Goal: Task Accomplishment & Management: Use online tool/utility

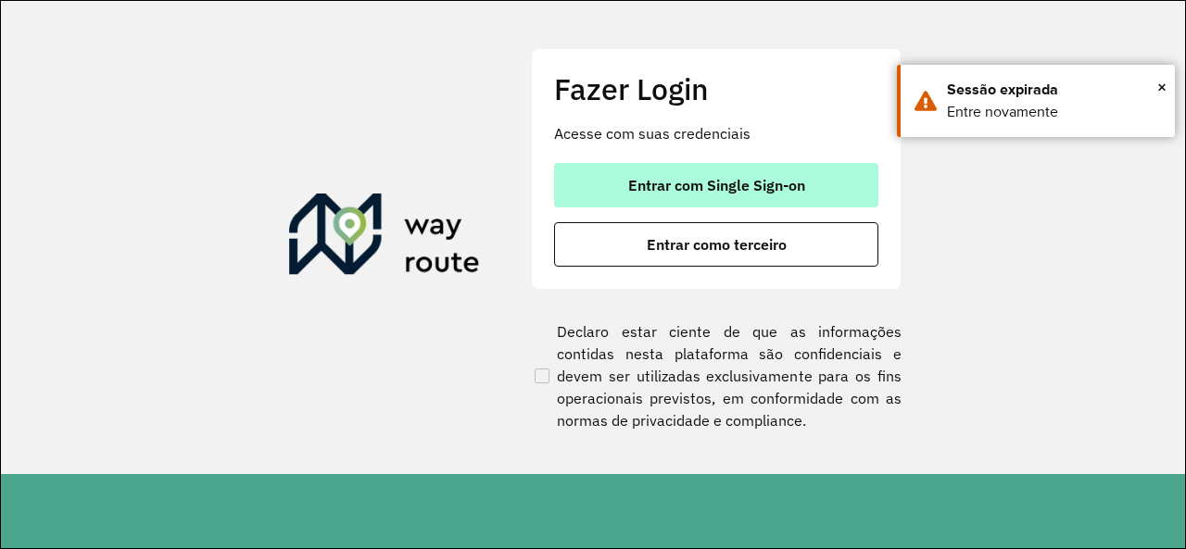
click at [755, 181] on span "Entrar com Single Sign-on" at bounding box center [716, 185] width 177 height 15
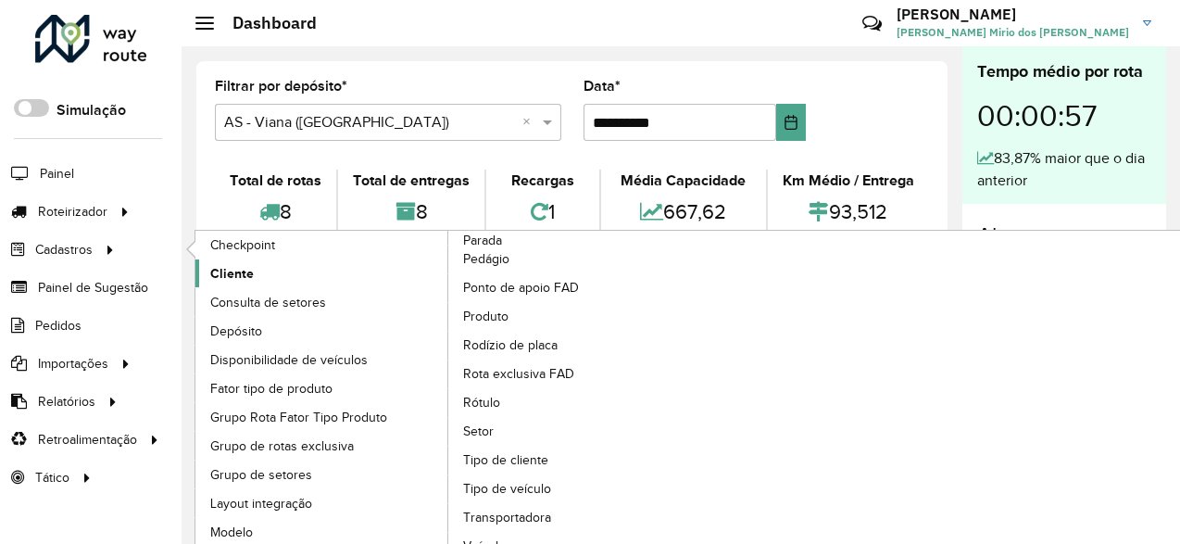
click at [235, 271] on span "Cliente" at bounding box center [232, 273] width 44 height 19
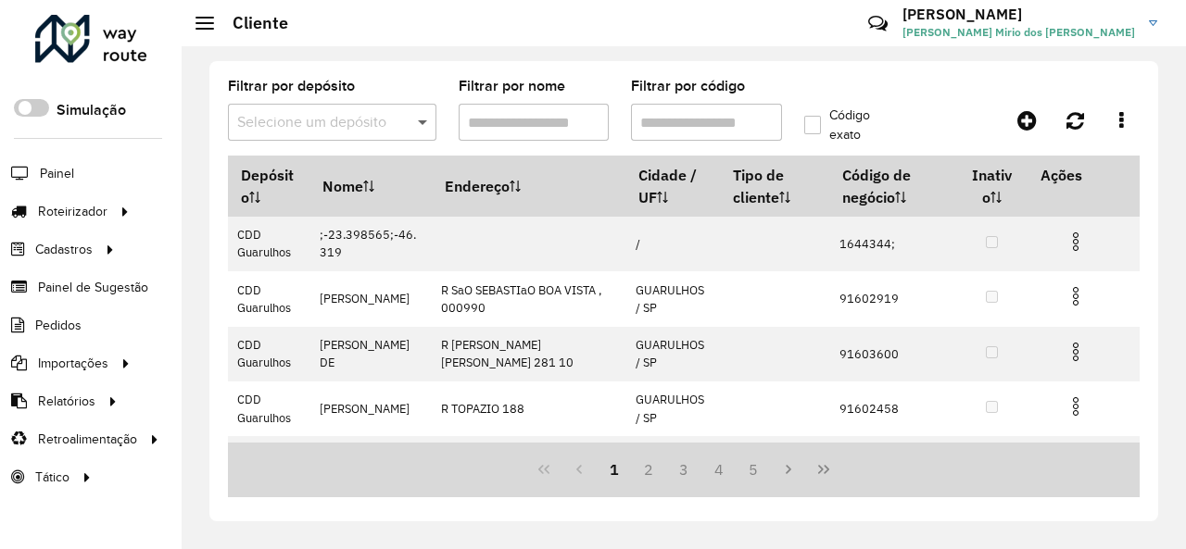
click at [432, 121] on span at bounding box center [424, 122] width 23 height 22
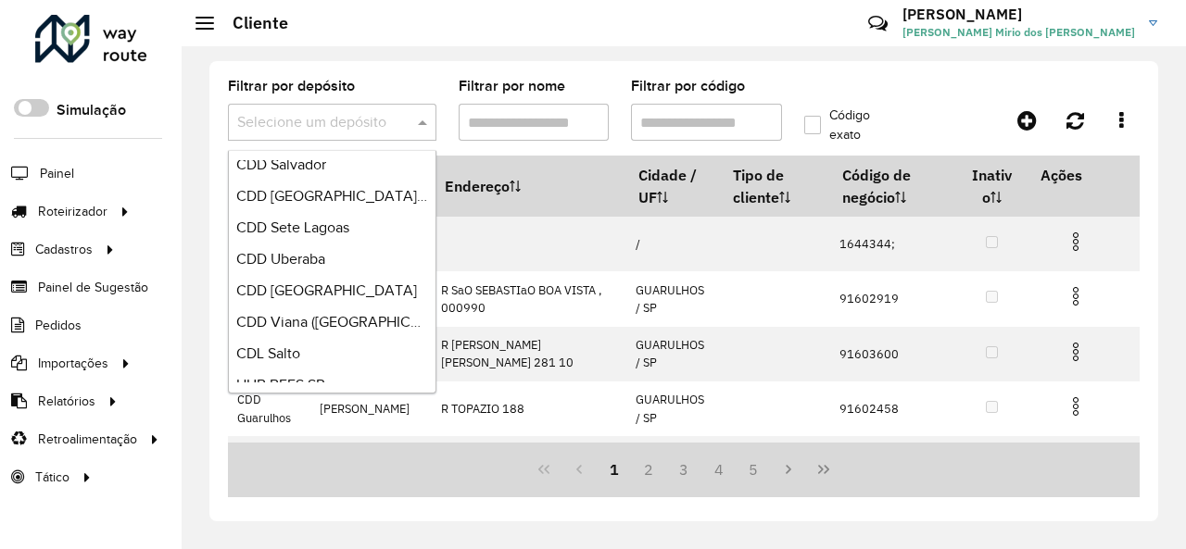
scroll to position [1038, 0]
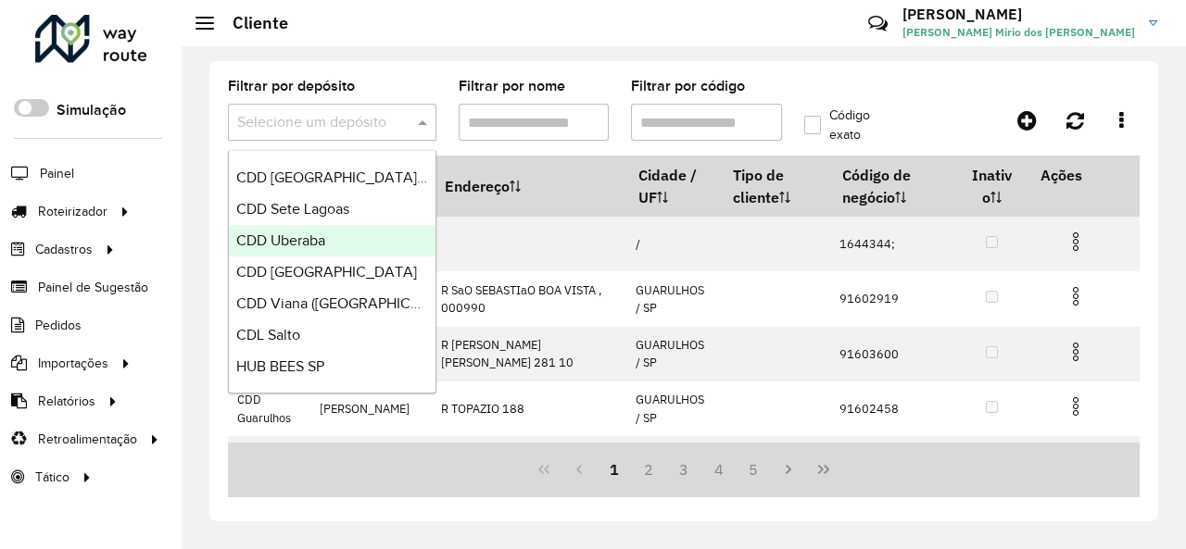
click at [324, 243] on span "CDD Uberaba" at bounding box center [280, 241] width 89 height 16
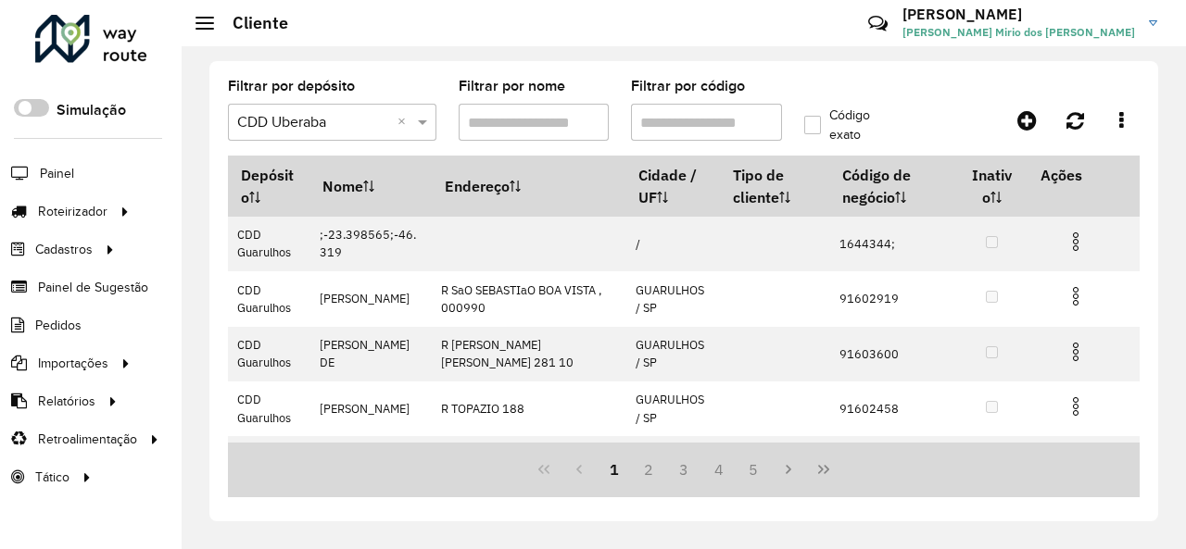
click at [747, 111] on input "Filtrar por código" at bounding box center [706, 122] width 151 height 37
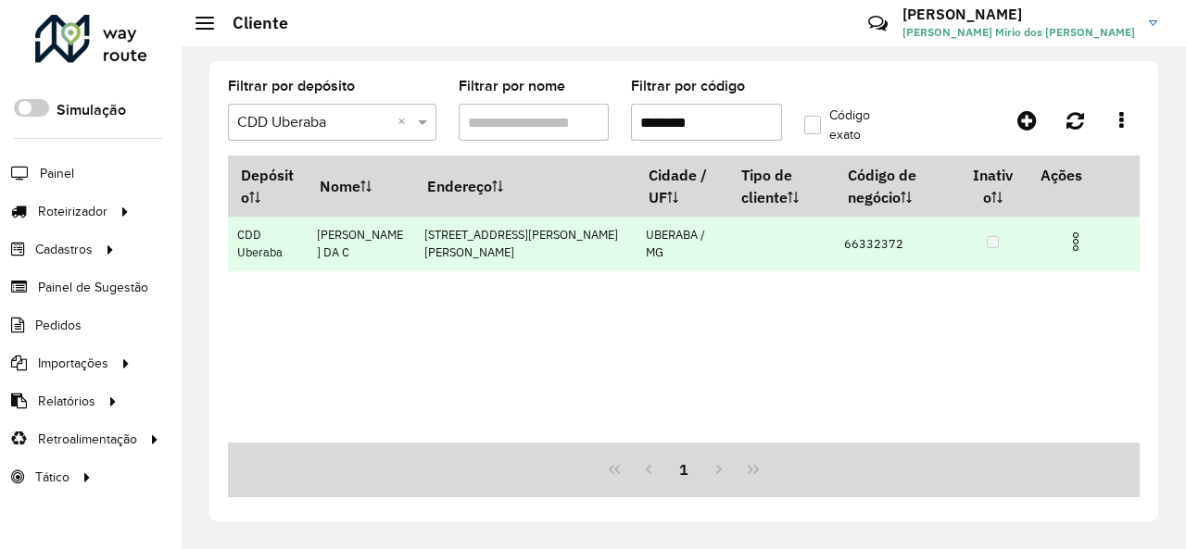
type input "********"
click at [1084, 247] on img at bounding box center [1076, 242] width 22 height 22
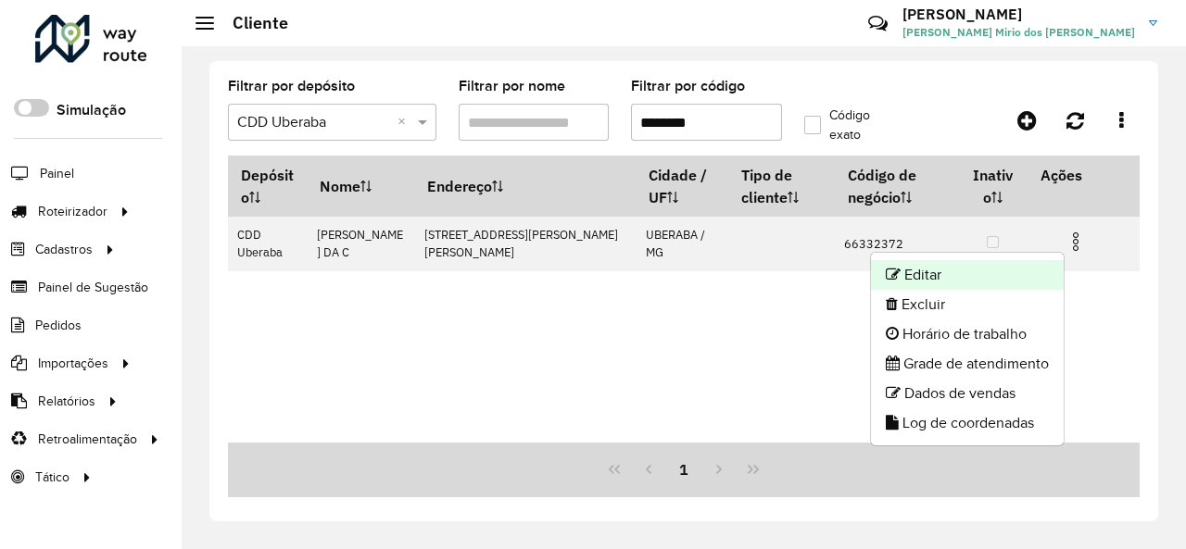
click at [1020, 270] on li "Editar" at bounding box center [967, 275] width 193 height 30
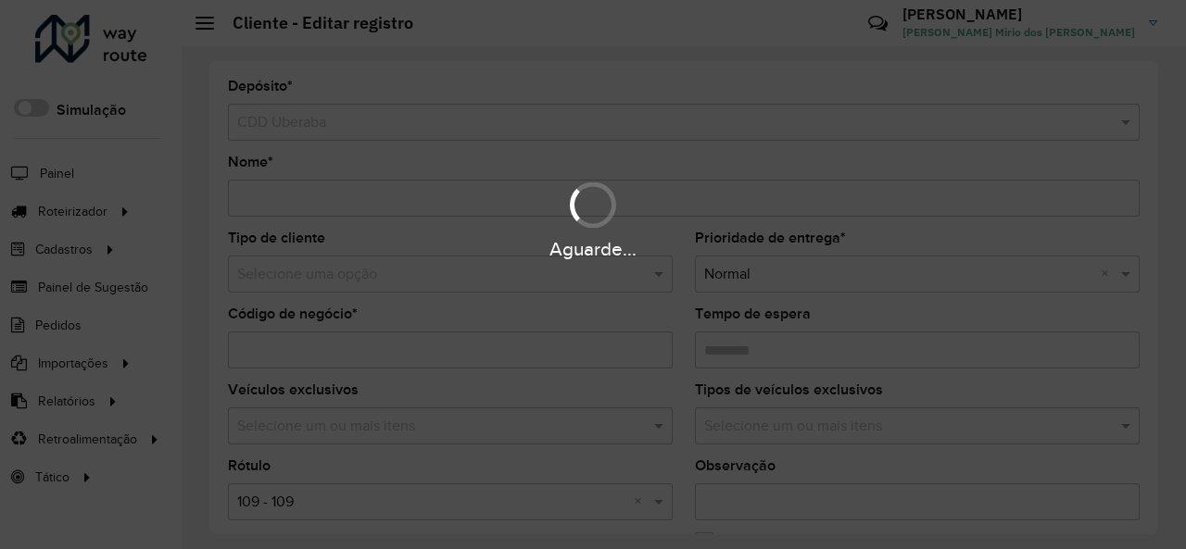
drag, startPoint x: 1153, startPoint y: 196, endPoint x: 1153, endPoint y: 289, distance: 92.6
click at [1153, 289] on div "Aguarde..." at bounding box center [593, 274] width 1186 height 549
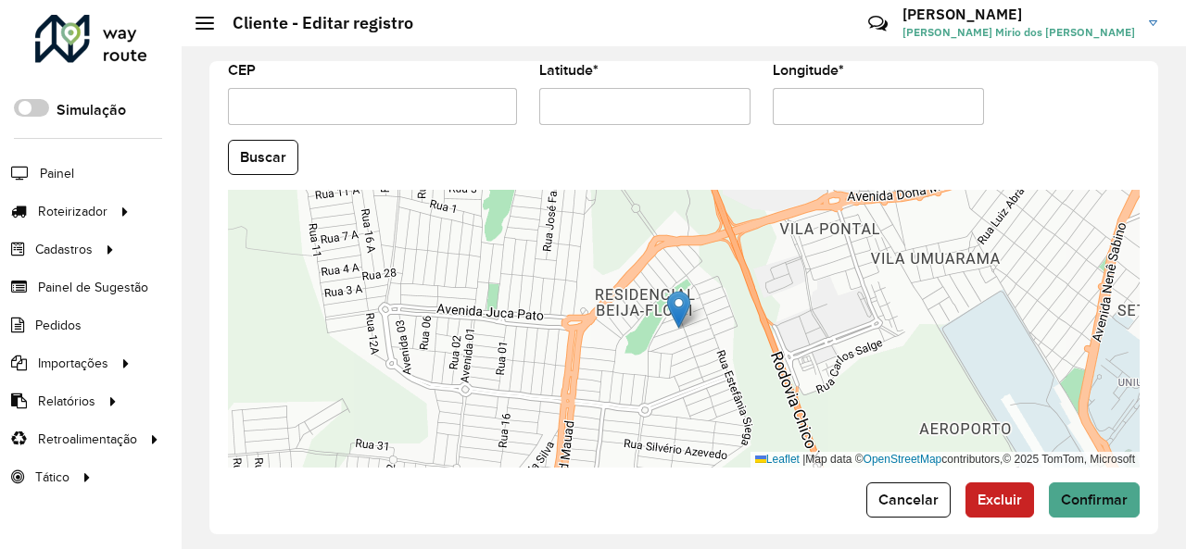
scroll to position [825, 0]
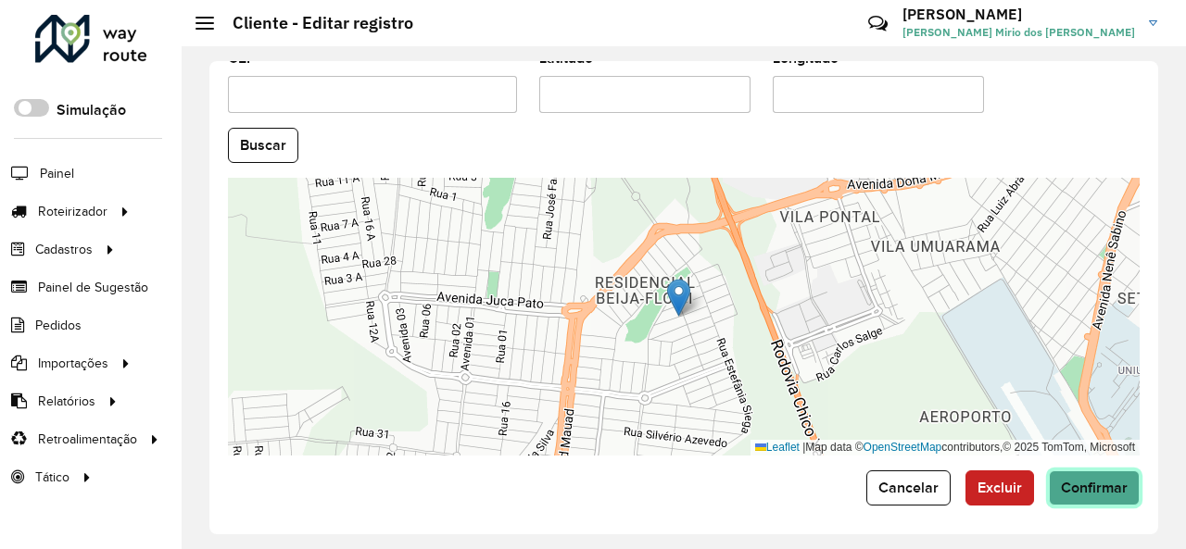
click at [1078, 480] on span "Confirmar" at bounding box center [1094, 488] width 67 height 16
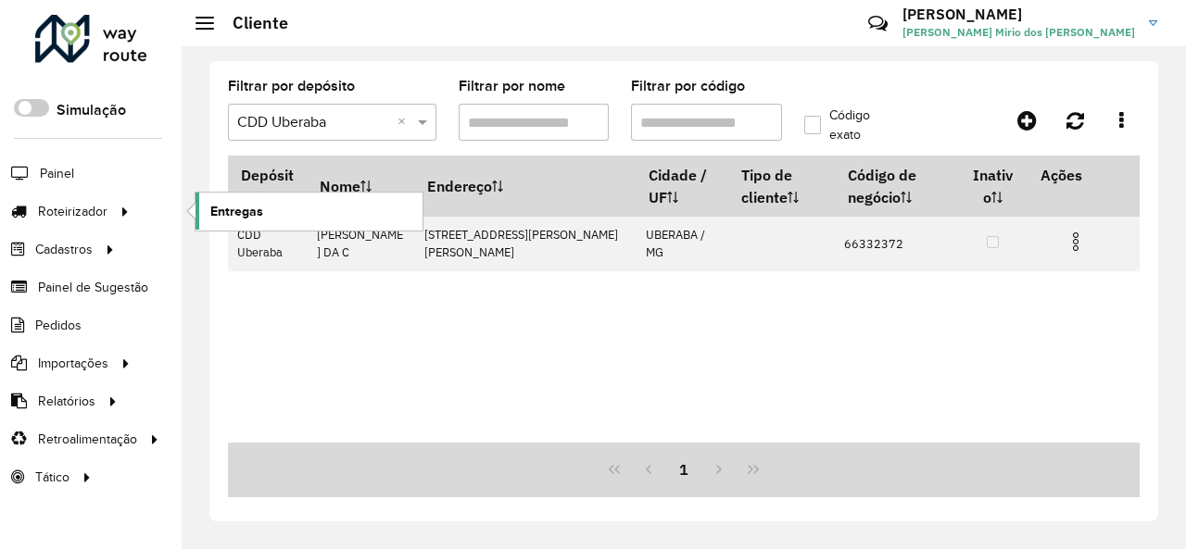
click at [261, 205] on span "Entregas" at bounding box center [236, 211] width 53 height 19
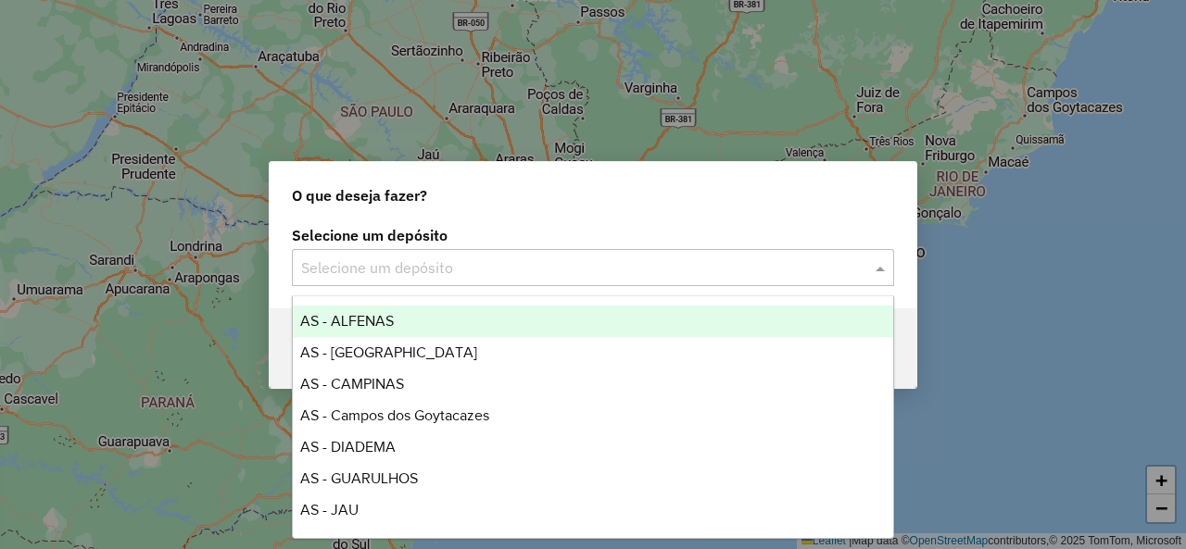
click at [408, 259] on input "text" at bounding box center [574, 269] width 547 height 22
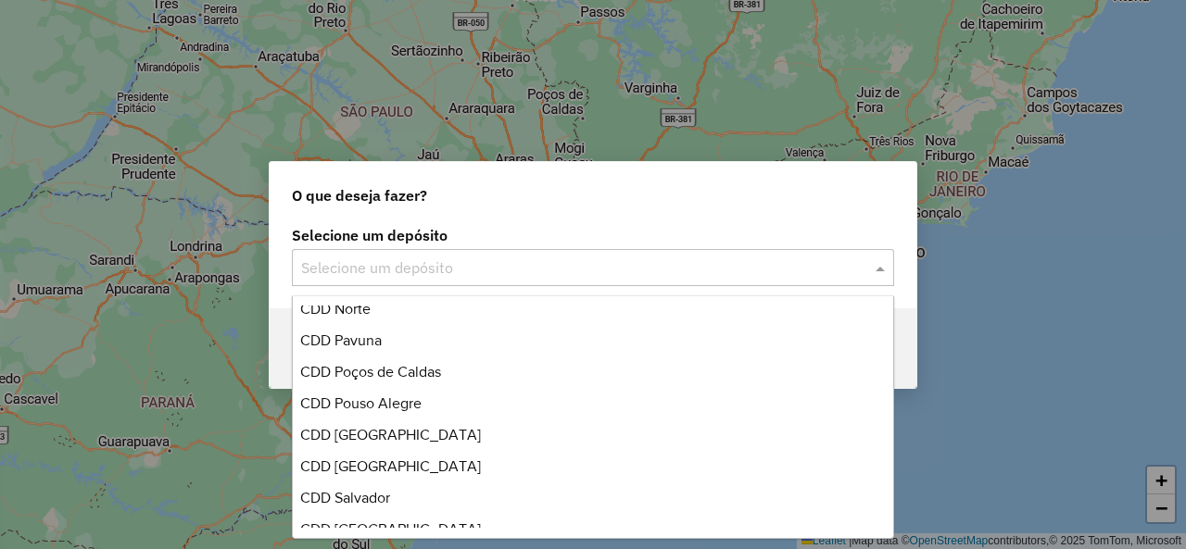
scroll to position [926, 0]
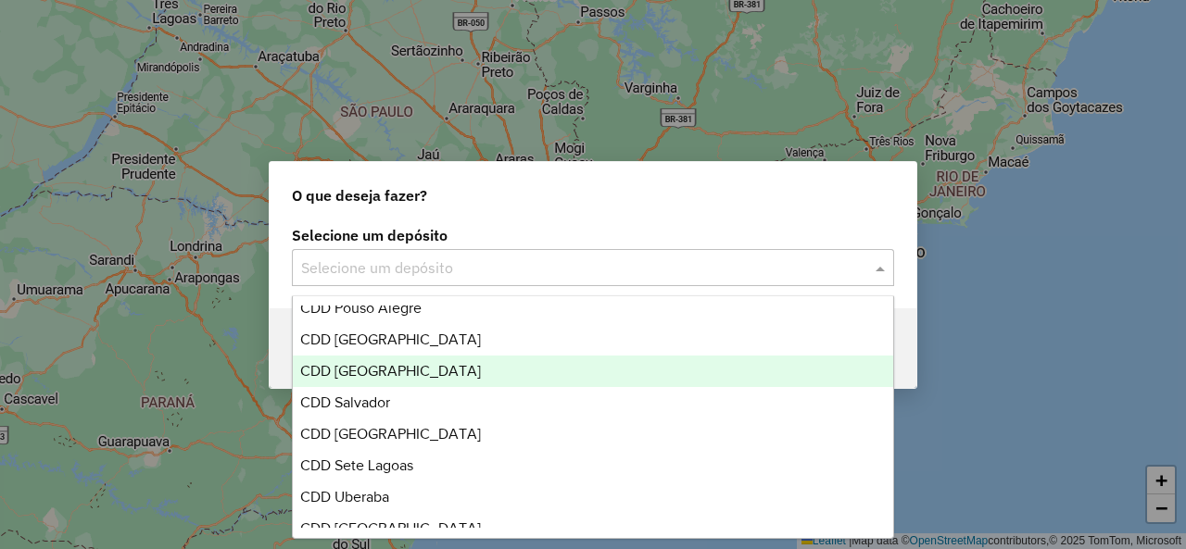
click at [427, 372] on span "CDD Rio de Janeiro" at bounding box center [390, 371] width 181 height 16
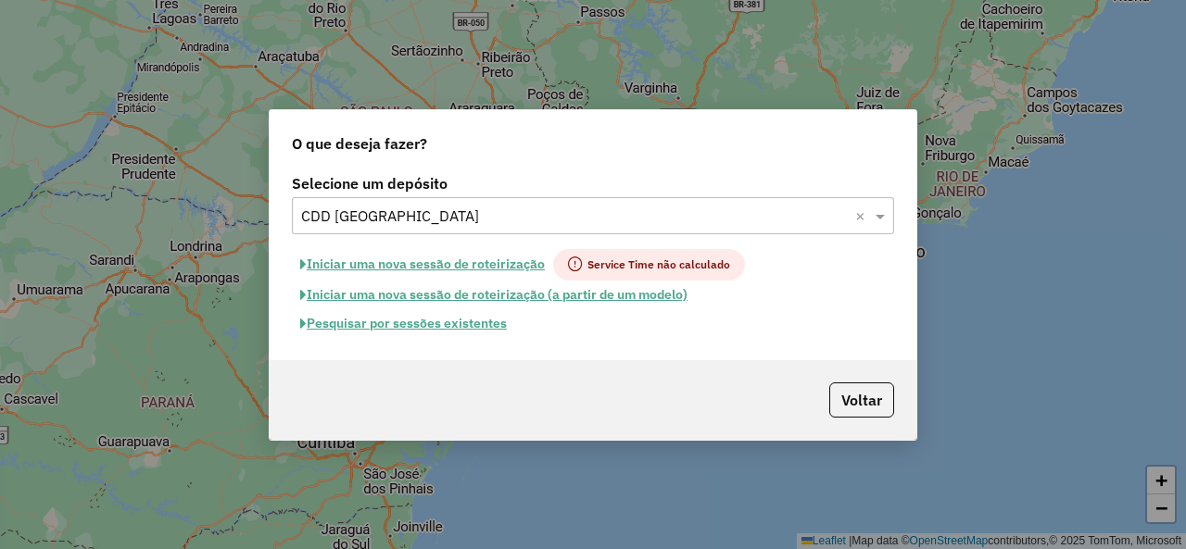
click at [434, 323] on button "Pesquisar por sessões existentes" at bounding box center [403, 323] width 223 height 29
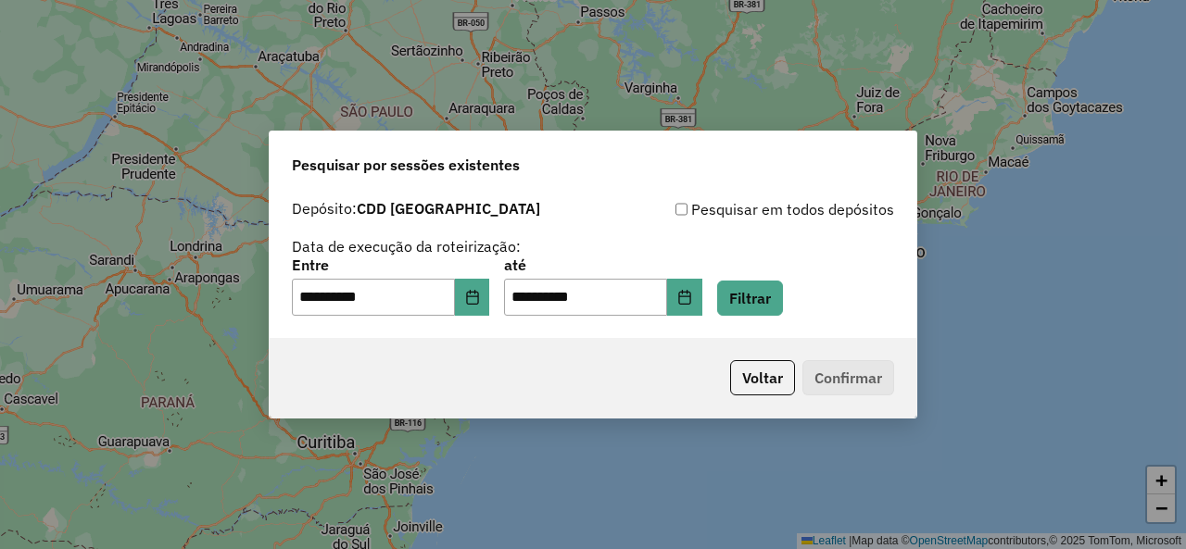
click at [776, 277] on div "**********" at bounding box center [593, 286] width 602 height 57
click at [780, 294] on button "Filtrar" at bounding box center [750, 298] width 66 height 35
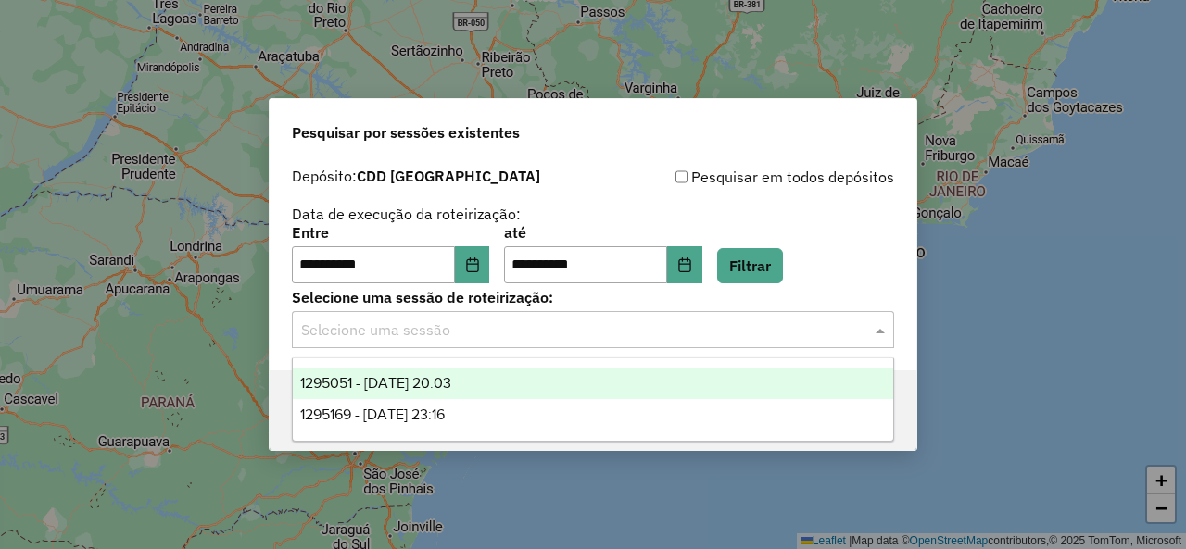
click at [378, 339] on input "text" at bounding box center [574, 331] width 547 height 22
click at [451, 381] on span "1295051 - 15/10/2025 20:03" at bounding box center [375, 383] width 151 height 16
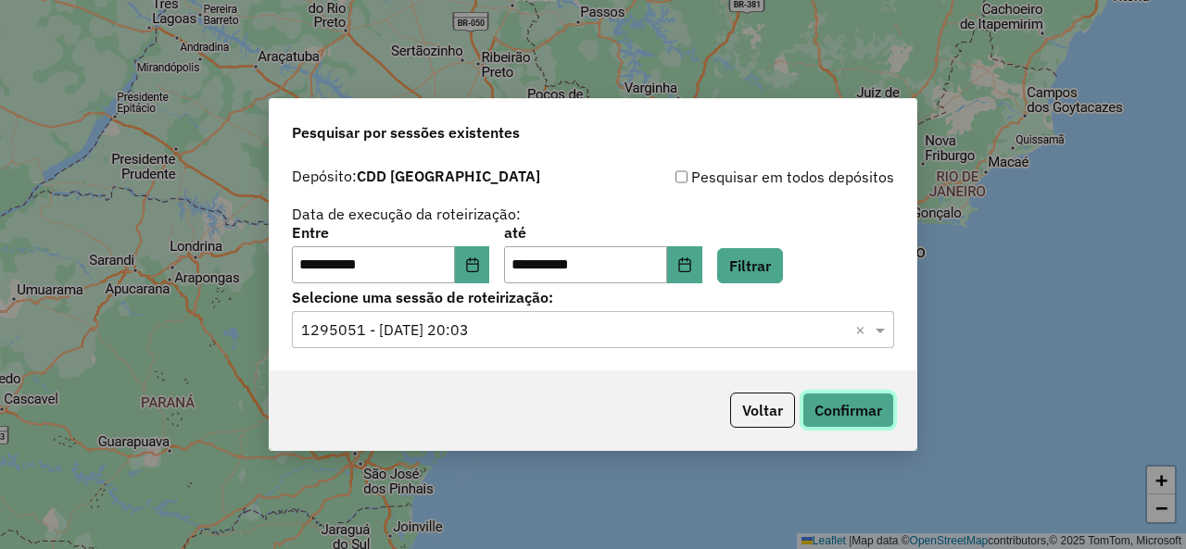
click at [841, 401] on button "Confirmar" at bounding box center [848, 410] width 92 height 35
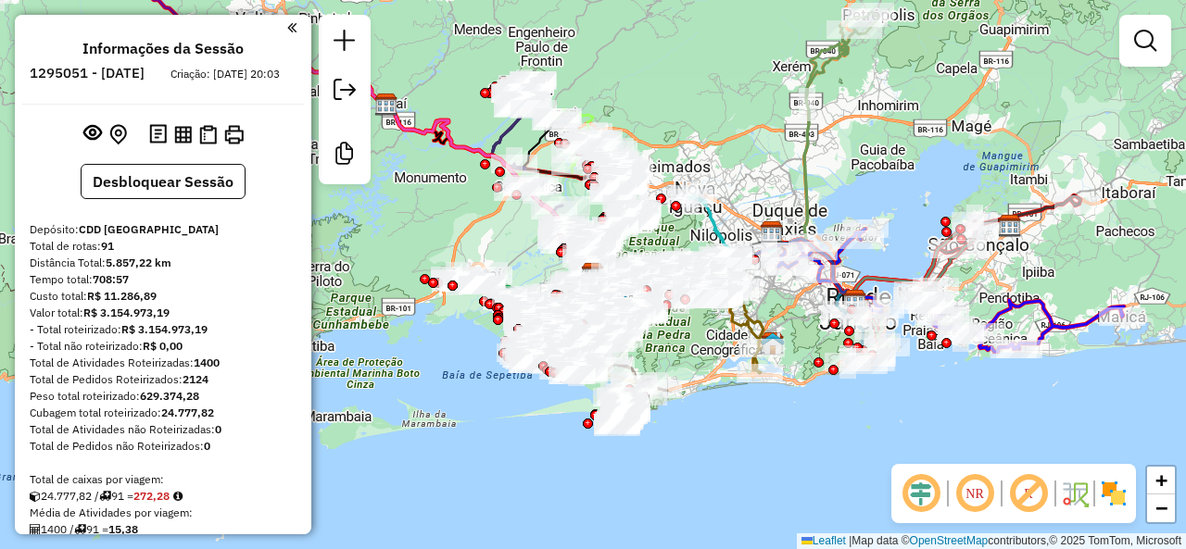
click at [1028, 496] on em at bounding box center [1028, 494] width 44 height 44
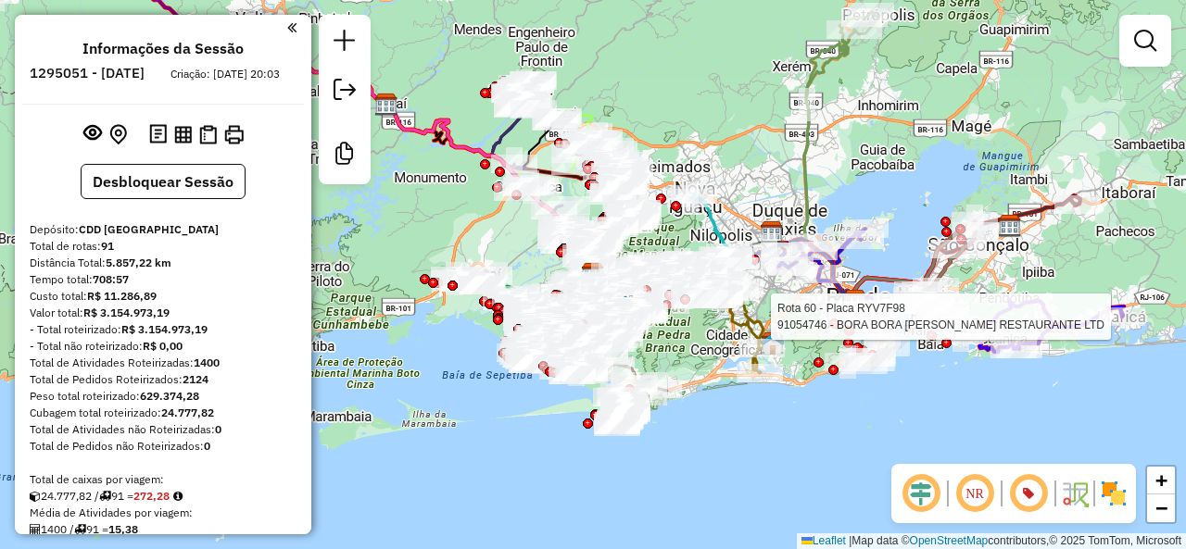
select select "**********"
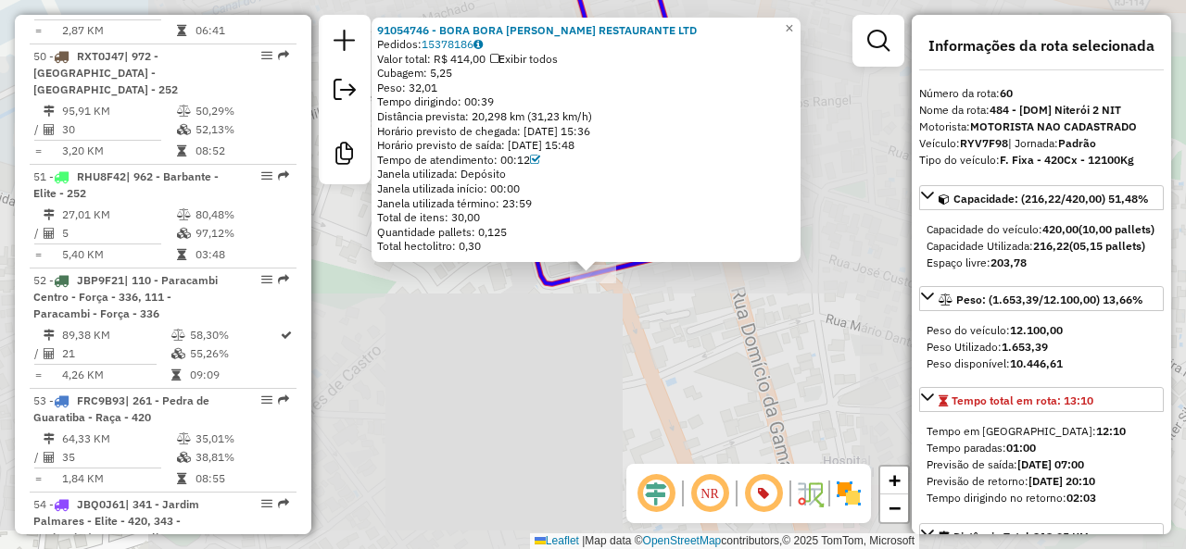
scroll to position [7429, 0]
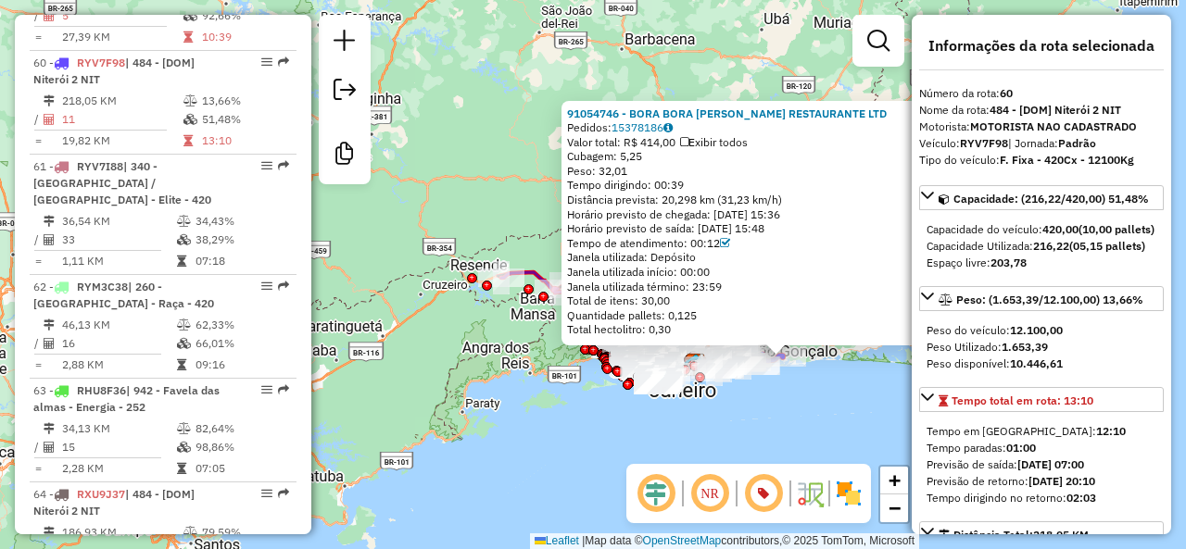
click at [523, 395] on div "91054746 - BORA BORA CARLOS VENTURI RESTAURANTE LTD Pedidos: 15378186 Valor tot…" at bounding box center [593, 274] width 1186 height 549
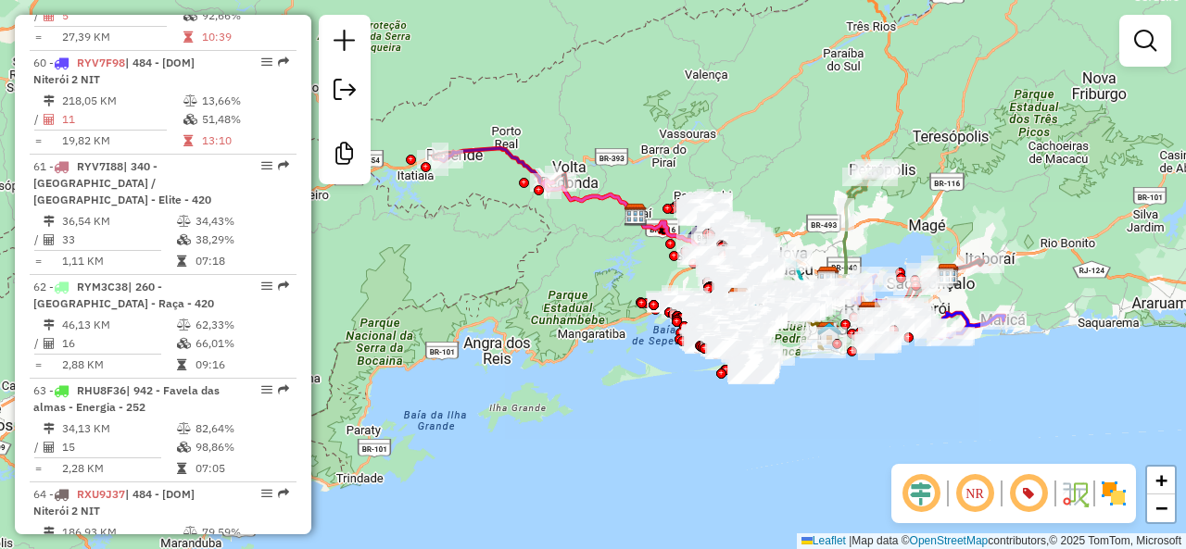
drag, startPoint x: 537, startPoint y: 388, endPoint x: 517, endPoint y: 382, distance: 21.4
click at [517, 382] on div "Janela de atendimento Grade de atendimento Capacidade Transportadoras Veículos …" at bounding box center [593, 274] width 1186 height 549
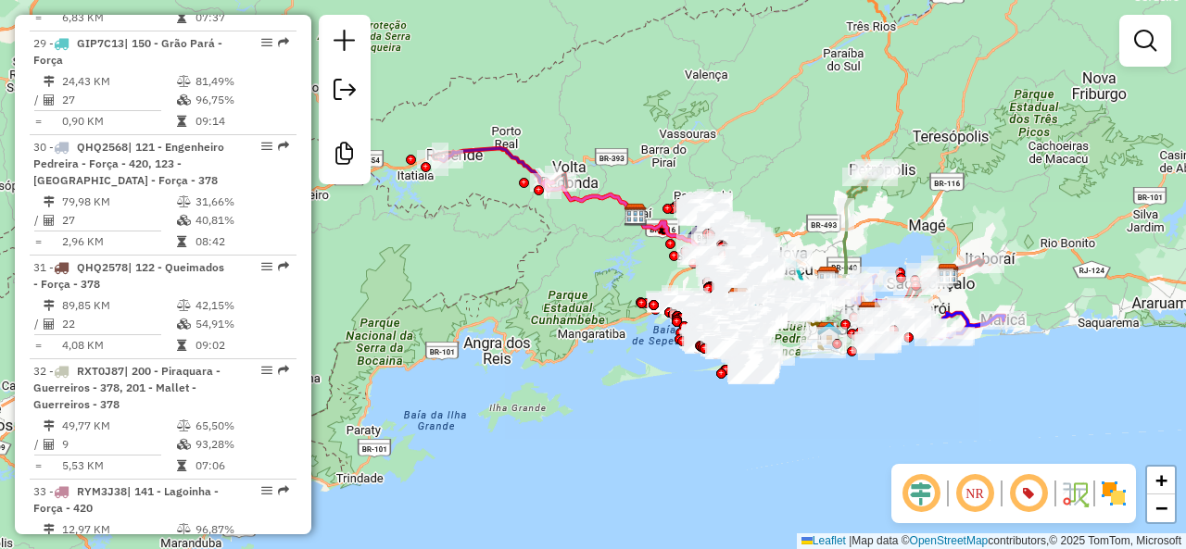
scroll to position [0, 0]
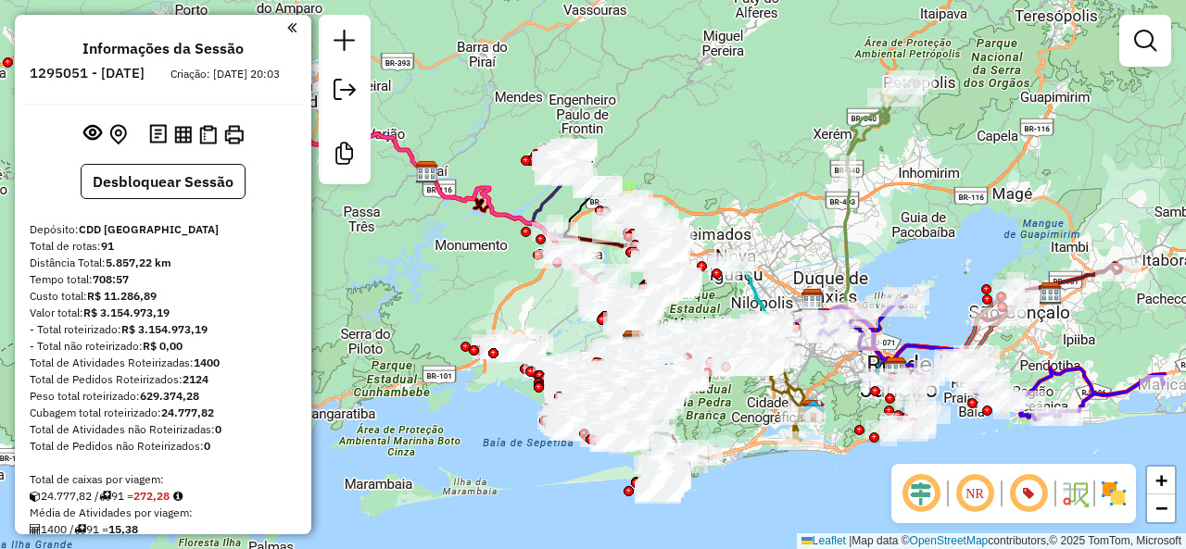
drag, startPoint x: 767, startPoint y: 218, endPoint x: 805, endPoint y: 251, distance: 50.6
click at [805, 251] on div "Janela de atendimento Grade de atendimento Capacidade Transportadoras Veículos …" at bounding box center [593, 274] width 1186 height 549
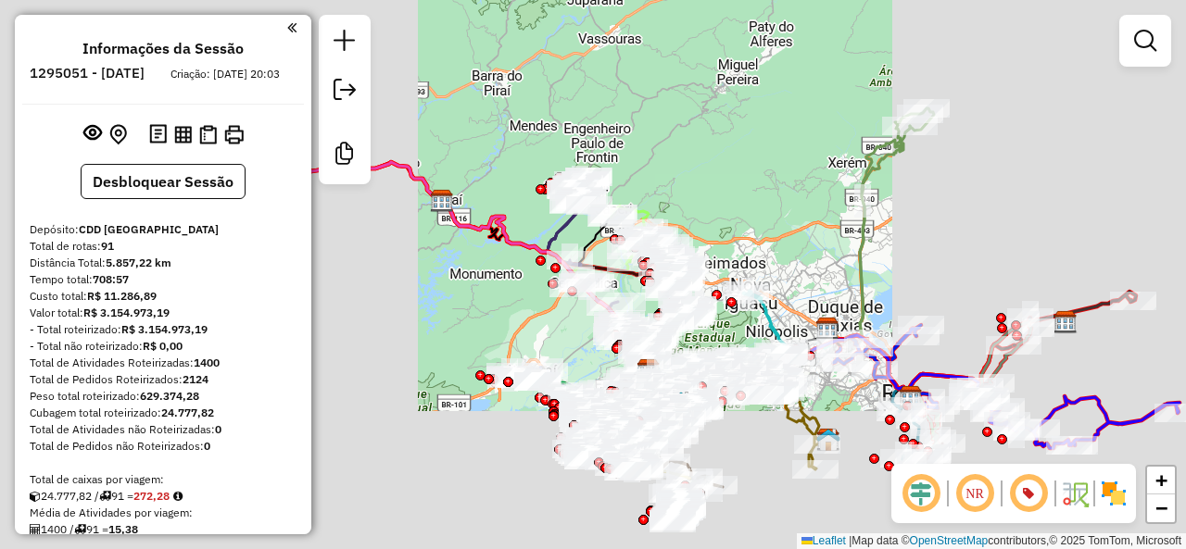
click at [687, 195] on div "Janela de atendimento Grade de atendimento Capacidade Transportadoras Veículos …" at bounding box center [593, 274] width 1186 height 549
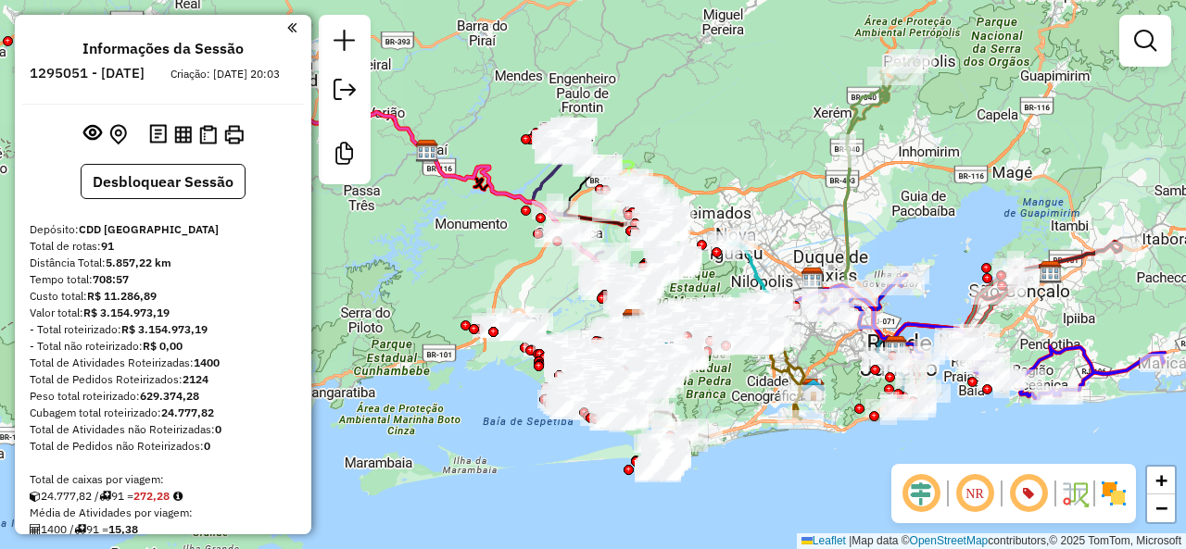
drag, startPoint x: 744, startPoint y: 195, endPoint x: 729, endPoint y: 145, distance: 52.2
click at [729, 145] on div "Janela de atendimento Grade de atendimento Capacidade Transportadoras Veículos …" at bounding box center [593, 274] width 1186 height 549
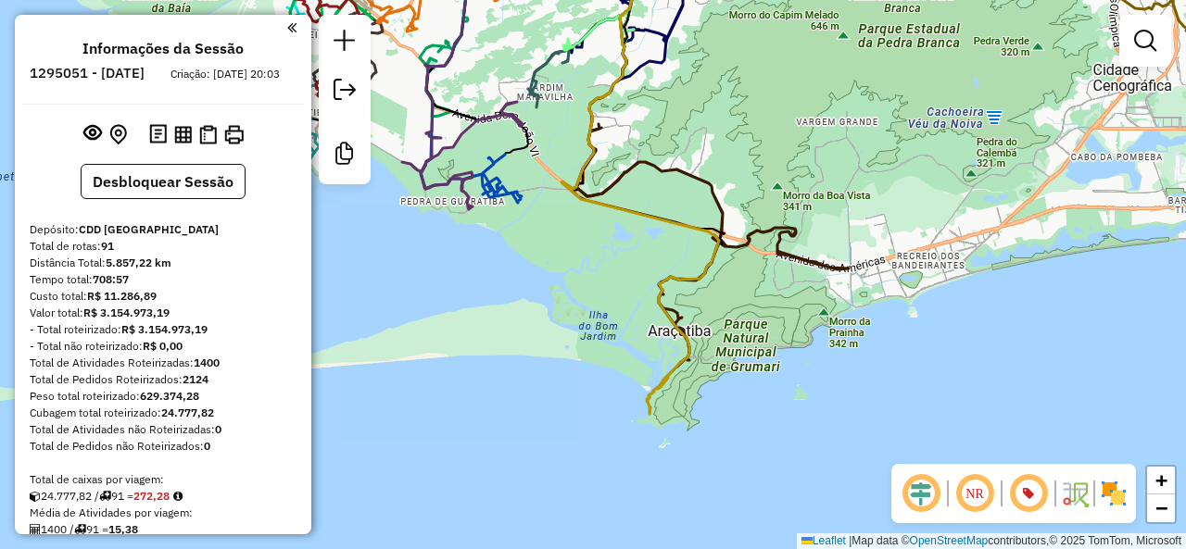
drag, startPoint x: 610, startPoint y: 290, endPoint x: 762, endPoint y: 393, distance: 183.5
click at [762, 393] on div "Janela de atendimento Grade de atendimento Capacidade Transportadoras Veículos …" at bounding box center [593, 274] width 1186 height 549
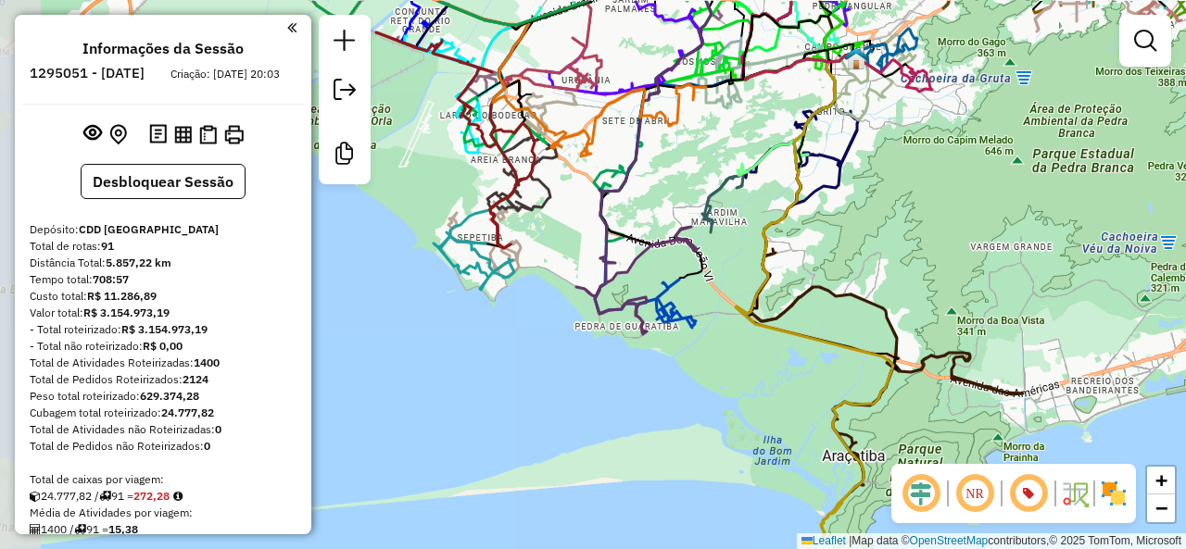
drag, startPoint x: 539, startPoint y: 307, endPoint x: 595, endPoint y: 360, distance: 77.3
click at [595, 360] on div "Janela de atendimento Grade de atendimento Capacidade Transportadoras Veículos …" at bounding box center [593, 274] width 1186 height 549
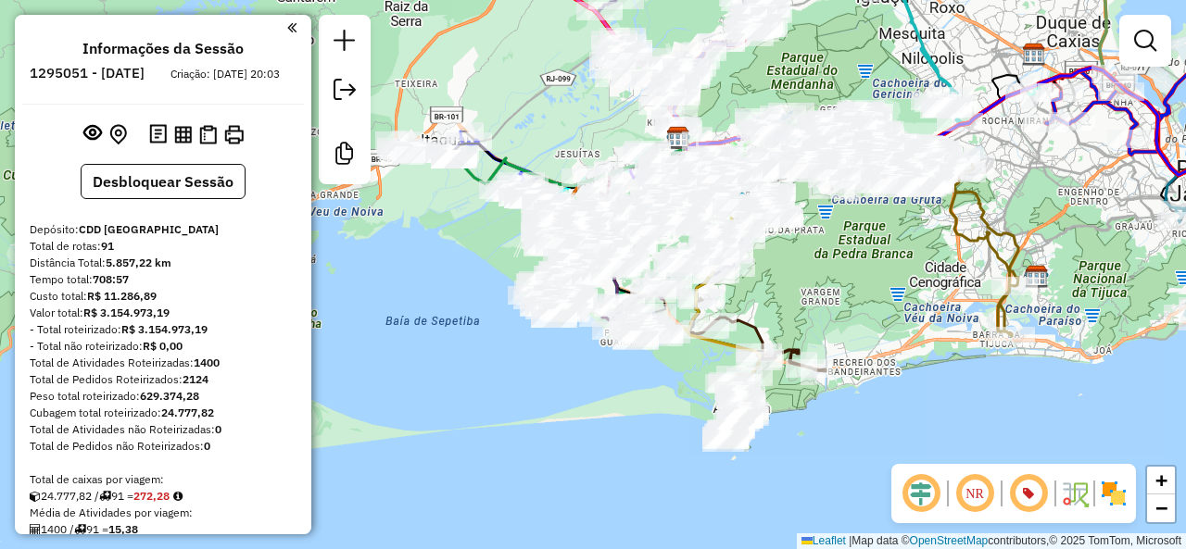
drag, startPoint x: 622, startPoint y: 464, endPoint x: 611, endPoint y: 459, distance: 11.6
click at [611, 459] on div "Janela de atendimento Grade de atendimento Capacidade Transportadoras Veículos …" at bounding box center [593, 274] width 1186 height 549
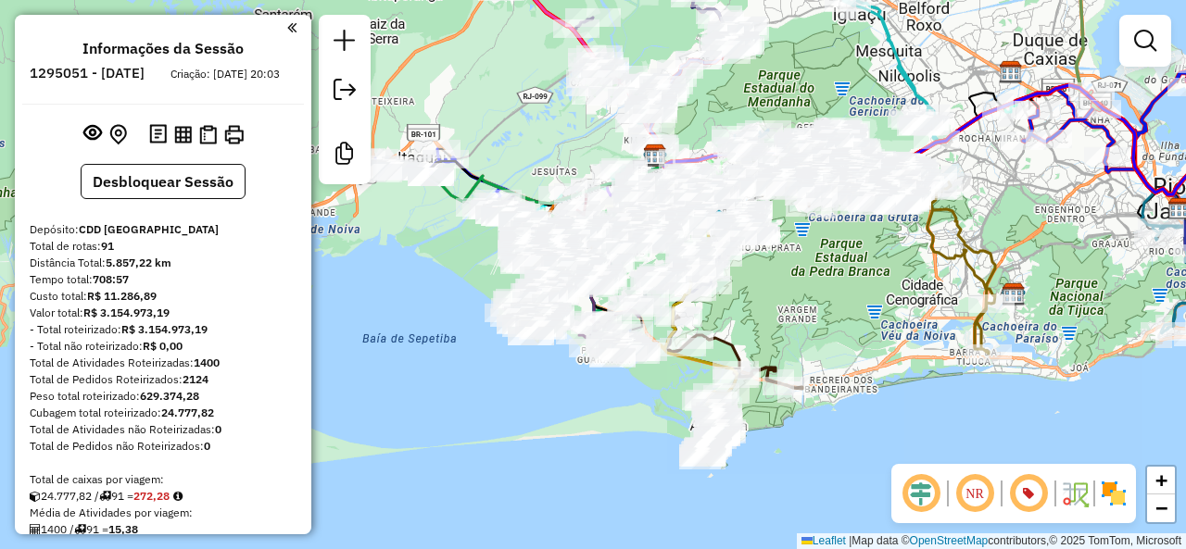
drag, startPoint x: 828, startPoint y: 305, endPoint x: 806, endPoint y: 372, distance: 71.2
click at [806, 372] on div "Janela de atendimento Grade de atendimento Capacidade Transportadoras Veículos …" at bounding box center [593, 274] width 1186 height 549
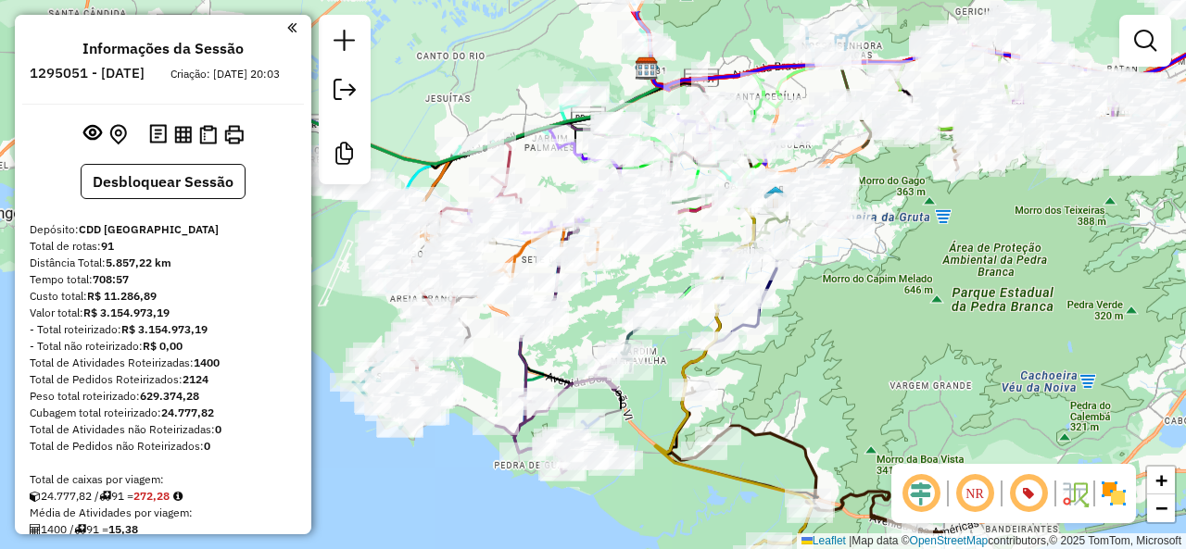
drag, startPoint x: 853, startPoint y: 331, endPoint x: 825, endPoint y: 405, distance: 79.2
click at [825, 405] on div "Janela de atendimento Grade de atendimento Capacidade Transportadoras Veículos …" at bounding box center [593, 274] width 1186 height 549
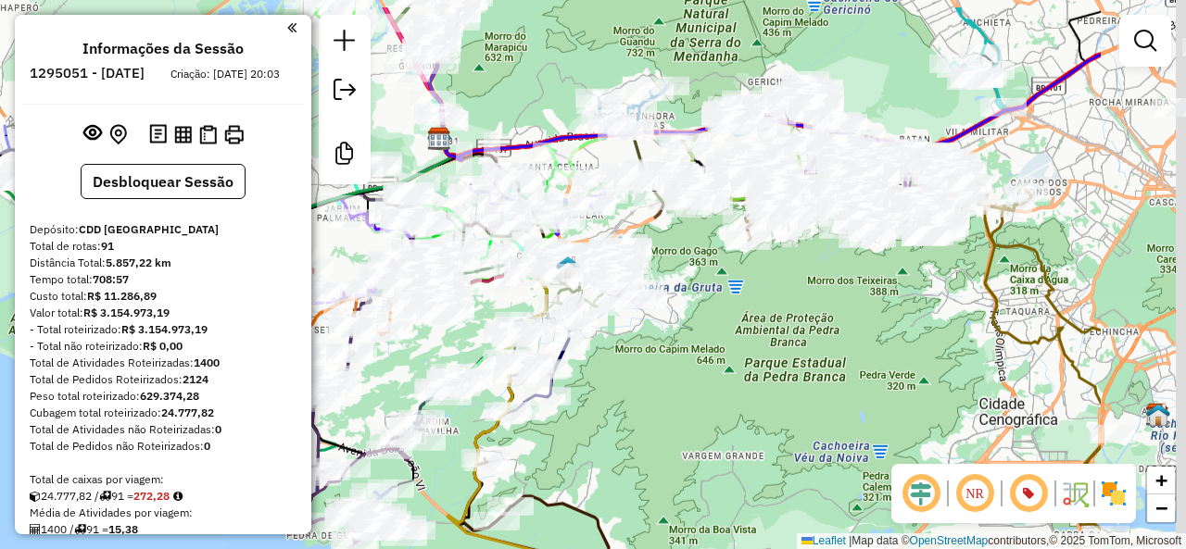
drag, startPoint x: 993, startPoint y: 343, endPoint x: 721, endPoint y: 383, distance: 275.3
click at [656, 444] on div "Janela de atendimento Grade de atendimento Capacidade Transportadoras Veículos …" at bounding box center [593, 274] width 1186 height 549
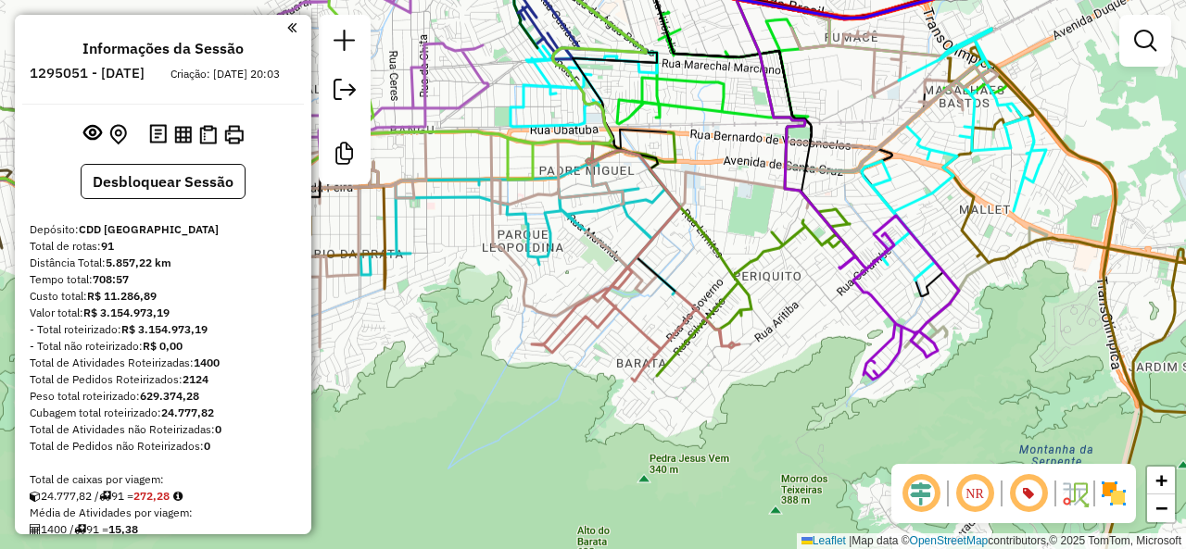
click at [750, 295] on icon at bounding box center [721, 254] width 271 height 244
select select "**********"
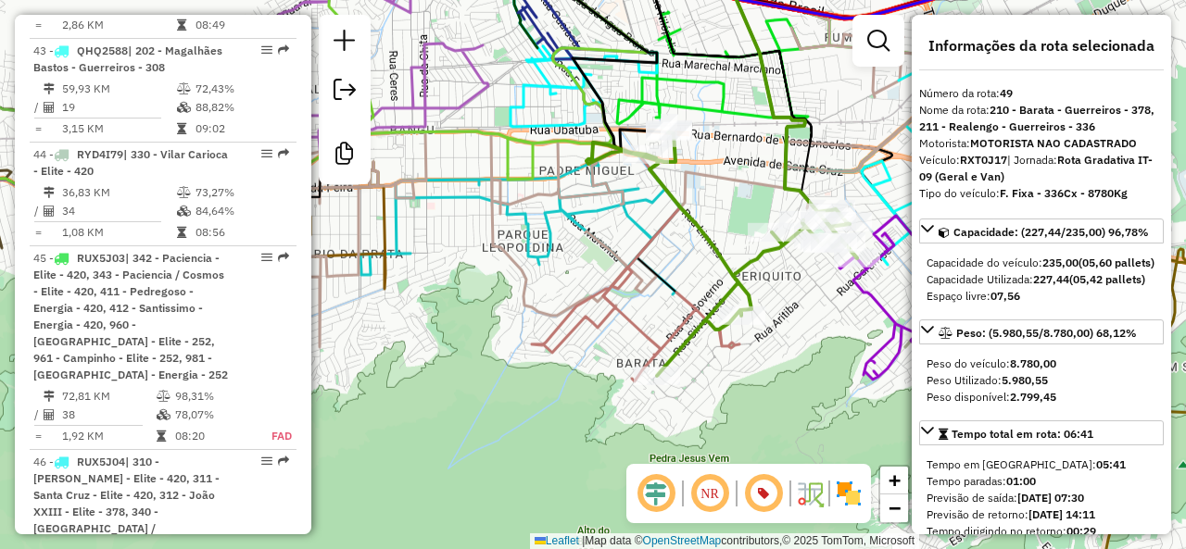
scroll to position [6208, 0]
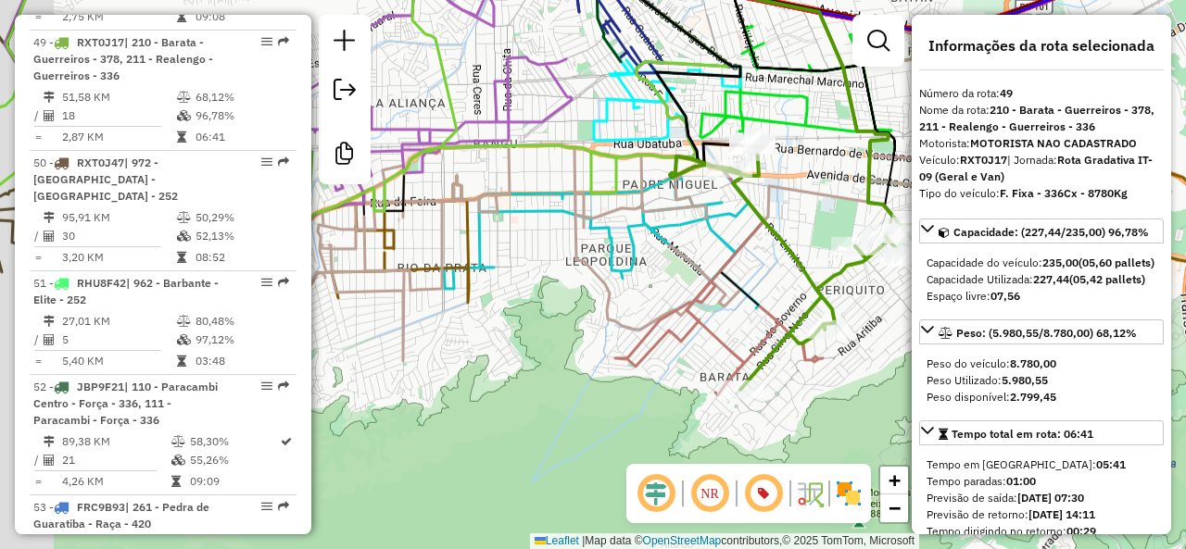
drag, startPoint x: 577, startPoint y: 283, endPoint x: 641, endPoint y: 288, distance: 64.2
click at [637, 288] on div "Janela de atendimento Grade de atendimento Capacidade Transportadoras Veículos …" at bounding box center [593, 274] width 1186 height 549
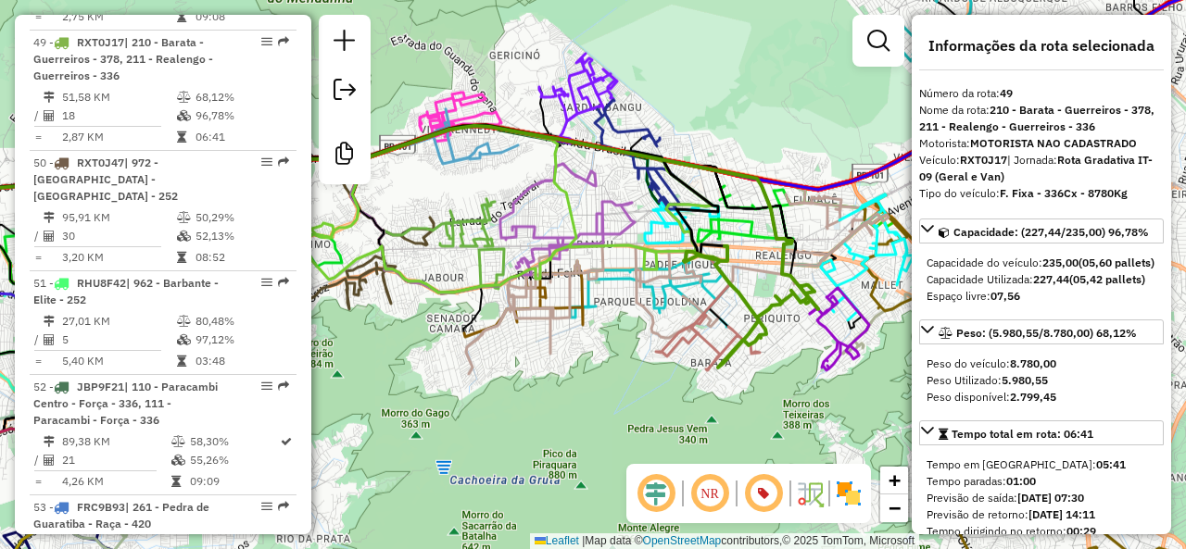
drag, startPoint x: 666, startPoint y: 359, endPoint x: 640, endPoint y: 358, distance: 26.0
click at [656, 358] on icon at bounding box center [708, 342] width 104 height 57
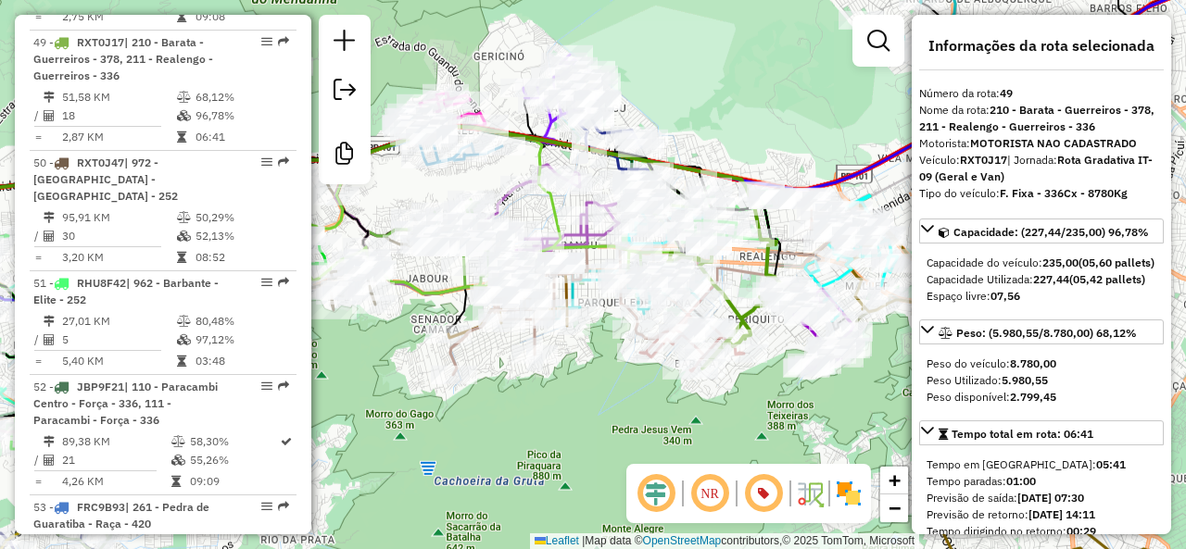
click at [600, 411] on div "Janela de atendimento Grade de atendimento Capacidade Transportadoras Veículos …" at bounding box center [593, 274] width 1186 height 549
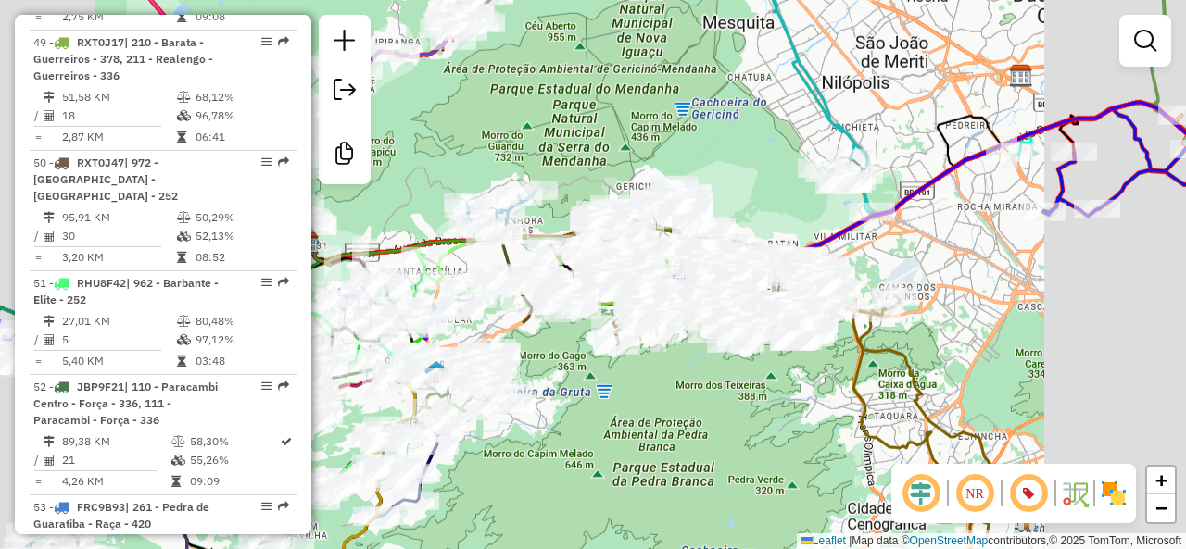
drag, startPoint x: 695, startPoint y: 410, endPoint x: 801, endPoint y: 339, distance: 127.7
click at [801, 339] on div "Janela de atendimento Grade de atendimento Capacidade Transportadoras Veículos …" at bounding box center [593, 274] width 1186 height 549
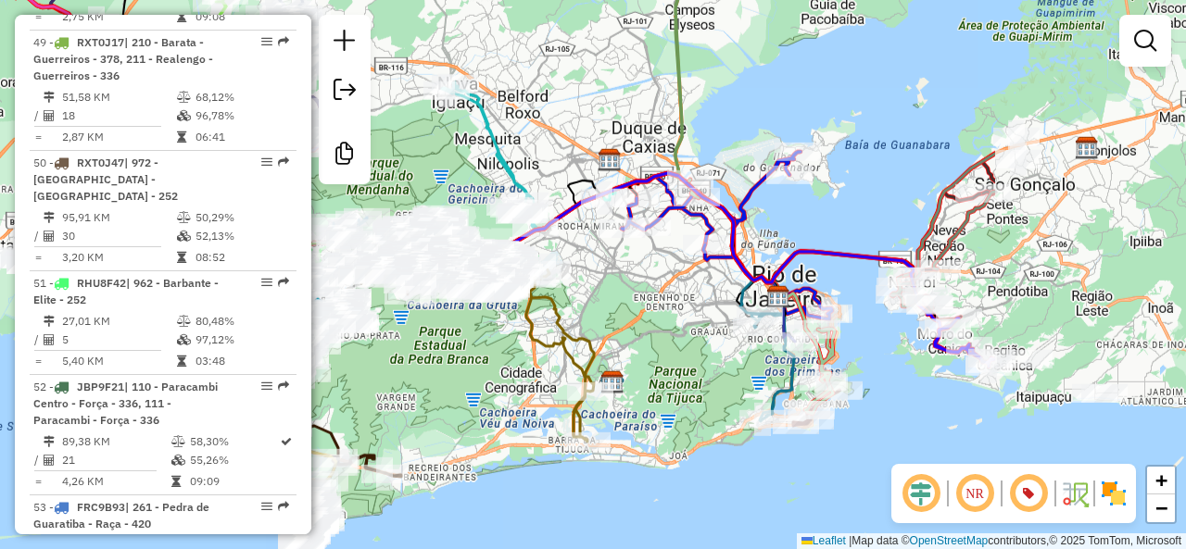
drag, startPoint x: 888, startPoint y: 344, endPoint x: 662, endPoint y: 344, distance: 226.1
click at [662, 344] on div "Janela de atendimento Grade de atendimento Capacidade Transportadoras Veículos …" at bounding box center [593, 274] width 1186 height 549
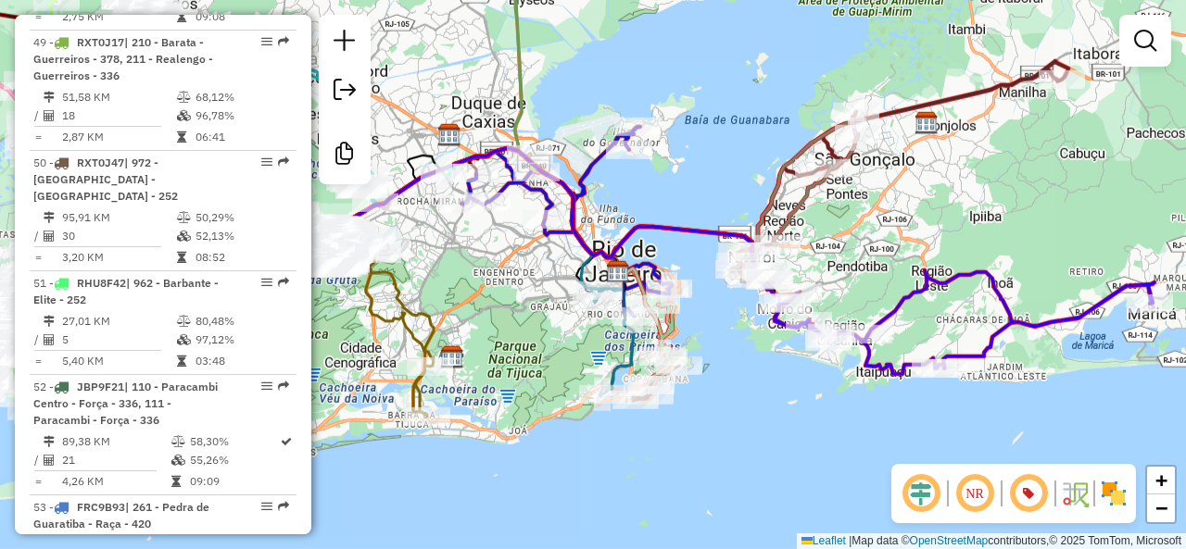
click at [769, 383] on div "Janela de atendimento Grade de atendimento Capacidade Transportadoras Veículos …" at bounding box center [593, 274] width 1186 height 549
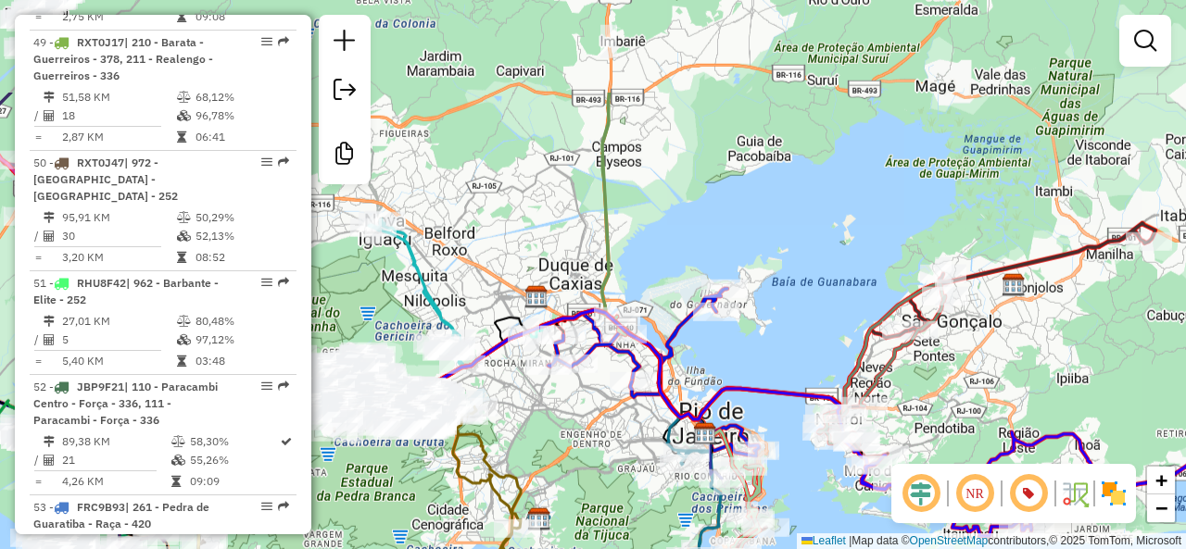
drag, startPoint x: 735, startPoint y: 89, endPoint x: 738, endPoint y: 347, distance: 258.5
click at [747, 370] on div "Janela de atendimento Grade de atendimento Capacidade Transportadoras Veículos …" at bounding box center [593, 274] width 1186 height 549
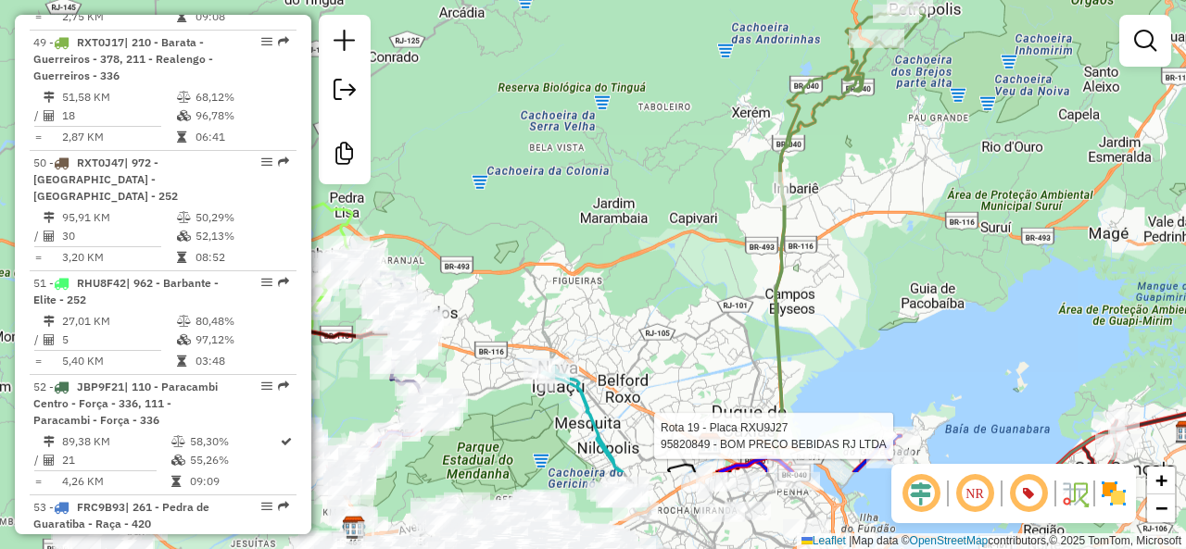
drag, startPoint x: 737, startPoint y: 259, endPoint x: 722, endPoint y: 321, distance: 63.1
click at [901, 120] on div "Rota 19 - Placa RXU9J27 95820849 - BOM PRECO BEBIDAS RJ LTDA Janela de atendime…" at bounding box center [593, 274] width 1186 height 549
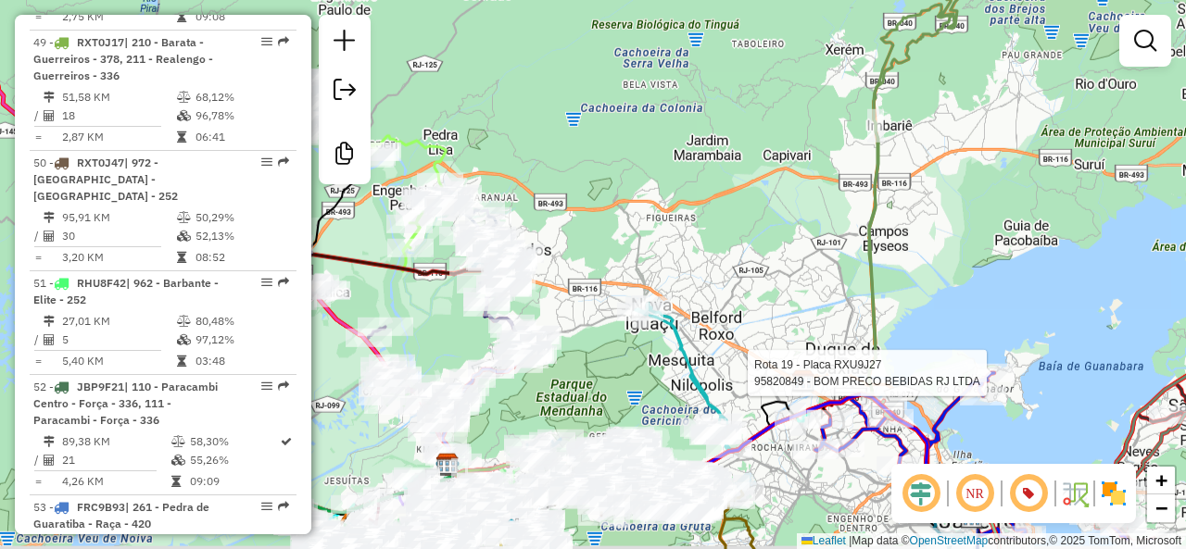
drag, startPoint x: 580, startPoint y: 377, endPoint x: 510, endPoint y: 418, distance: 81.4
click at [616, 360] on div "Rota 19 - Placa RXU9J27 95820849 - BOM PRECO BEBIDAS RJ LTDA Janela de atendime…" at bounding box center [593, 274] width 1186 height 549
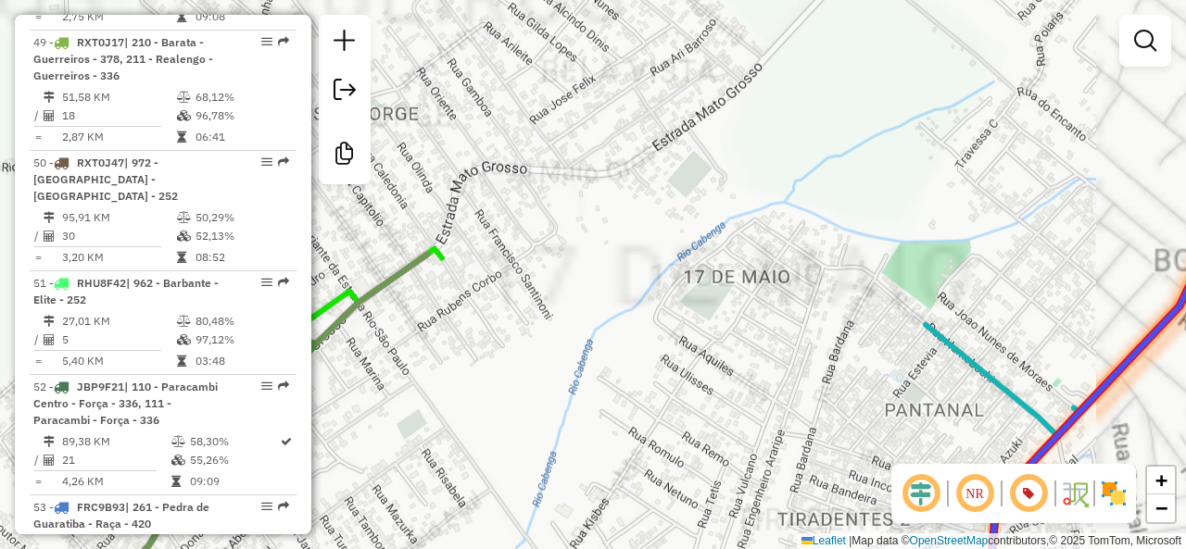
select select "**********"
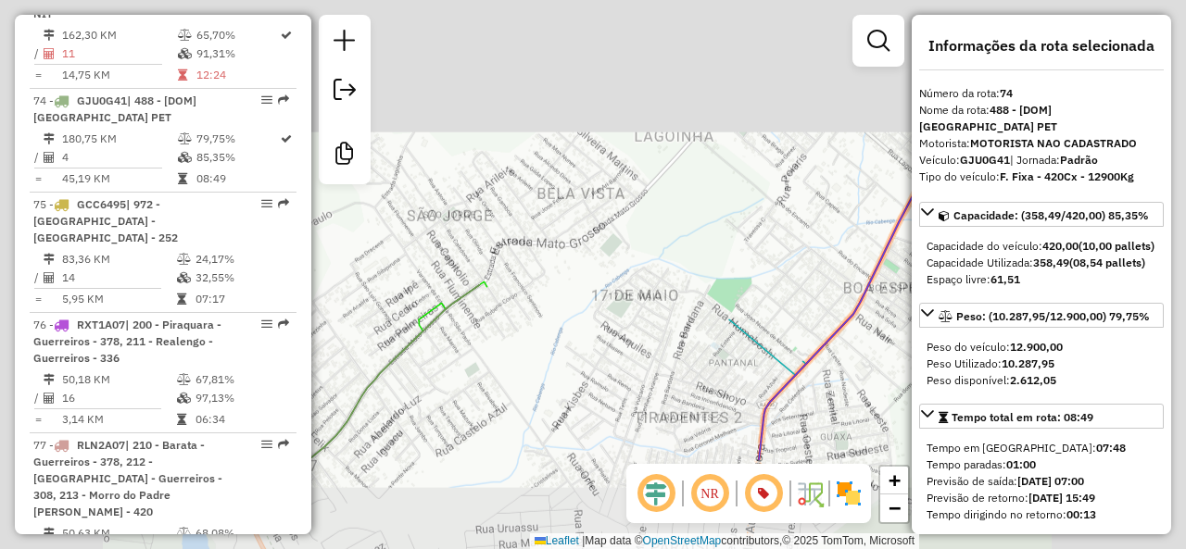
scroll to position [9028, 0]
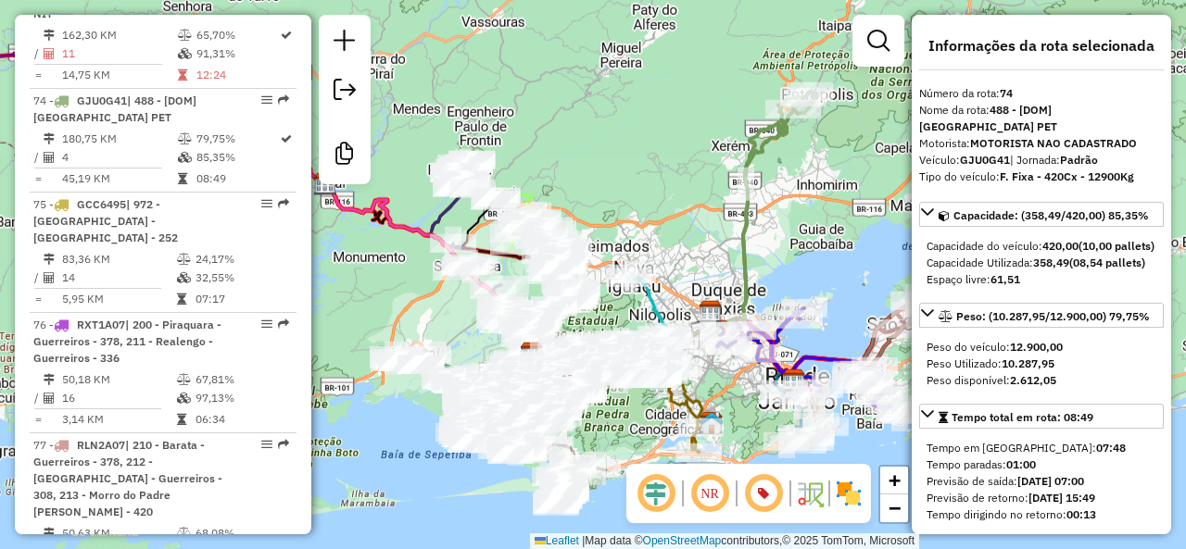
drag, startPoint x: 663, startPoint y: 253, endPoint x: 674, endPoint y: 223, distance: 31.4
click at [674, 223] on div "Janela de atendimento Grade de atendimento Capacidade Transportadoras Veículos …" at bounding box center [593, 274] width 1186 height 549
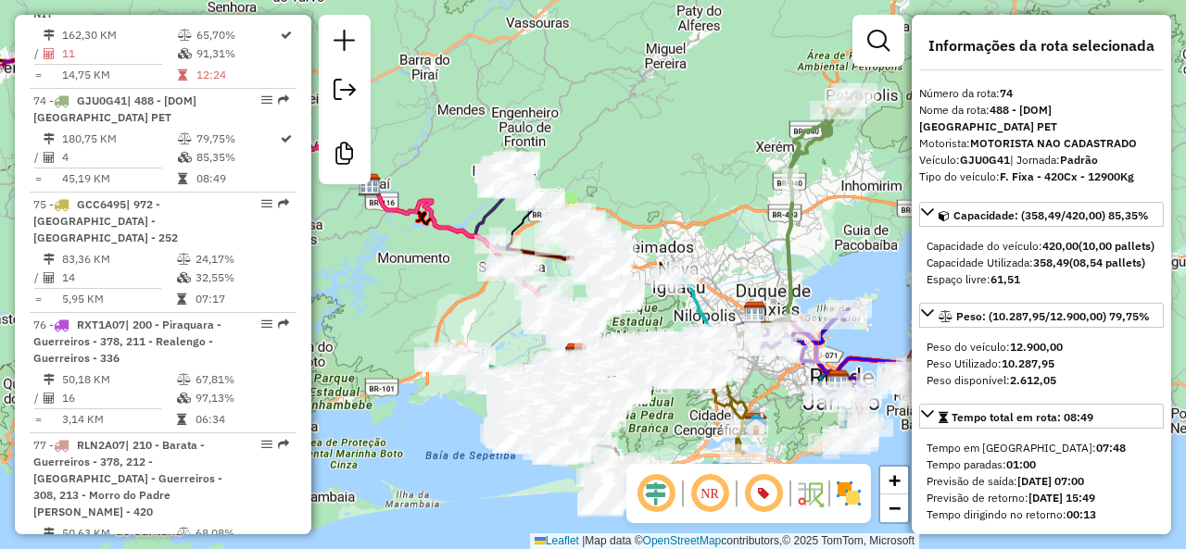
drag, startPoint x: 637, startPoint y: 221, endPoint x: 680, endPoint y: 225, distance: 42.9
click at [680, 225] on div "Janela de atendimento Grade de atendimento Capacidade Transportadoras Veículos …" at bounding box center [593, 274] width 1186 height 549
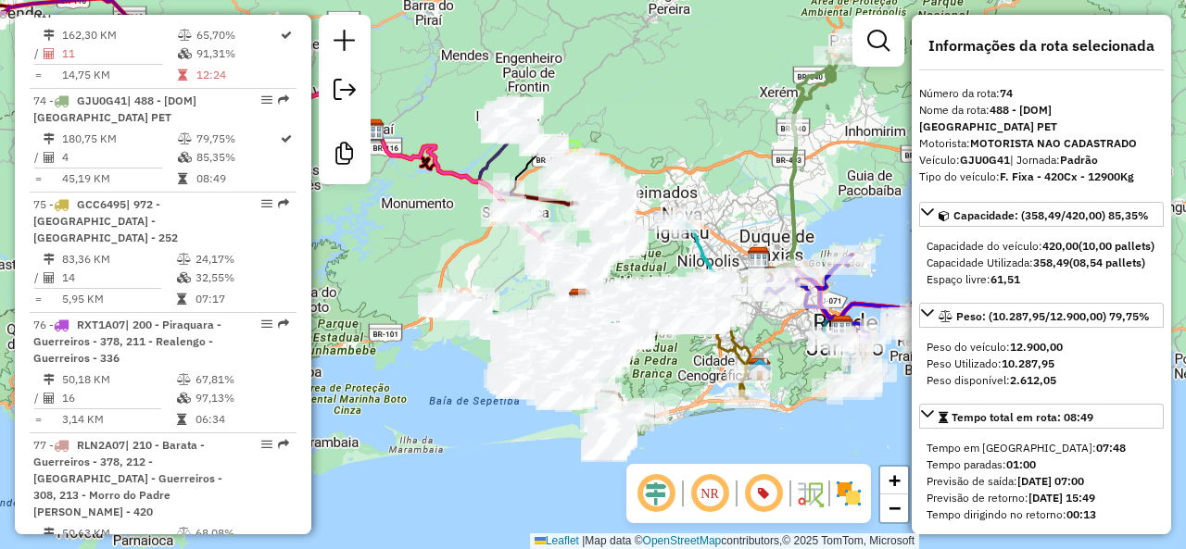
drag, startPoint x: 680, startPoint y: 225, endPoint x: 684, endPoint y: 170, distance: 54.8
click at [684, 170] on div "Janela de atendimento Grade de atendimento Capacidade Transportadoras Veículos …" at bounding box center [593, 274] width 1186 height 549
click at [684, 379] on div "Janela de atendimento Grade de atendimento Capacidade Transportadoras Veículos …" at bounding box center [593, 274] width 1186 height 549
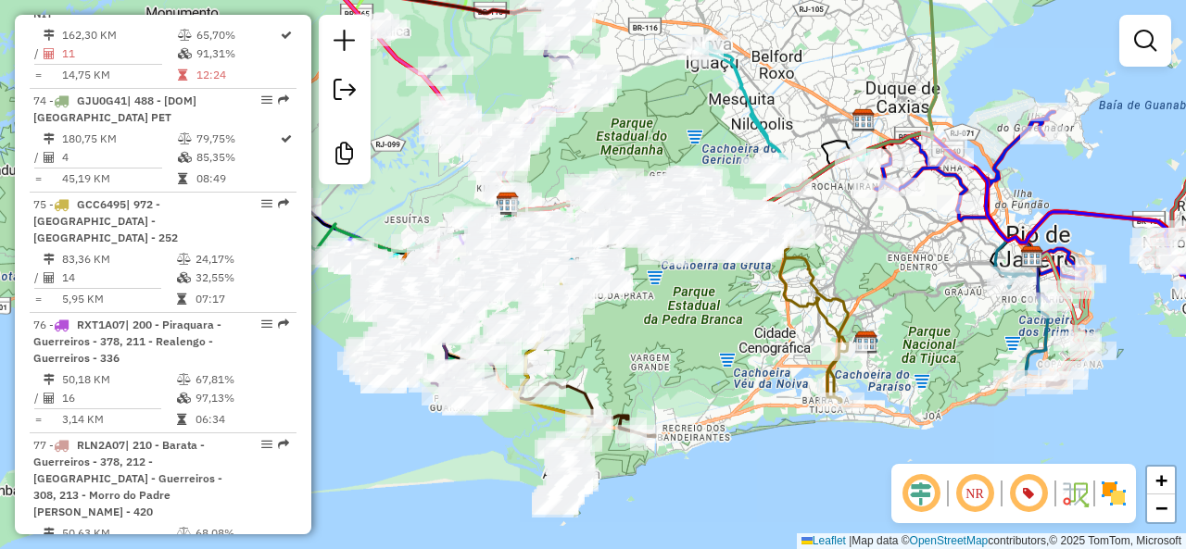
drag, startPoint x: 691, startPoint y: 373, endPoint x: 707, endPoint y: 363, distance: 18.8
click at [707, 363] on div "Janela de atendimento Grade de atendimento Capacidade Transportadoras Veículos …" at bounding box center [593, 274] width 1186 height 549
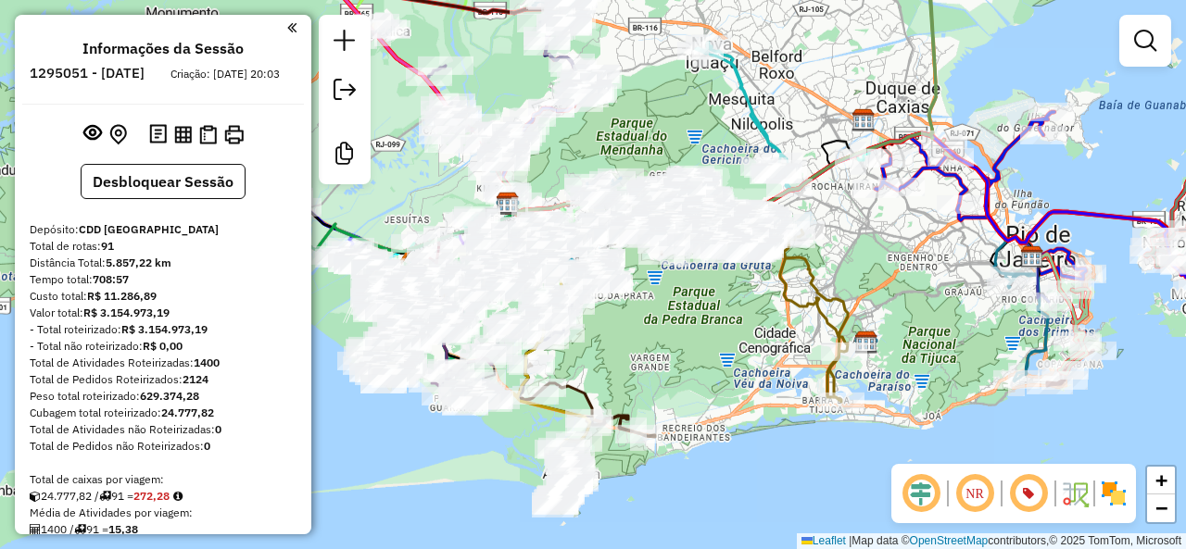
scroll to position [9028, 0]
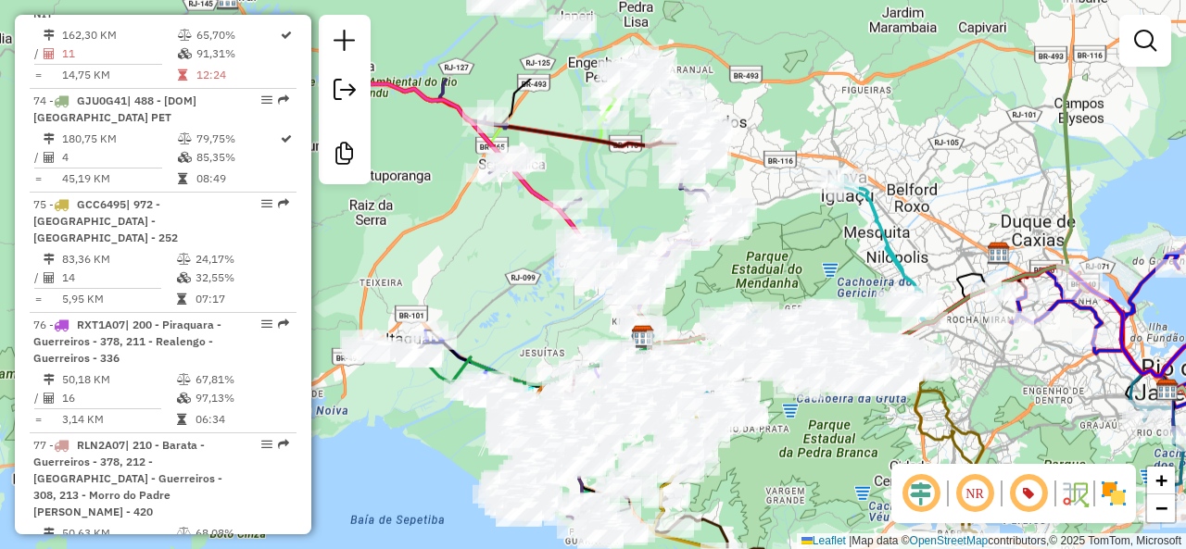
drag, startPoint x: 611, startPoint y: 138, endPoint x: 733, endPoint y: 279, distance: 186.5
click at [775, 294] on div "Janela de atendimento Grade de atendimento Capacidade Transportadoras Veículos …" at bounding box center [593, 274] width 1186 height 549
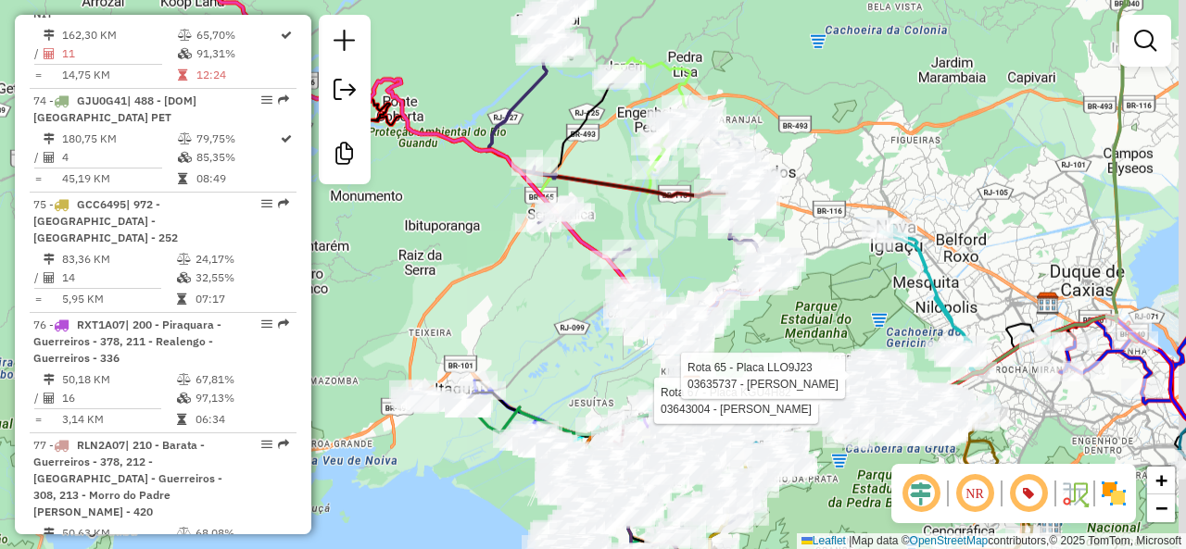
drag, startPoint x: 553, startPoint y: 331, endPoint x: 532, endPoint y: 288, distance: 47.6
click at [530, 285] on div "Rota 67 - Placa KGU4H82 03643004 - CRISTIANO GARCEZ Rota 65 - Placa LLO9J23 036…" at bounding box center [593, 274] width 1186 height 549
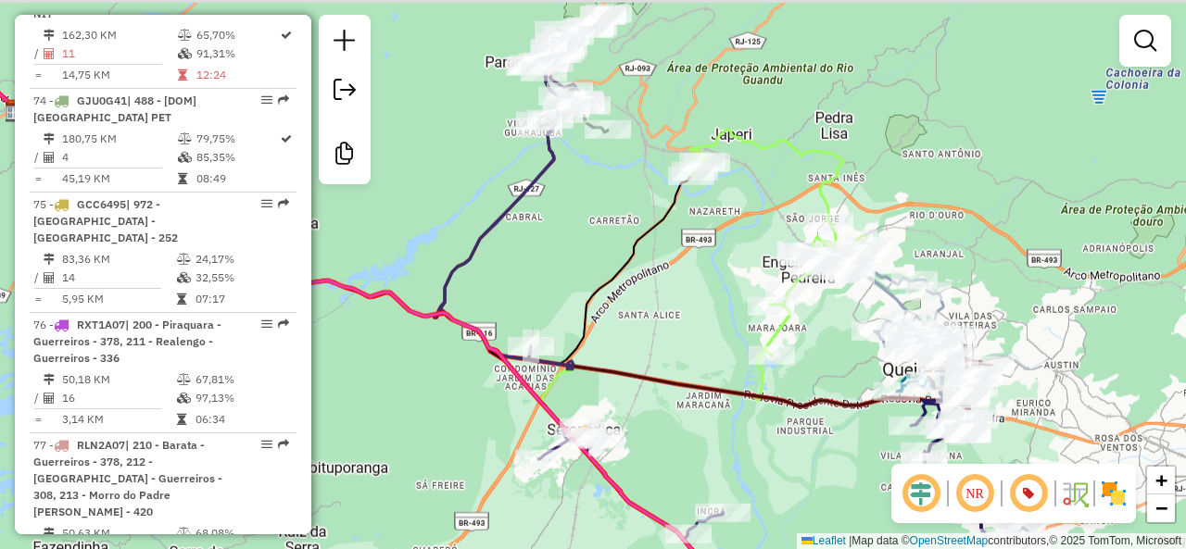
drag, startPoint x: 571, startPoint y: 174, endPoint x: 586, endPoint y: 208, distance: 37.3
click at [578, 221] on div "Rota 67 - Placa KGU4H82 03643004 - CRISTIANO GARCEZ Rota 65 - Placa LLO9J23 036…" at bounding box center [593, 274] width 1186 height 549
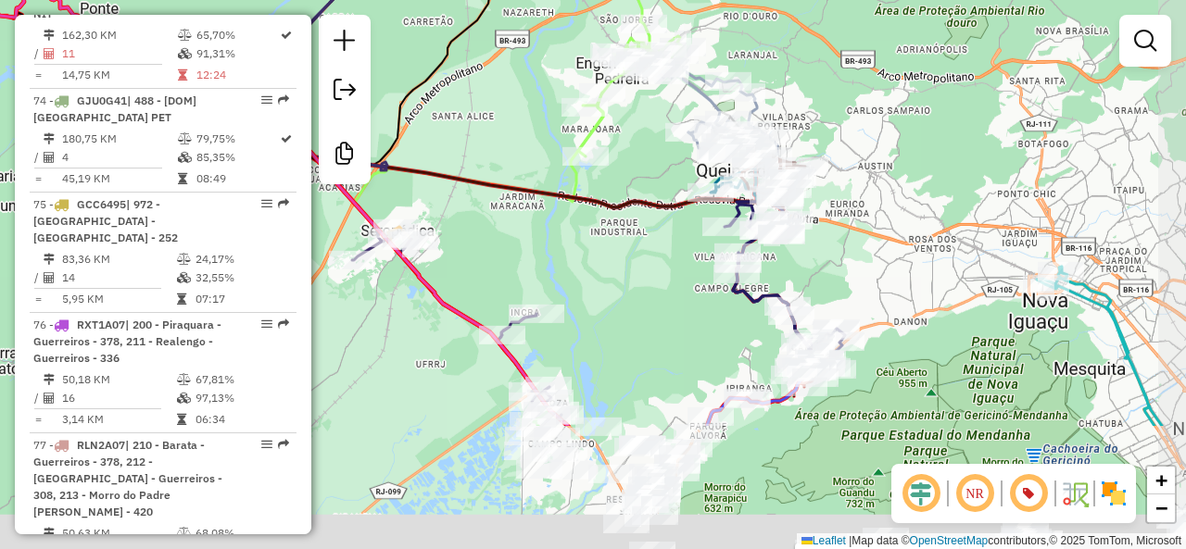
drag, startPoint x: 929, startPoint y: 273, endPoint x: 853, endPoint y: 69, distance: 217.5
click at [853, 69] on div "Rota 67 - Placa KGU4H82 03643004 - CRISTIANO GARCEZ Rota 65 - Placa LLO9J23 036…" at bounding box center [593, 274] width 1186 height 549
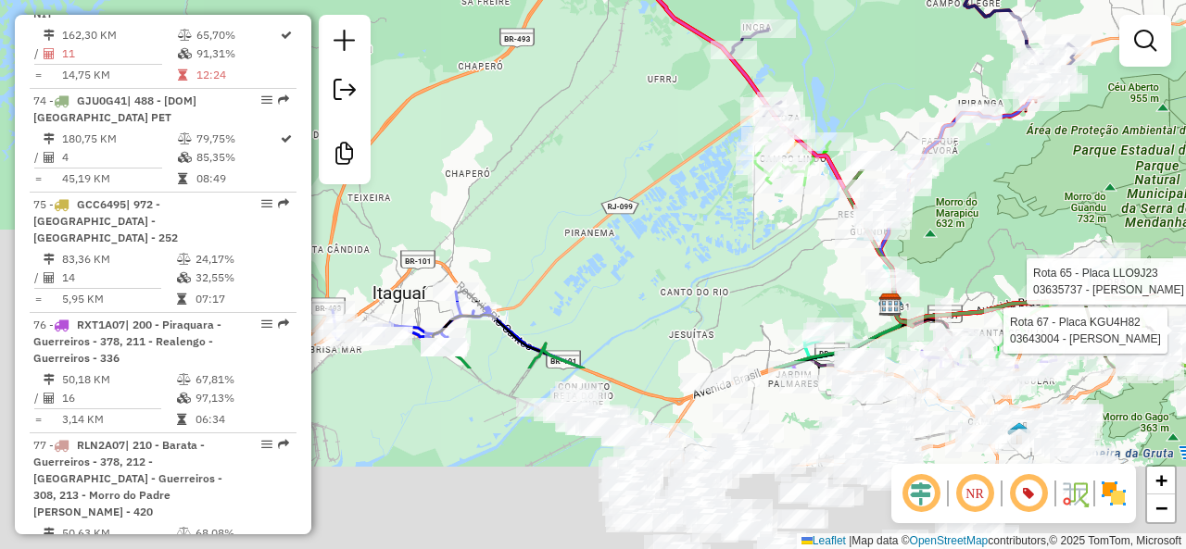
drag, startPoint x: 464, startPoint y: 373, endPoint x: 702, endPoint y: 175, distance: 309.8
click at [747, 99] on div "Rota 67 - Placa KGU4H82 03643004 - CRISTIANO GARCEZ Rota 65 - Placa LLO9J23 036…" at bounding box center [593, 274] width 1186 height 549
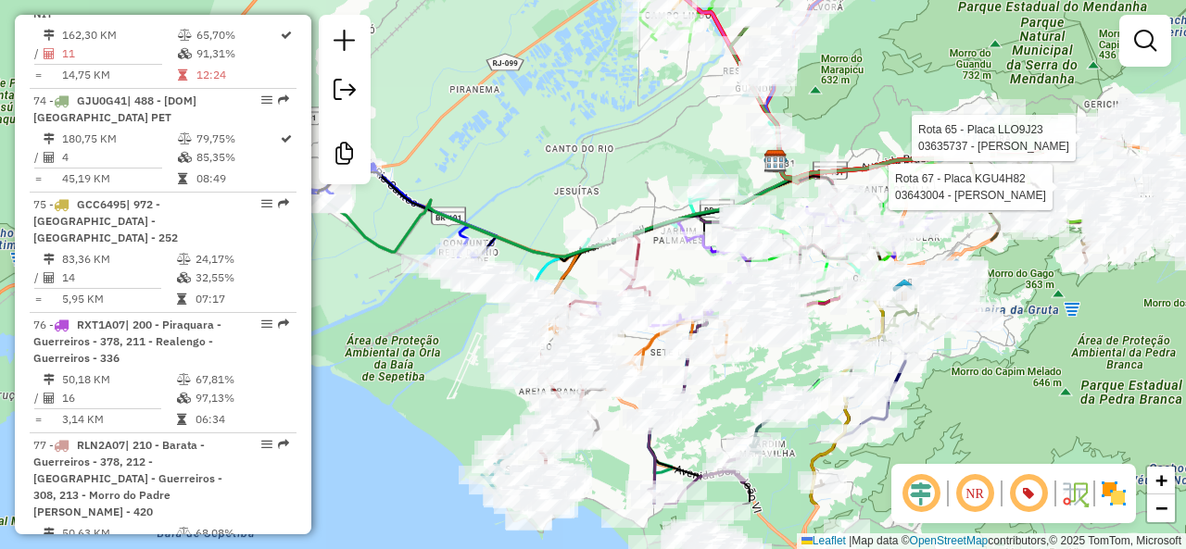
drag, startPoint x: 613, startPoint y: 221, endPoint x: 536, endPoint y: 194, distance: 82.6
click at [536, 194] on div "Rota 67 - Placa KGU4H82 03643004 - CRISTIANO GARCEZ Rota 65 - Placa LLO9J23 036…" at bounding box center [593, 274] width 1186 height 549
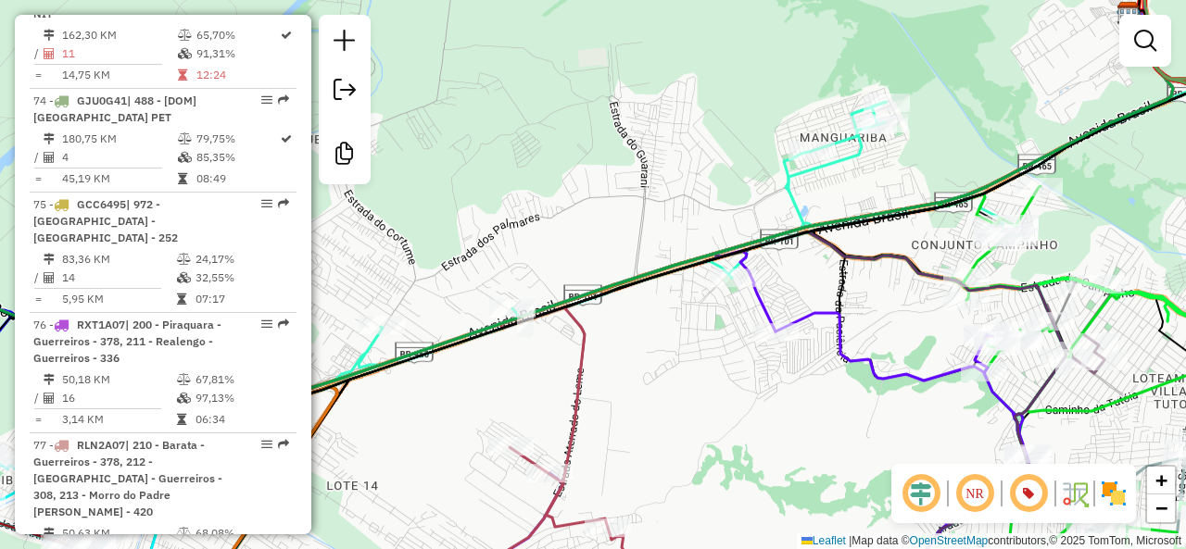
click at [851, 157] on icon at bounding box center [758, 174] width 940 height 458
select select "**********"
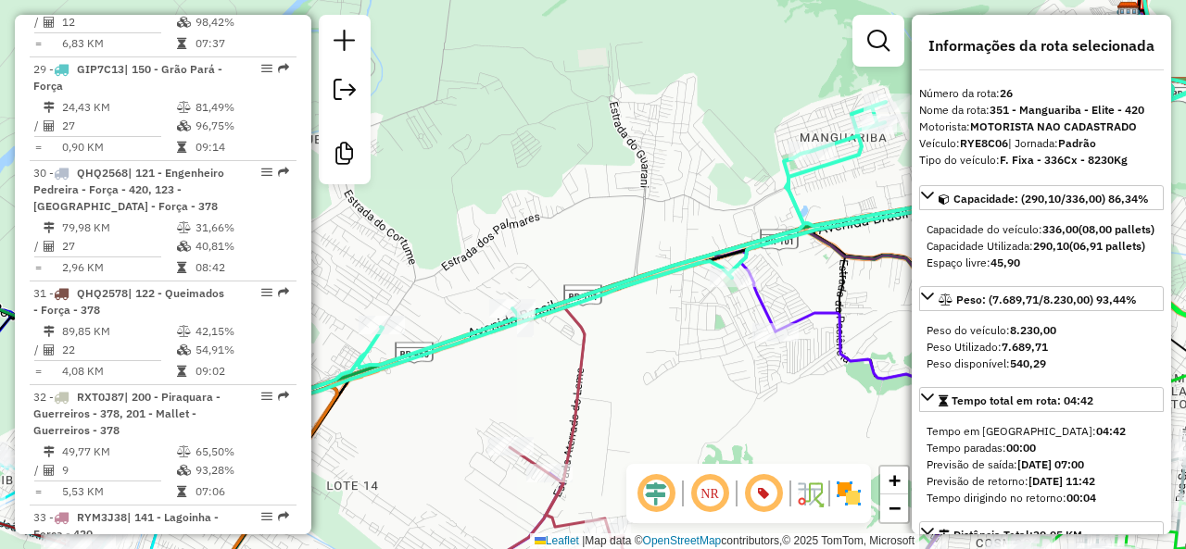
scroll to position [3478, 0]
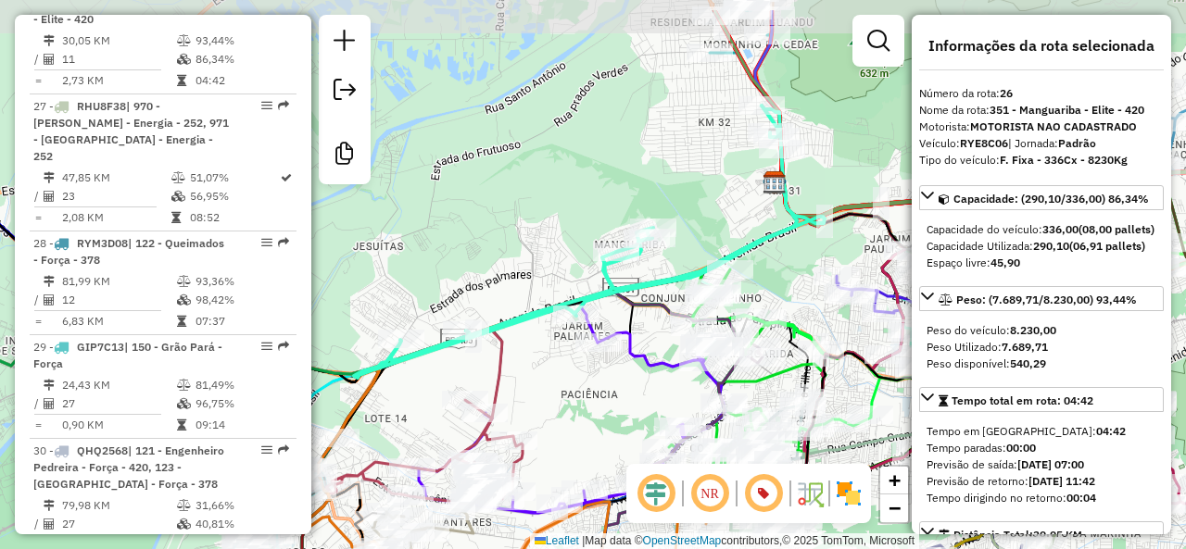
drag, startPoint x: 647, startPoint y: 216, endPoint x: 544, endPoint y: 283, distance: 122.6
click at [544, 283] on div "Janela de atendimento Grade de atendimento Capacidade Transportadoras Veículos …" at bounding box center [593, 274] width 1186 height 549
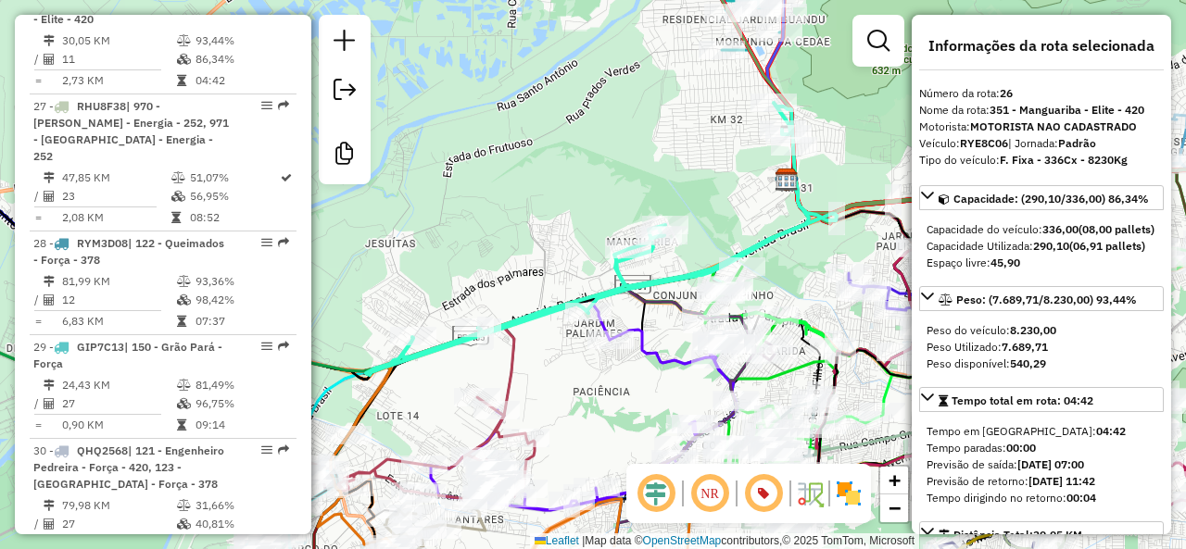
click at [567, 279] on div "Janela de atendimento Grade de atendimento Capacidade Transportadoras Veículos …" at bounding box center [593, 274] width 1186 height 549
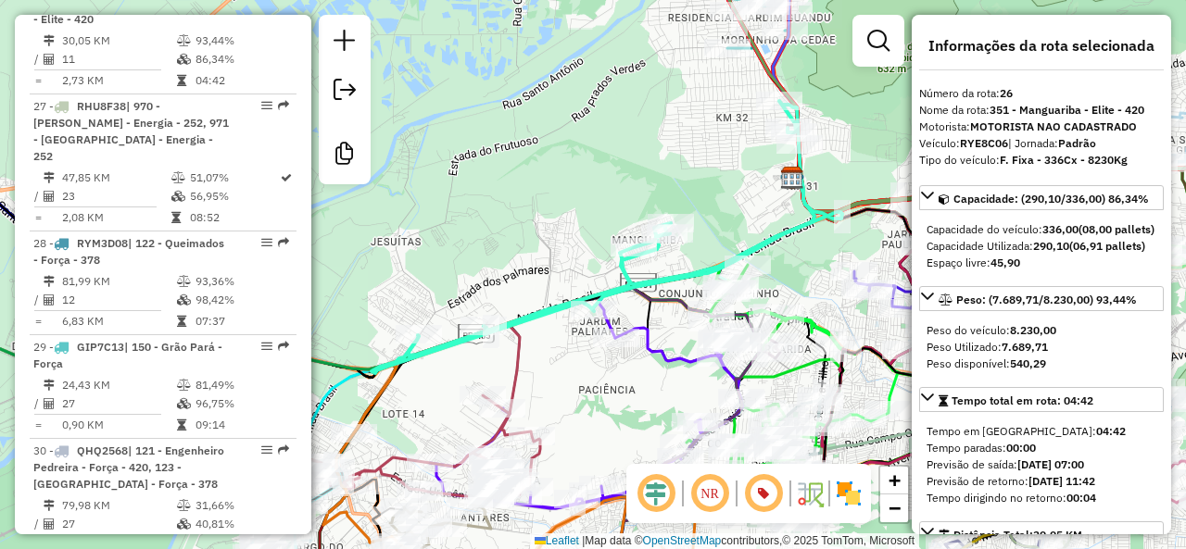
click at [548, 310] on icon at bounding box center [607, 237] width 471 height 272
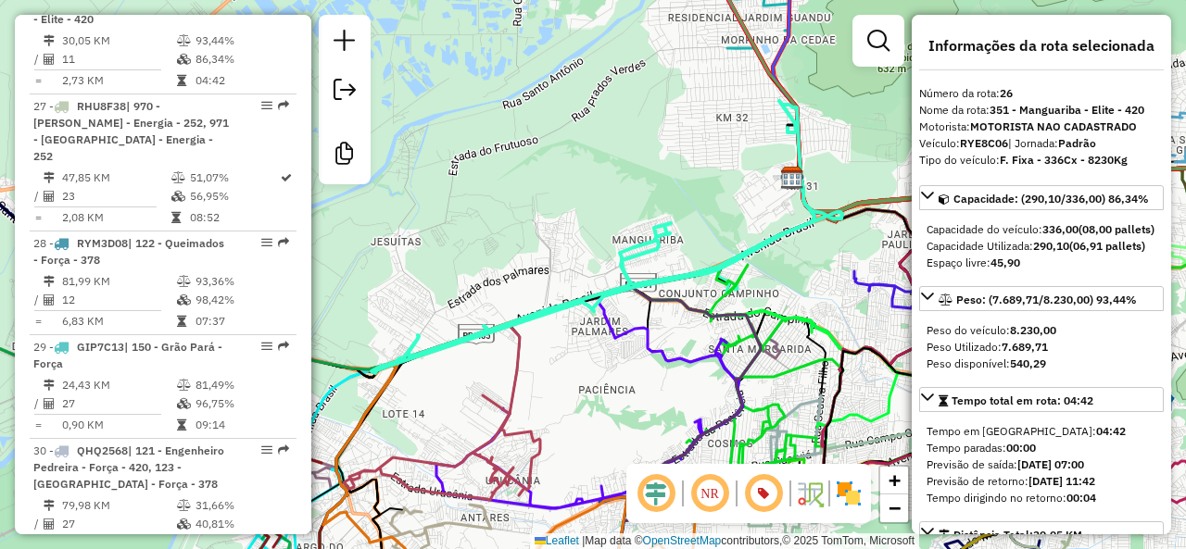
click at [548, 310] on icon at bounding box center [607, 237] width 471 height 272
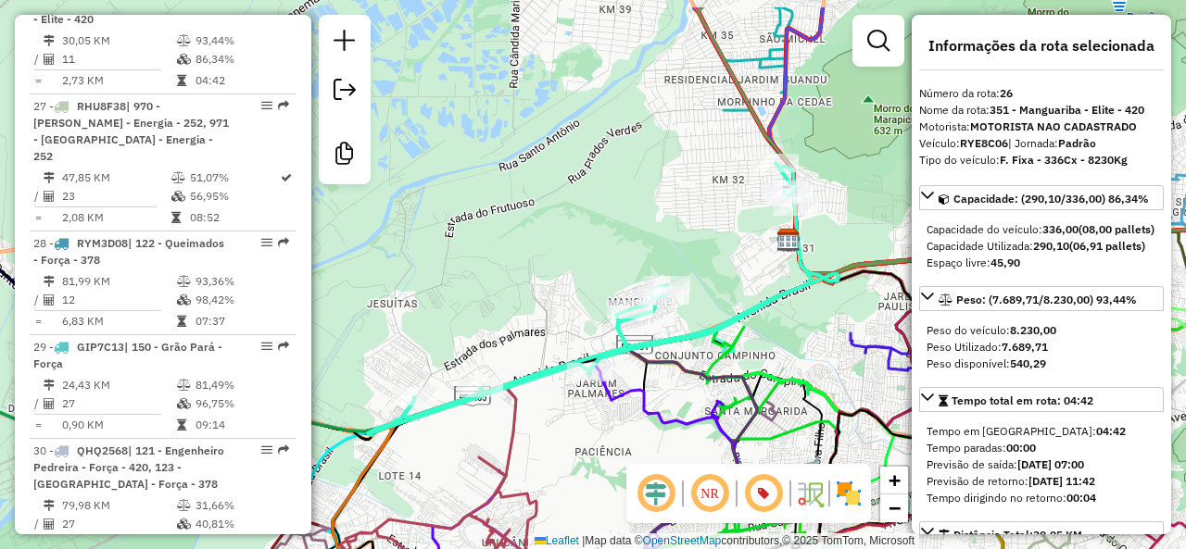
drag, startPoint x: 735, startPoint y: 259, endPoint x: 732, endPoint y: 289, distance: 29.8
click at [732, 289] on div "Janela de atendimento Grade de atendimento Capacidade Transportadoras Veículos …" at bounding box center [593, 274] width 1186 height 549
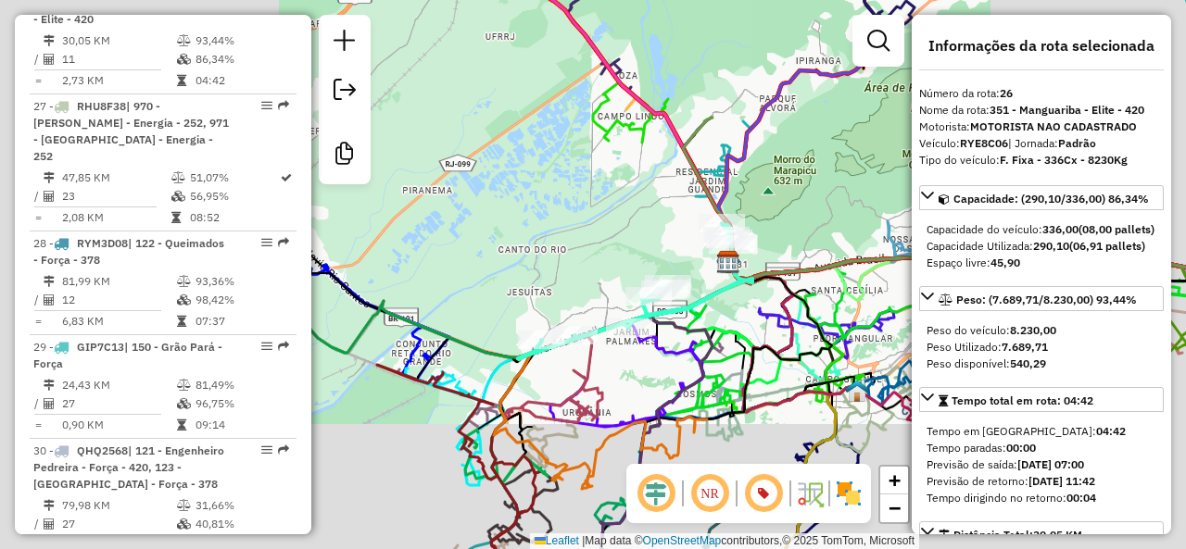
drag, startPoint x: 660, startPoint y: 209, endPoint x: 639, endPoint y: 320, distance: 112.1
click at [639, 321] on div "Janela de atendimento Grade de atendimento Capacidade Transportadoras Veículos …" at bounding box center [593, 274] width 1186 height 549
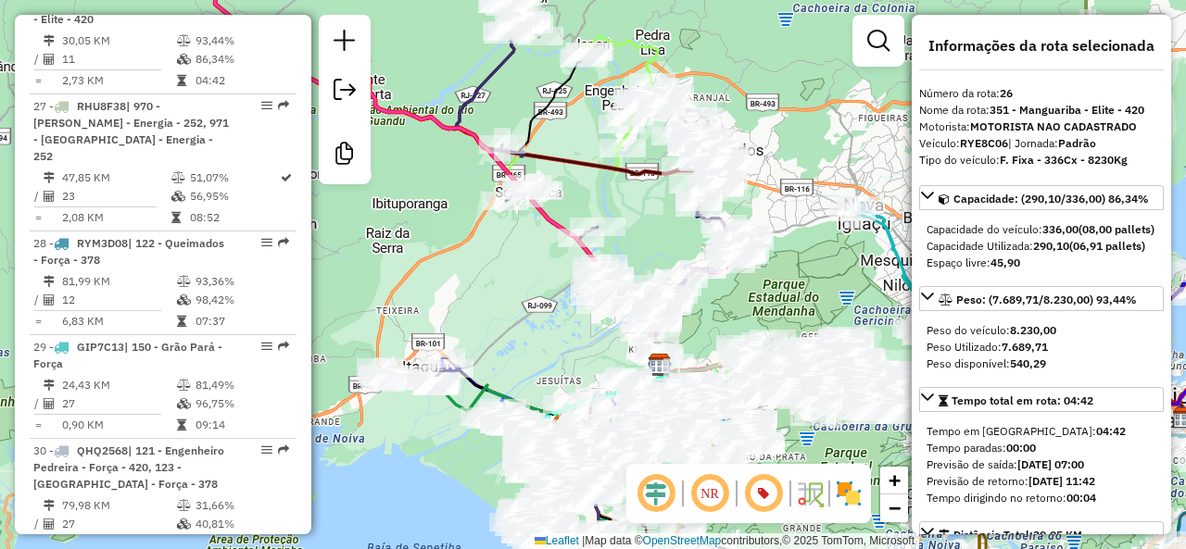
drag, startPoint x: 803, startPoint y: 251, endPoint x: 680, endPoint y: 299, distance: 132.3
click at [794, 231] on div "Janela de atendimento Grade de atendimento Capacidade Transportadoras Veículos …" at bounding box center [593, 274] width 1186 height 549
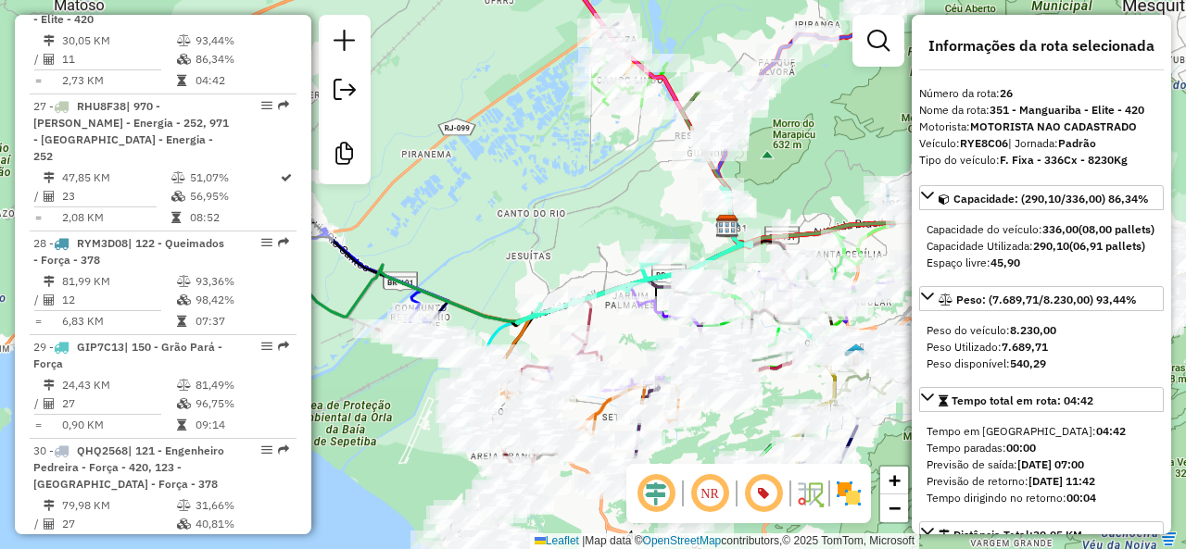
drag, startPoint x: 585, startPoint y: 242, endPoint x: 610, endPoint y: 272, distance: 39.5
click at [626, 192] on div "Janela de atendimento Grade de atendimento Capacidade Transportadoras Veículos …" at bounding box center [593, 274] width 1186 height 549
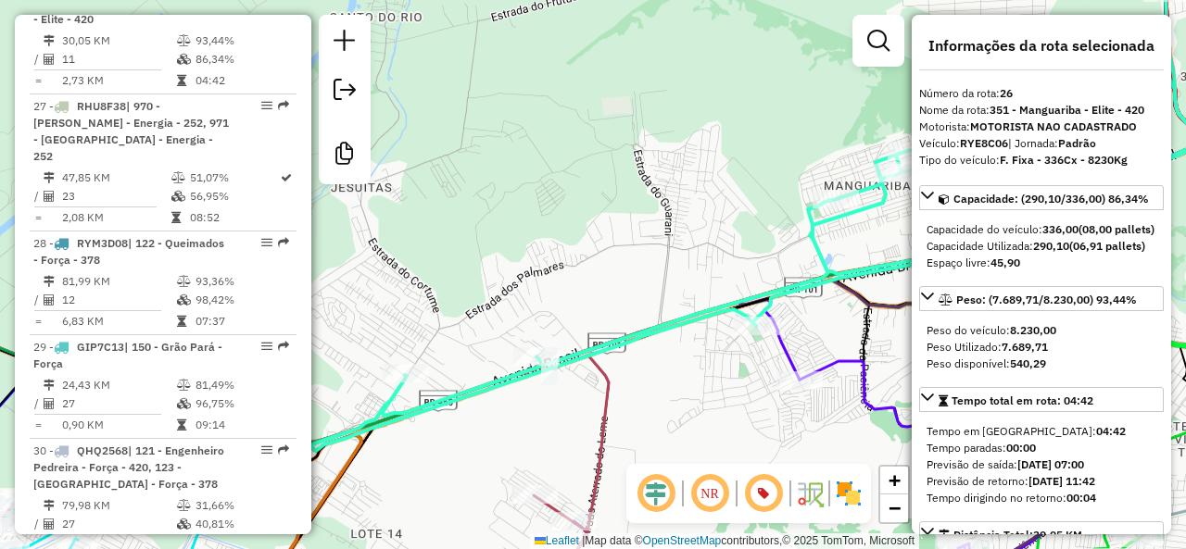
drag, startPoint x: 636, startPoint y: 287, endPoint x: 697, endPoint y: 271, distance: 63.1
click at [697, 271] on div "Janela de atendimento Grade de atendimento Capacidade Transportadoras Veículos …" at bounding box center [593, 274] width 1186 height 549
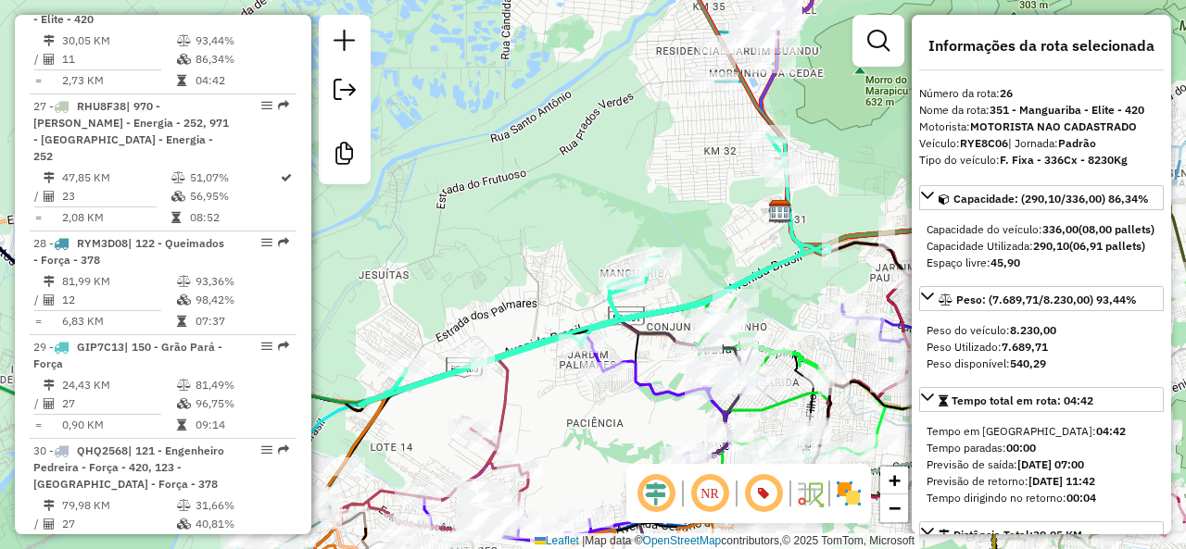
drag, startPoint x: 556, startPoint y: 265, endPoint x: 489, endPoint y: 283, distance: 69.0
click at [489, 283] on div "Janela de atendimento Grade de atendimento Capacidade Transportadoras Veículos …" at bounding box center [593, 274] width 1186 height 549
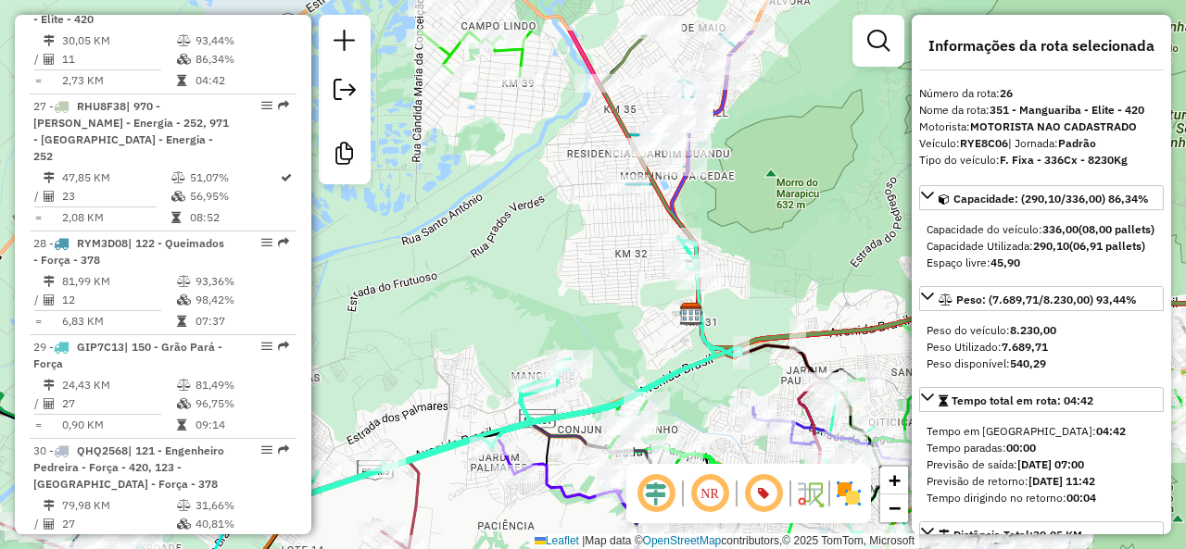
drag, startPoint x: 780, startPoint y: 152, endPoint x: 757, endPoint y: 239, distance: 90.1
click at [757, 239] on div "Janela de atendimento Grade de atendimento Capacidade Transportadoras Veículos …" at bounding box center [593, 274] width 1186 height 549
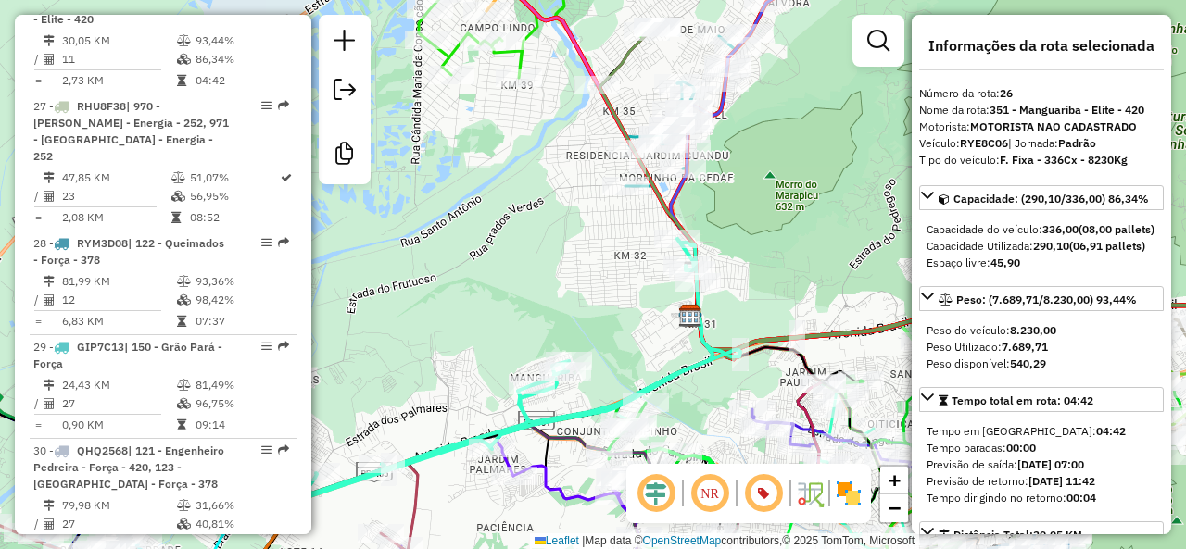
click at [522, 422] on icon at bounding box center [505, 375] width 471 height 272
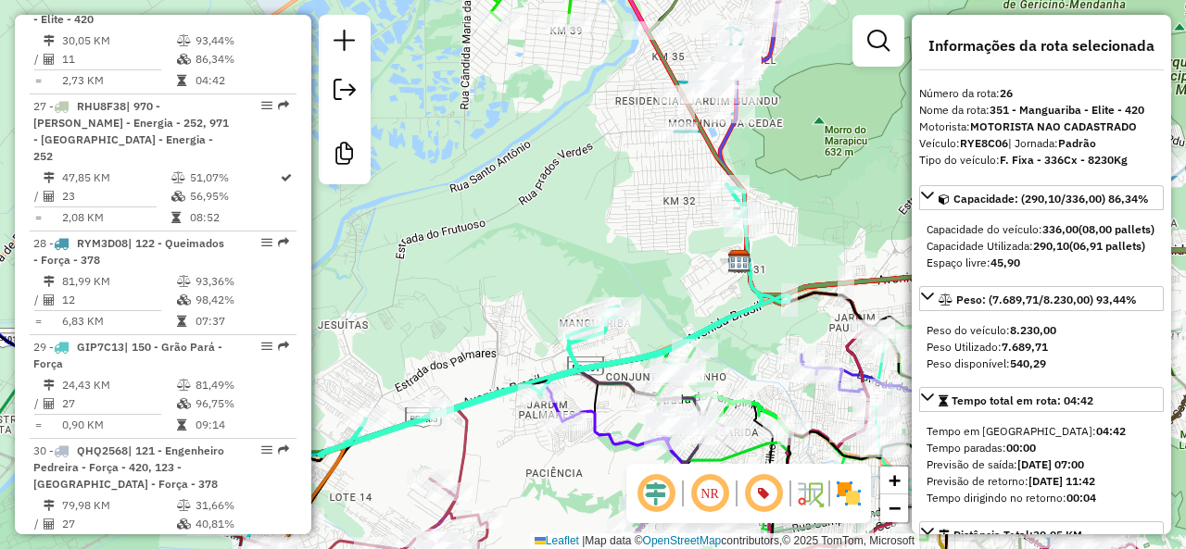
drag, startPoint x: 548, startPoint y: 316, endPoint x: 601, endPoint y: 260, distance: 76.7
click at [601, 260] on div "Janela de atendimento Grade de atendimento Capacidade Transportadoras Veículos …" at bounding box center [593, 274] width 1186 height 549
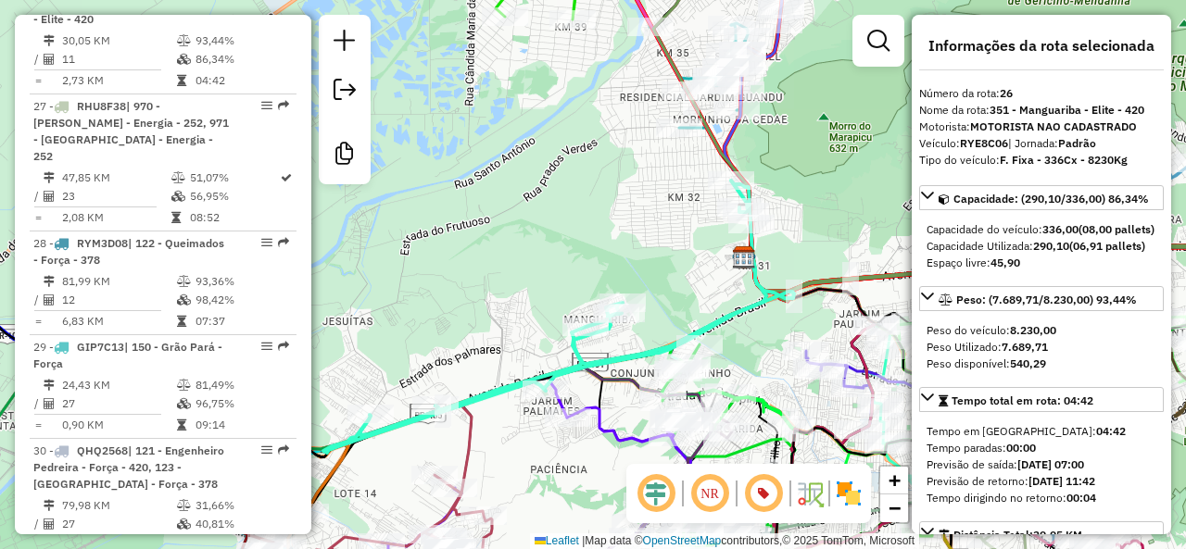
click at [536, 275] on div "Janela de atendimento Grade de atendimento Capacidade Transportadoras Veículos …" at bounding box center [593, 274] width 1186 height 549
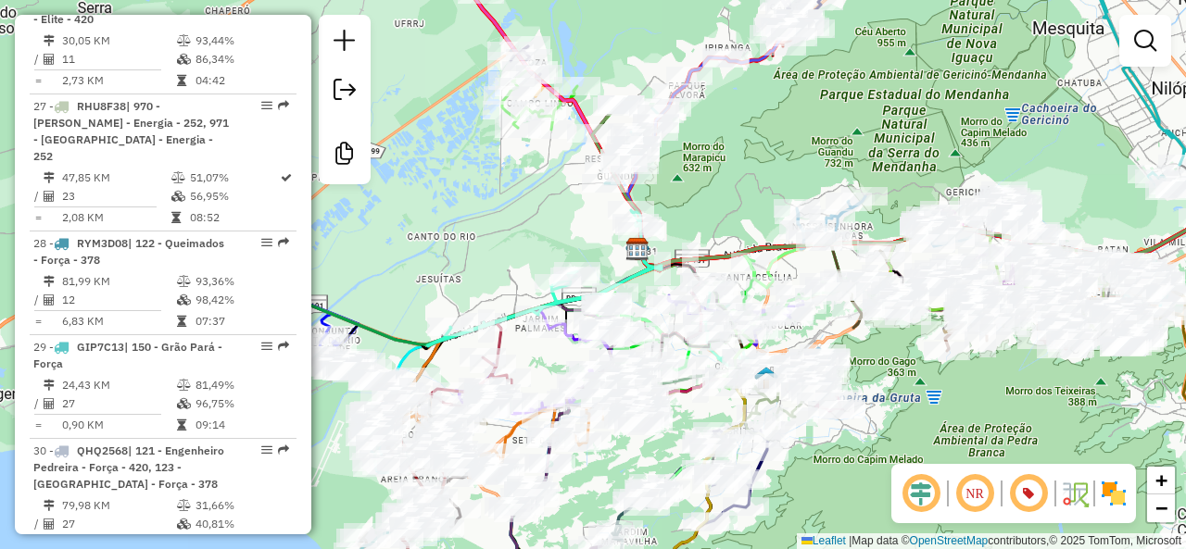
drag, startPoint x: 586, startPoint y: 246, endPoint x: 498, endPoint y: 216, distance: 93.2
click at [498, 216] on div "Janela de atendimento Grade de atendimento Capacidade Transportadoras Veículos …" at bounding box center [593, 274] width 1186 height 549
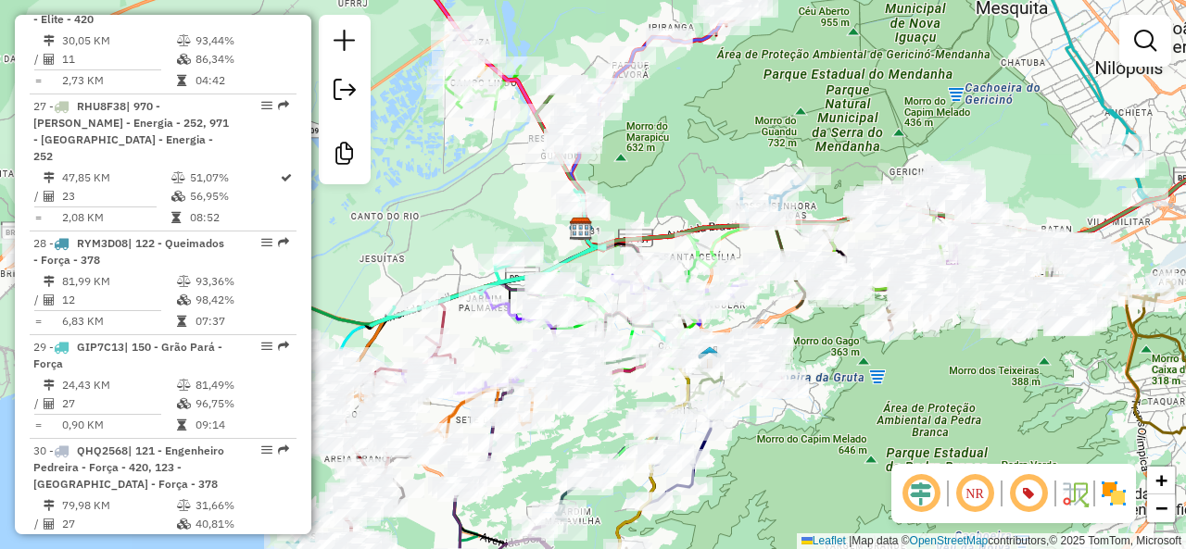
click at [649, 180] on div "Rota 26 - Placa RYE8C06 03602800 - MANOEL CAMACHO VENTU Janela de atendimento G…" at bounding box center [593, 274] width 1186 height 549
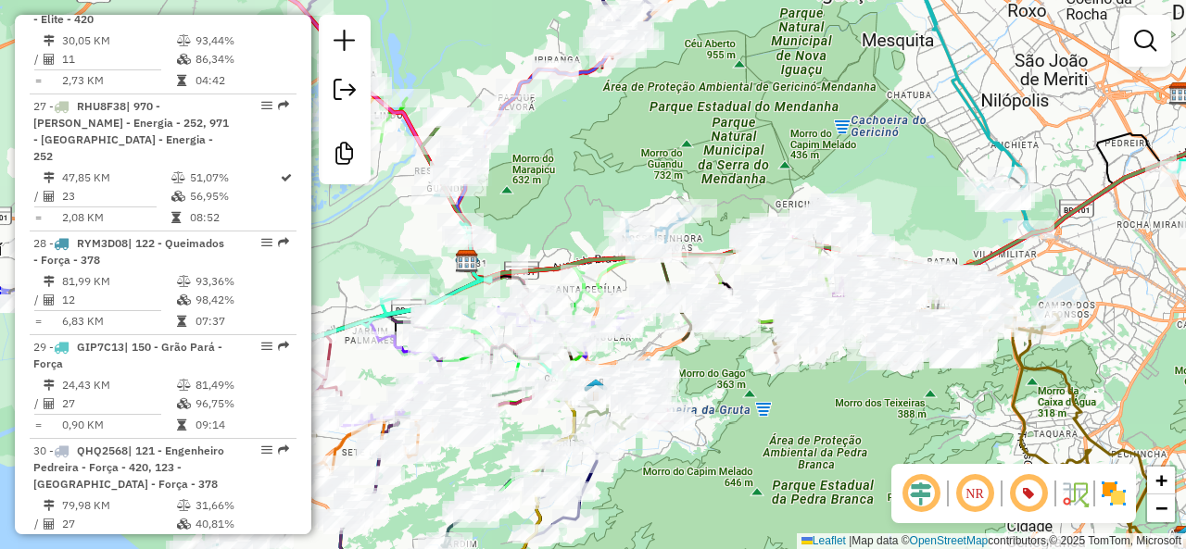
drag, startPoint x: 676, startPoint y: 169, endPoint x: 552, endPoint y: 201, distance: 128.3
click at [552, 201] on div "Janela de atendimento Grade de atendimento Capacidade Transportadoras Veículos …" at bounding box center [593, 274] width 1186 height 549
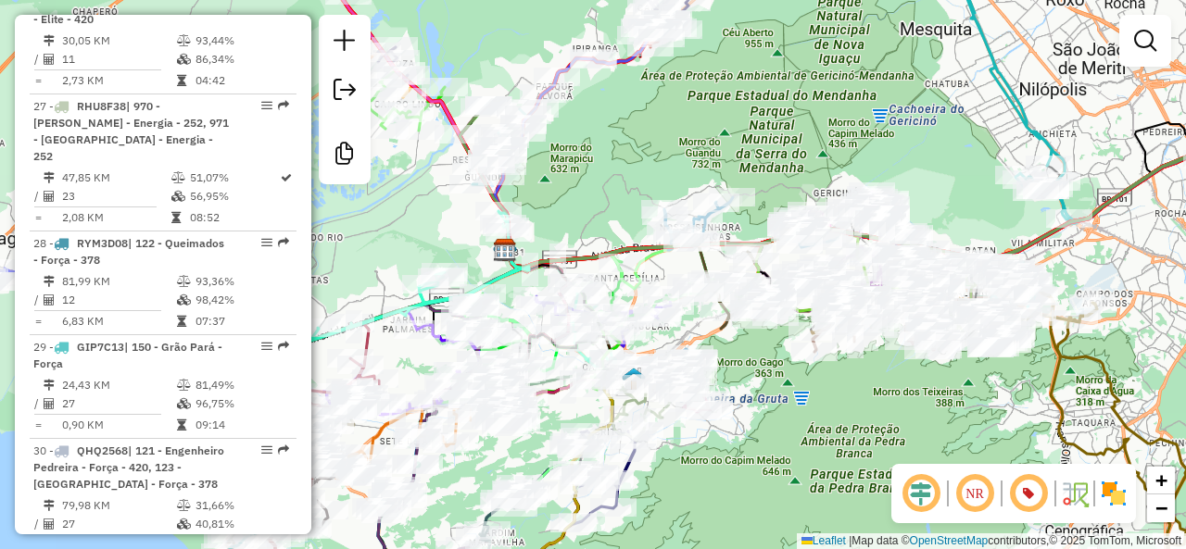
drag, startPoint x: 601, startPoint y: 194, endPoint x: 567, endPoint y: 207, distance: 36.7
click at [603, 194] on div "Janela de atendimento Grade de atendimento Capacidade Transportadoras Veículos …" at bounding box center [593, 274] width 1186 height 549
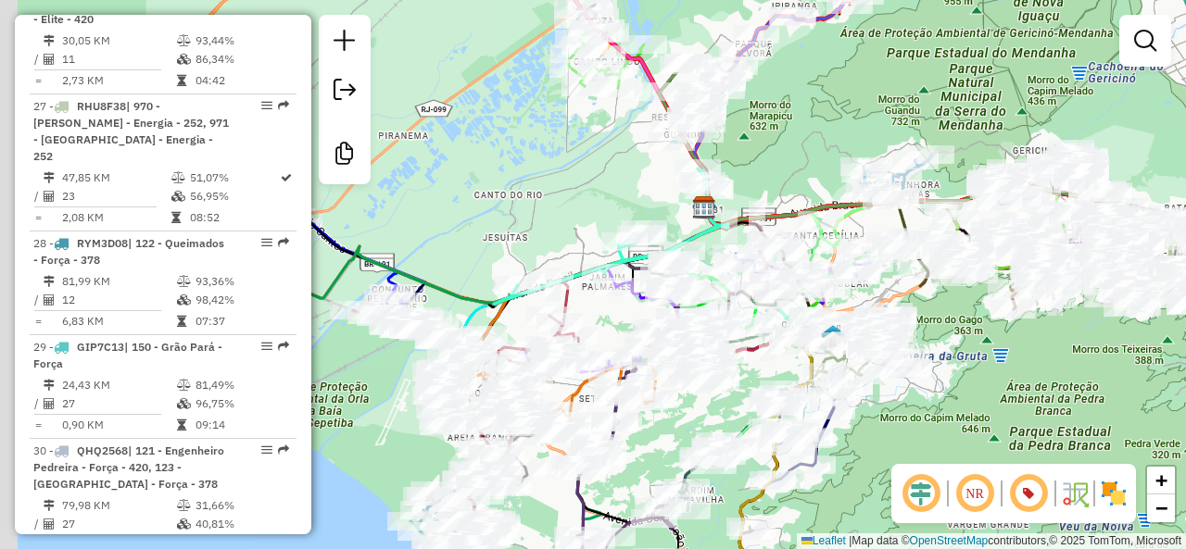
drag, startPoint x: 467, startPoint y: 236, endPoint x: 698, endPoint y: 195, distance: 234.3
click at [698, 195] on div "Janela de atendimento Grade de atendimento Capacidade Transportadoras Veículos …" at bounding box center [593, 274] width 1186 height 549
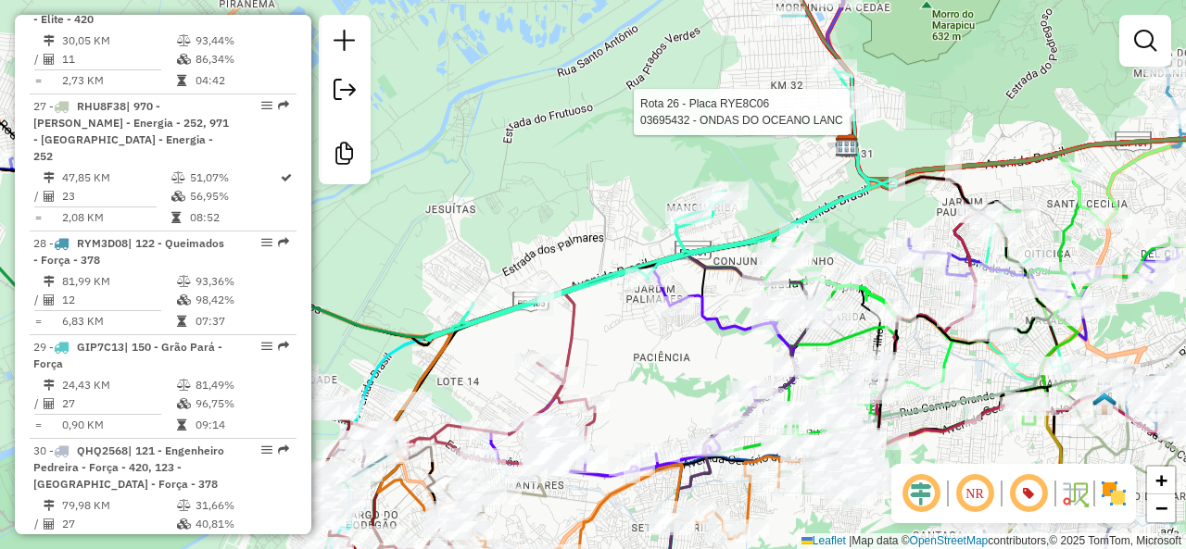
click at [838, 198] on icon at bounding box center [661, 205] width 471 height 272
select select "**********"
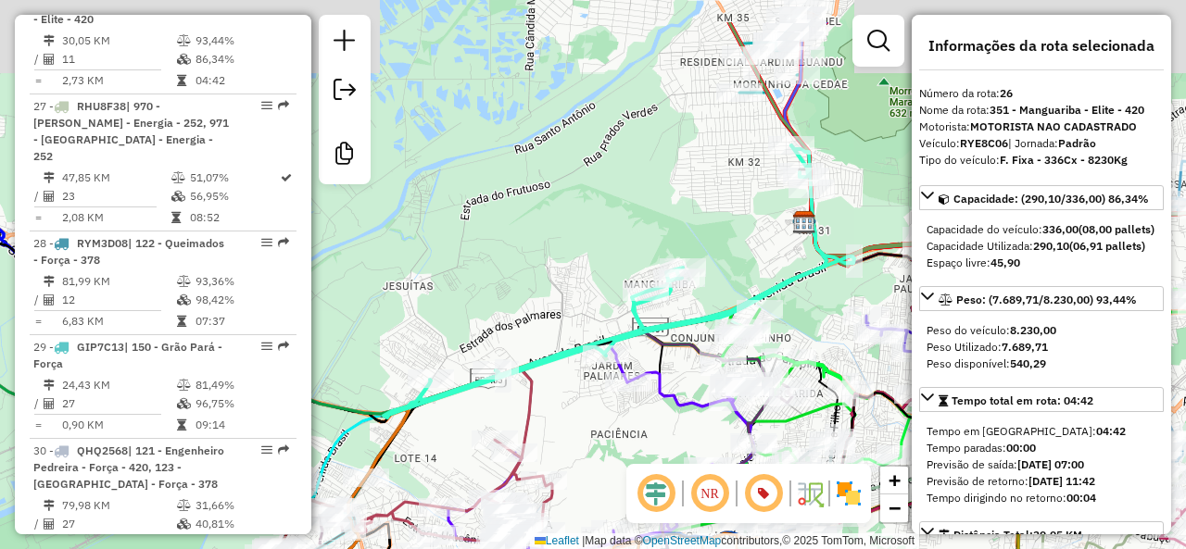
drag, startPoint x: 611, startPoint y: 195, endPoint x: 569, endPoint y: 272, distance: 87.9
click at [569, 272] on div "Janela de atendimento Grade de atendimento Capacidade Transportadoras Veículos …" at bounding box center [593, 274] width 1186 height 549
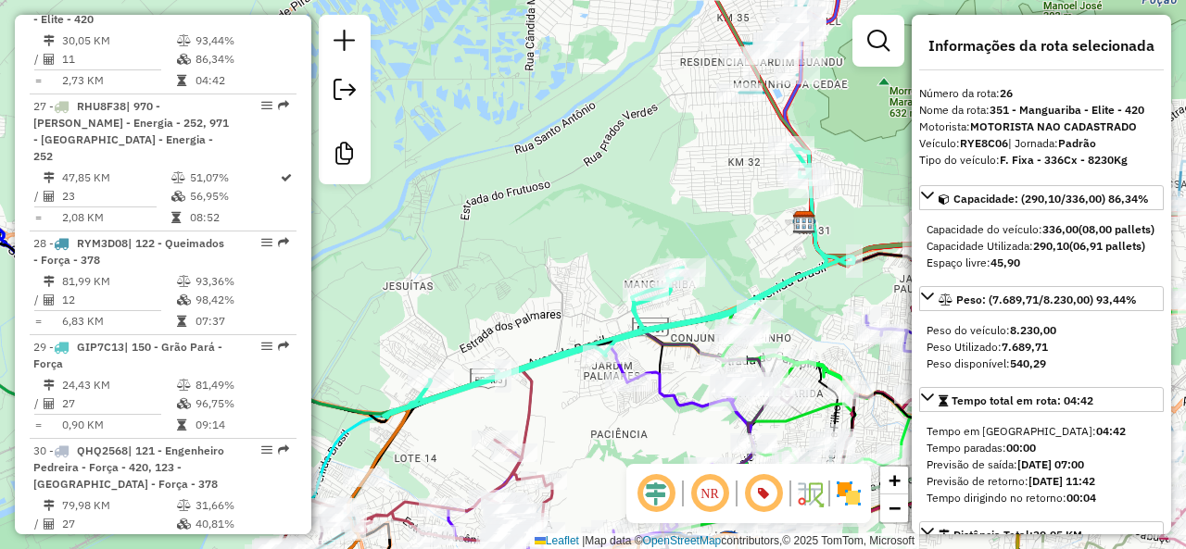
click at [791, 283] on icon at bounding box center [619, 281] width 471 height 272
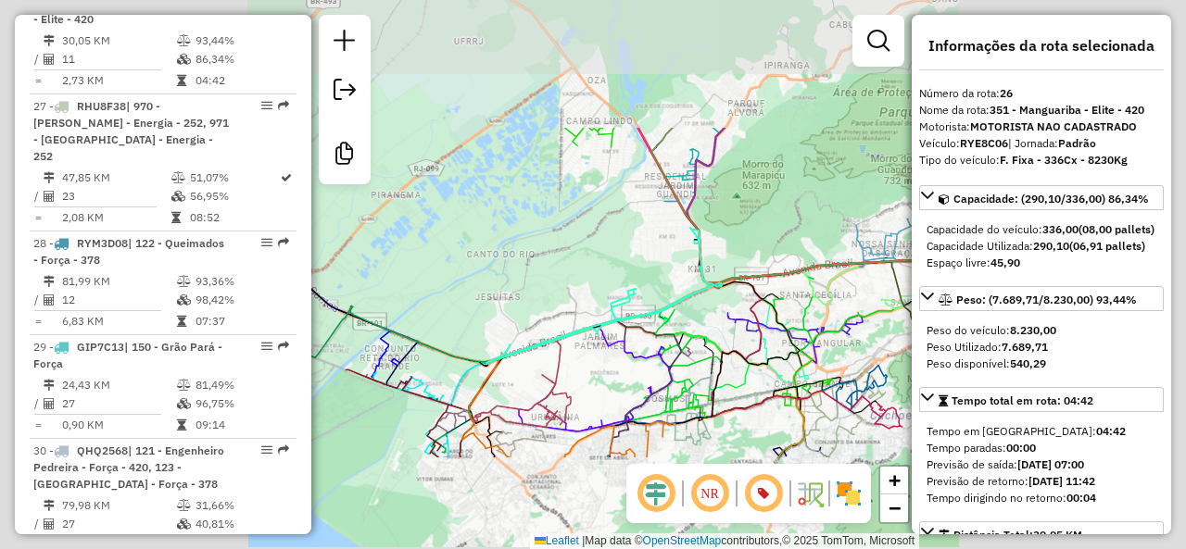
click at [561, 267] on div "Janela de atendimento Grade de atendimento Capacidade Transportadoras Veículos …" at bounding box center [593, 274] width 1186 height 549
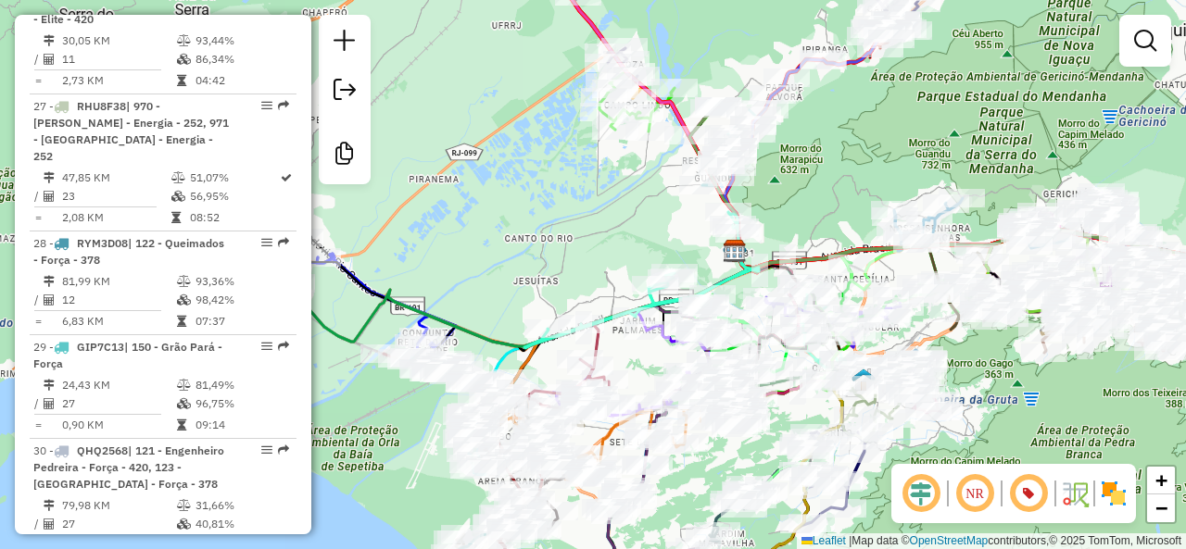
drag, startPoint x: 518, startPoint y: 254, endPoint x: 560, endPoint y: 240, distance: 43.9
click at [560, 237] on div "Janela de atendimento Grade de atendimento Capacidade Transportadoras Veículos …" at bounding box center [593, 274] width 1186 height 549
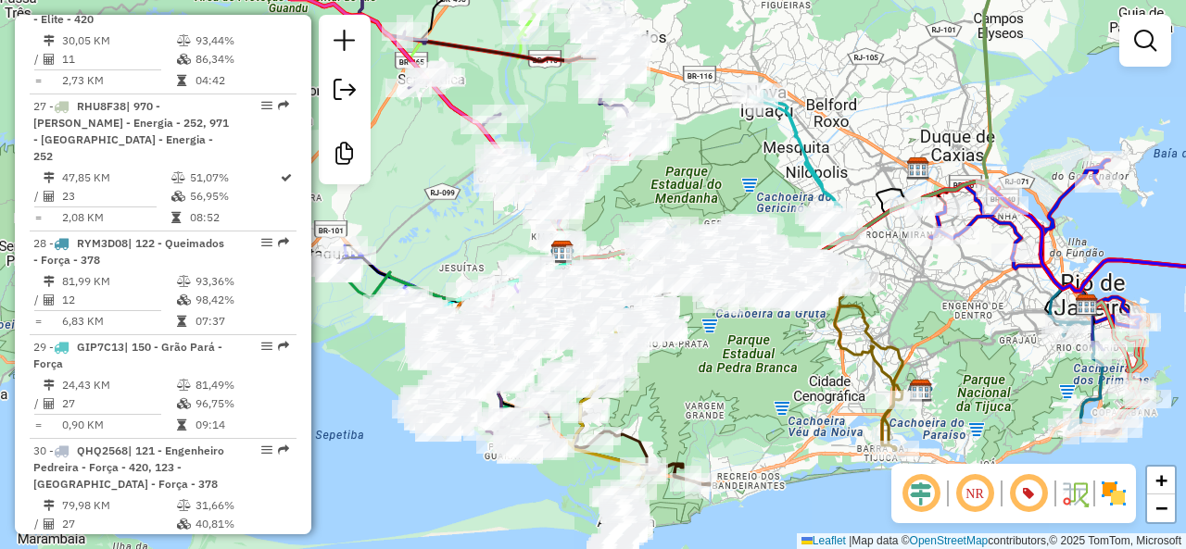
drag, startPoint x: 804, startPoint y: 401, endPoint x: 715, endPoint y: 405, distance: 89.0
click at [715, 405] on div "Janela de atendimento Grade de atendimento Capacidade Transportadoras Veículos …" at bounding box center [593, 274] width 1186 height 549
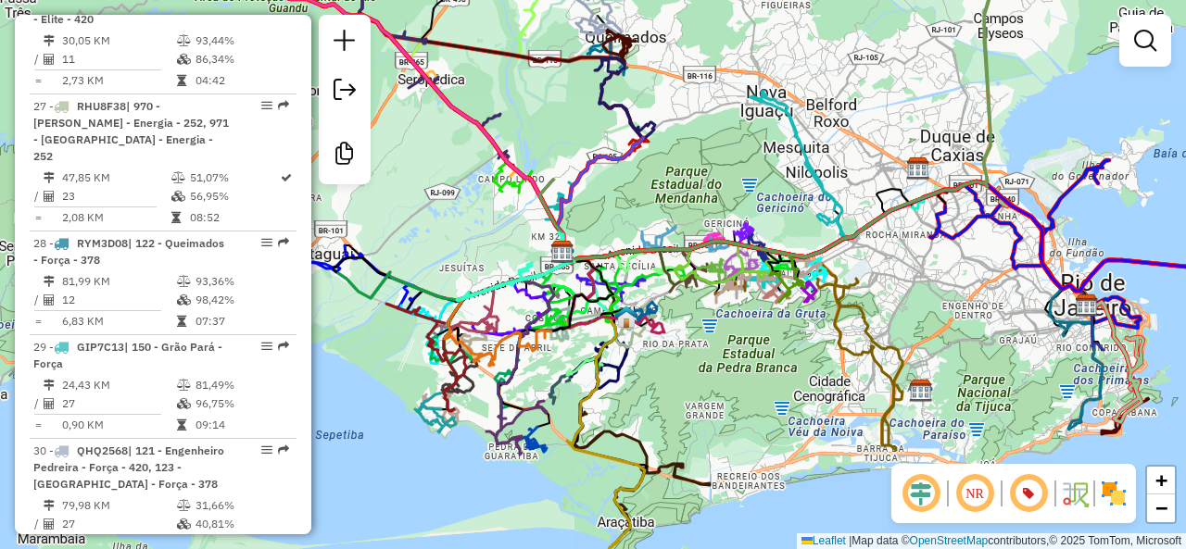
click at [664, 334] on icon at bounding box center [656, 327] width 17 height 13
select select "**********"
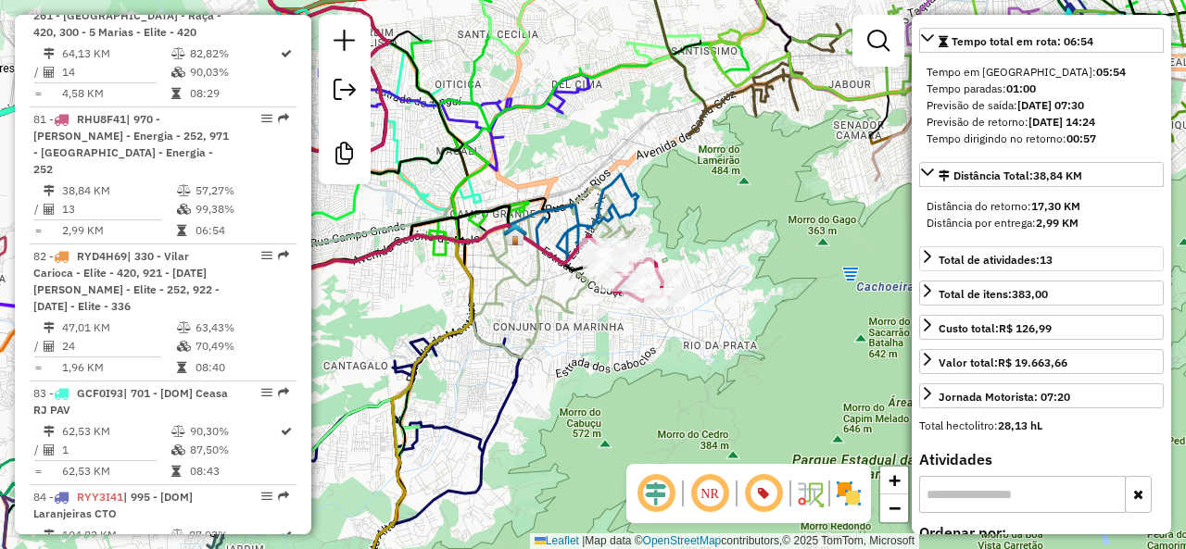
scroll to position [371, 0]
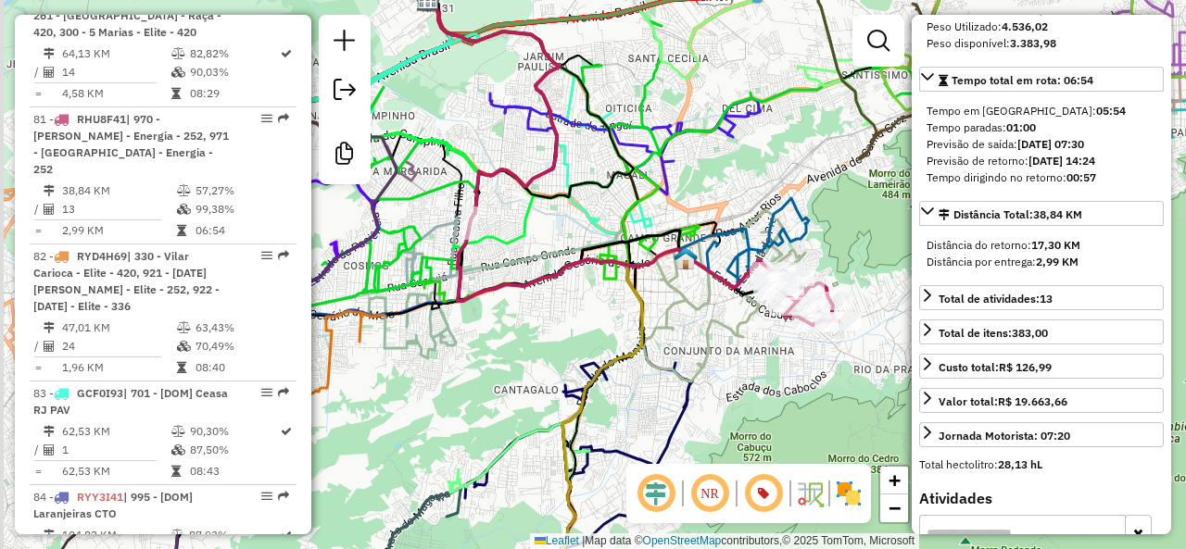
drag, startPoint x: 736, startPoint y: 373, endPoint x: 906, endPoint y: 397, distance: 172.2
click at [906, 397] on div "Janela de atendimento Grade de atendimento Capacidade Transportadoras Veículos …" at bounding box center [593, 274] width 1186 height 549
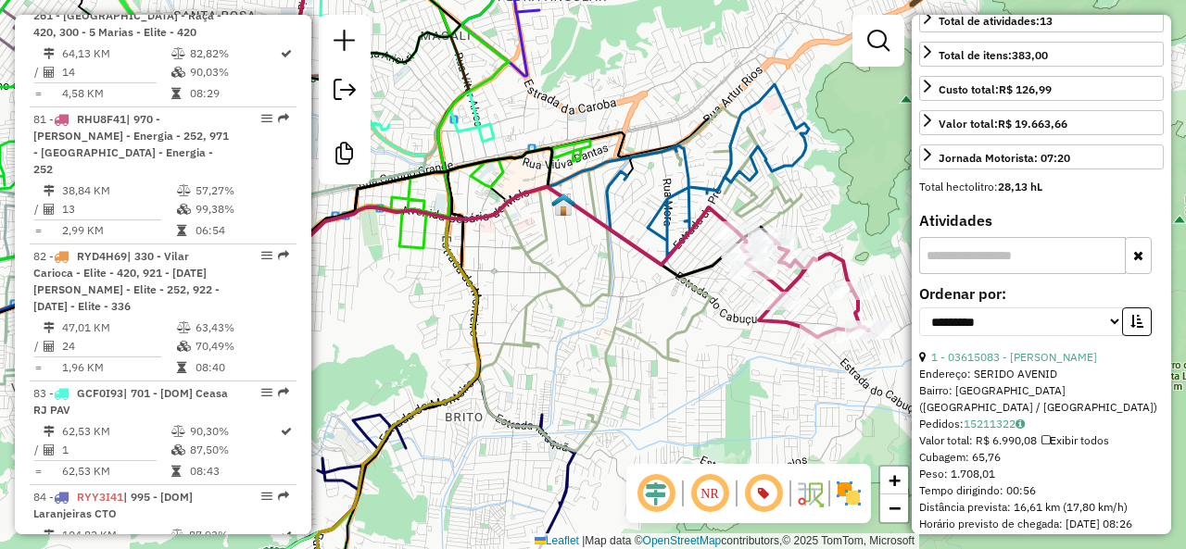
scroll to position [741, 0]
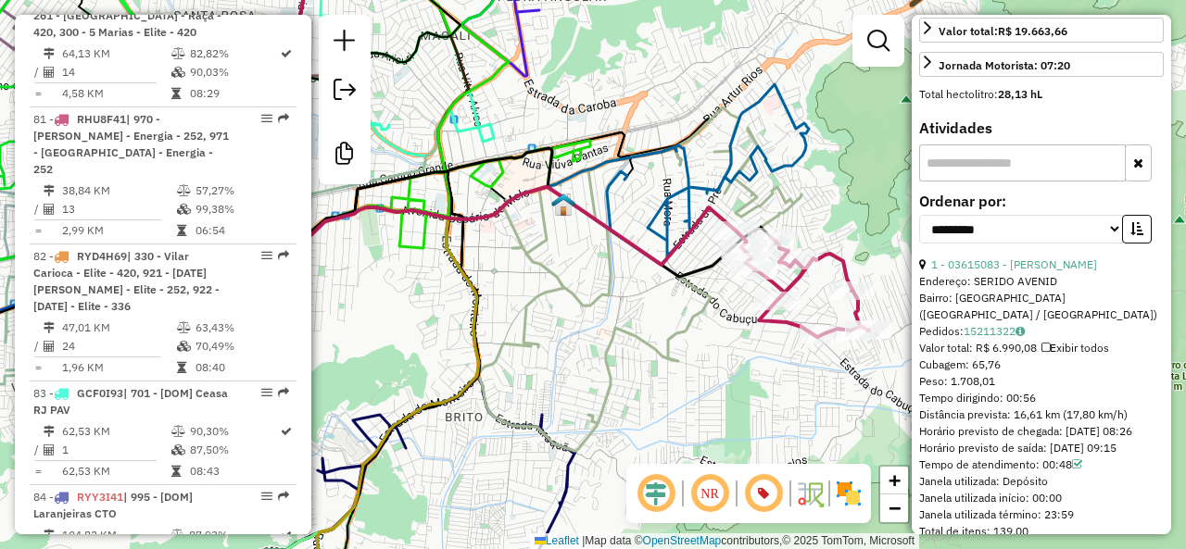
click at [1153, 241] on div "**********" at bounding box center [1041, 226] width 245 height 62
click at [1141, 241] on button "button" at bounding box center [1137, 229] width 30 height 29
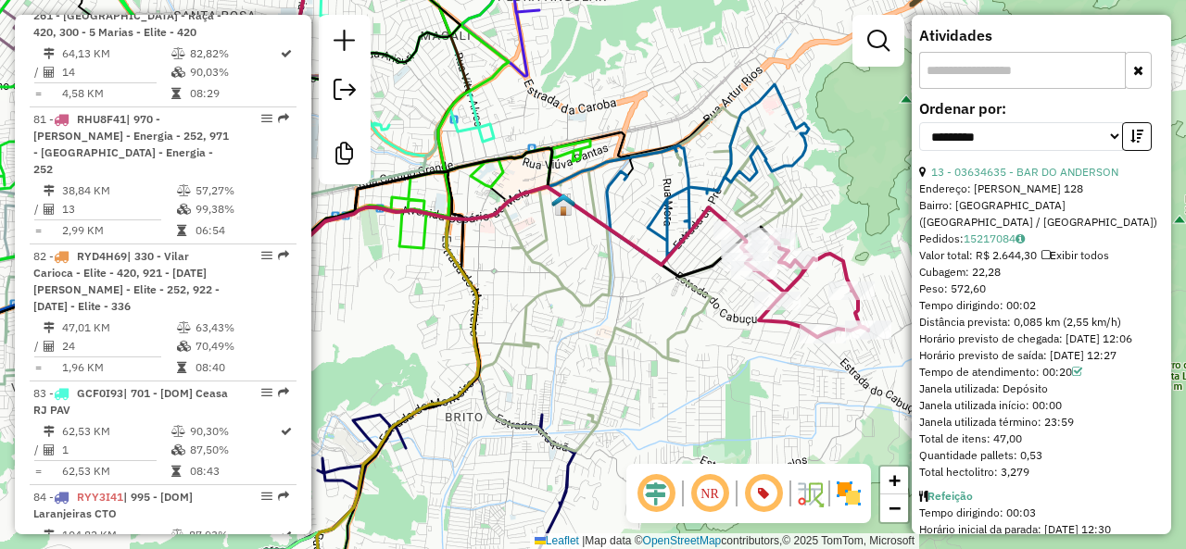
scroll to position [926, 0]
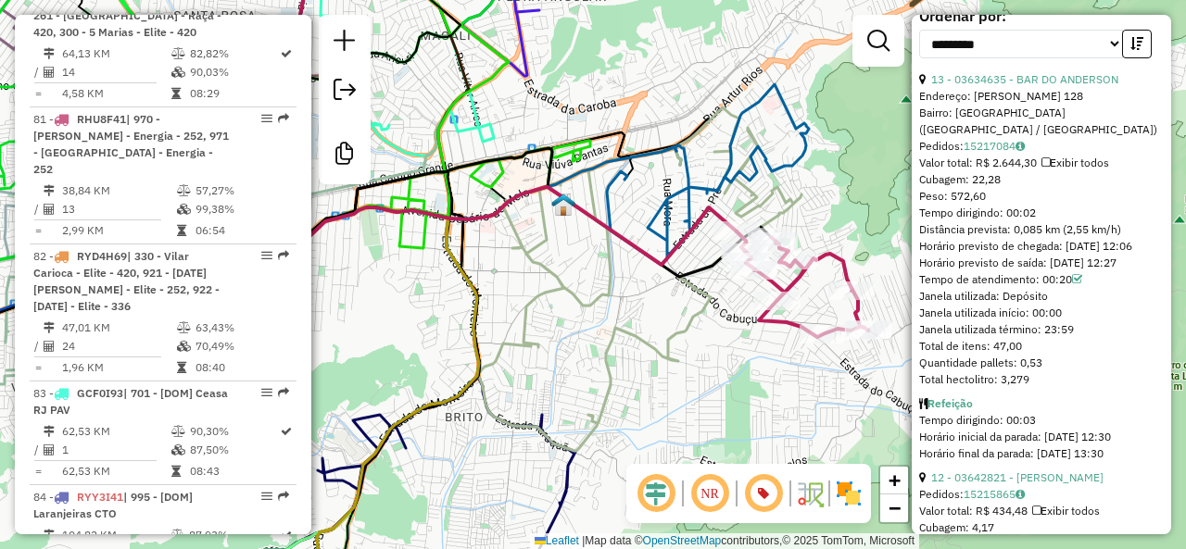
click at [768, 496] on em at bounding box center [763, 494] width 44 height 44
click at [768, 490] on em at bounding box center [763, 494] width 44 height 44
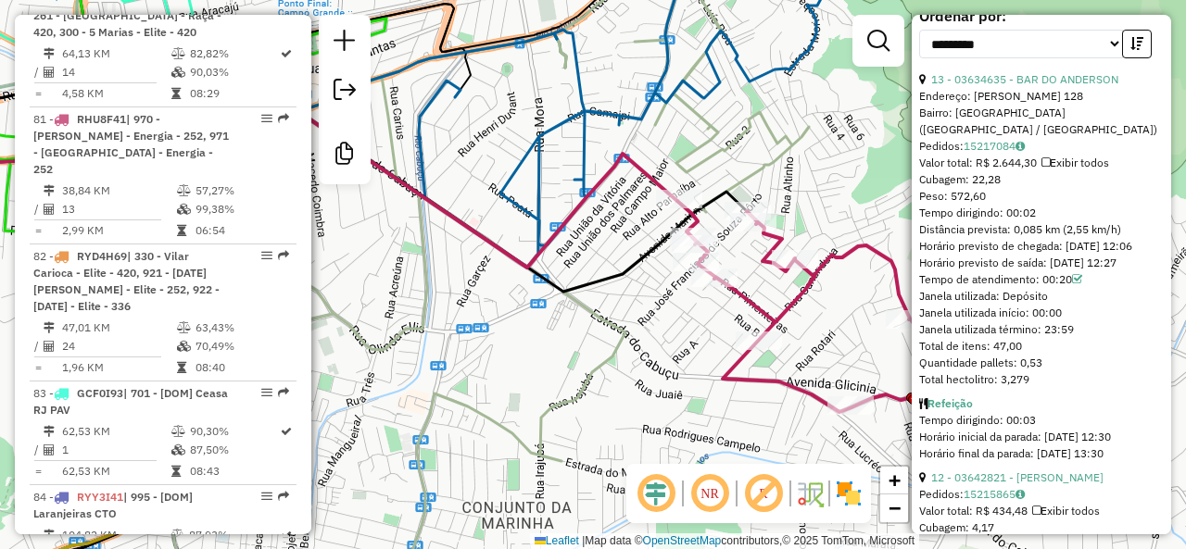
click at [855, 253] on icon at bounding box center [809, 306] width 265 height 211
click at [762, 496] on em at bounding box center [763, 494] width 44 height 44
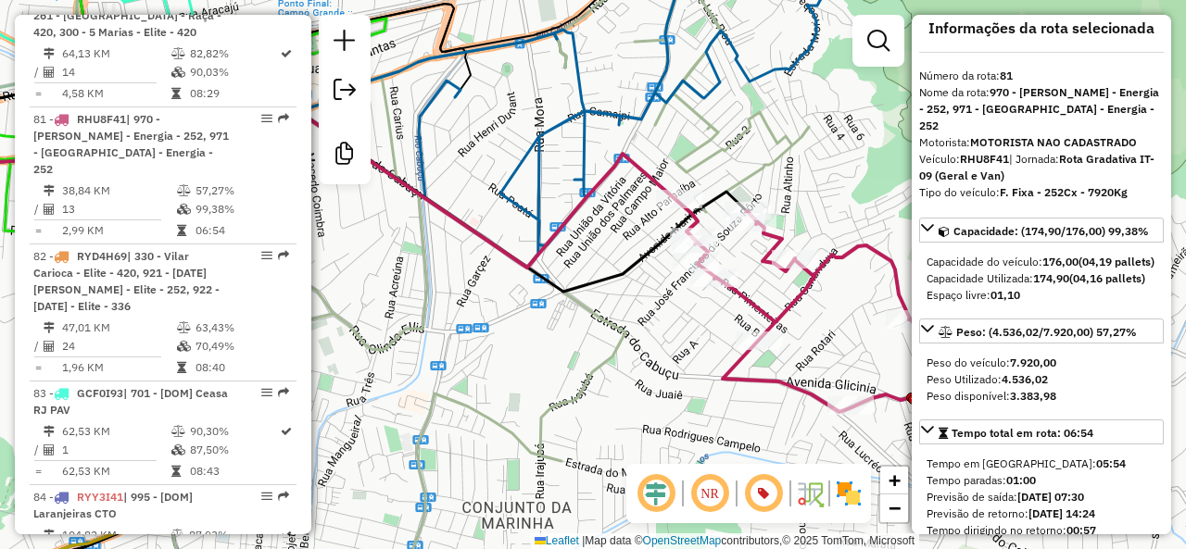
scroll to position [0, 0]
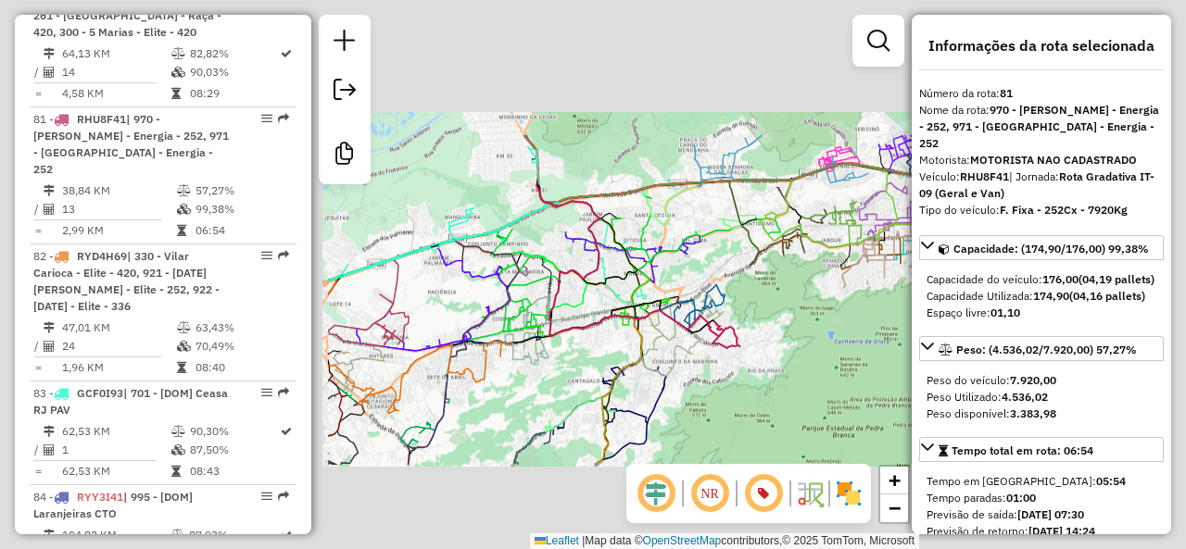
click at [778, 328] on div "Janela de atendimento Grade de atendimento Capacidade Transportadoras Veículos …" at bounding box center [593, 274] width 1186 height 549
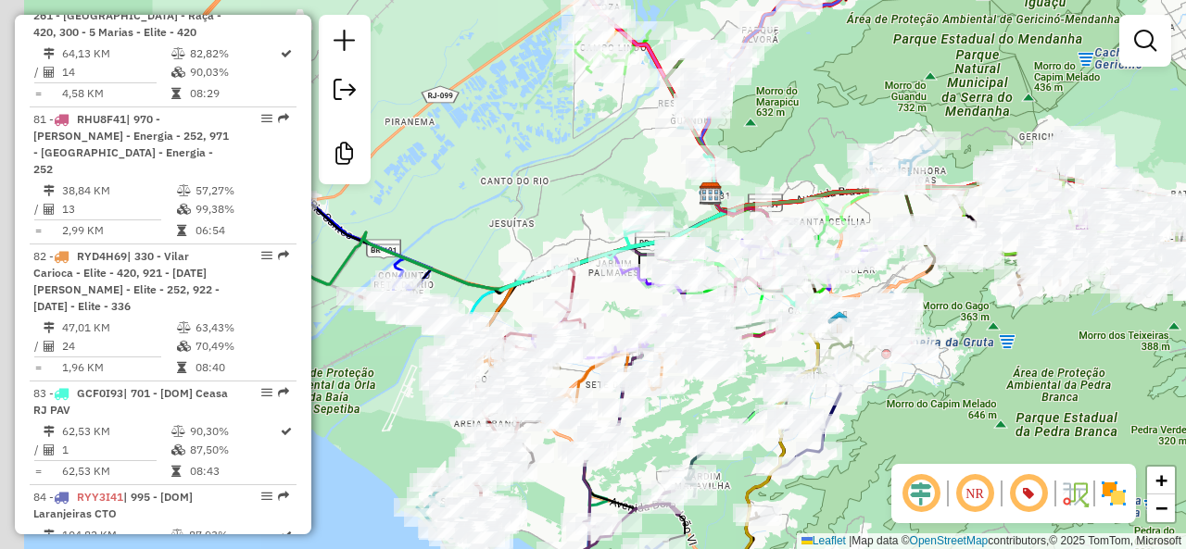
drag, startPoint x: 387, startPoint y: 194, endPoint x: 591, endPoint y: 195, distance: 203.8
click at [589, 195] on div "Janela de atendimento Grade de atendimento Capacidade Transportadoras Veículos …" at bounding box center [593, 274] width 1186 height 549
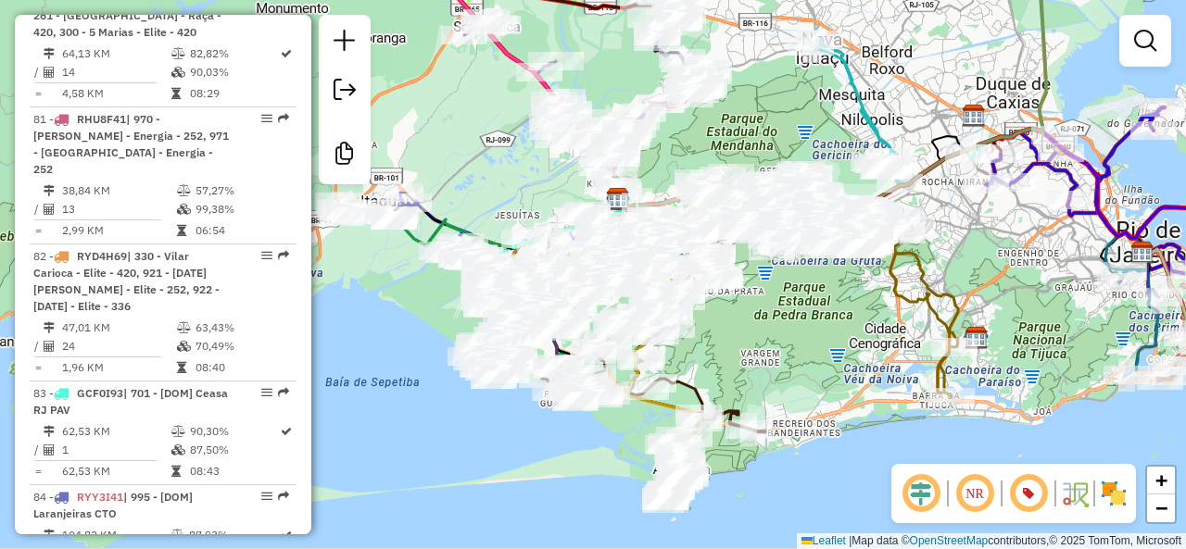
click at [773, 350] on div "Janela de atendimento Grade de atendimento Capacidade Transportadoras Veículos …" at bounding box center [593, 274] width 1186 height 549
drag, startPoint x: 773, startPoint y: 329, endPoint x: 780, endPoint y: 350, distance: 22.6
click at [780, 349] on div "Janela de atendimento Grade de atendimento Capacidade Transportadoras Veículos …" at bounding box center [593, 274] width 1186 height 549
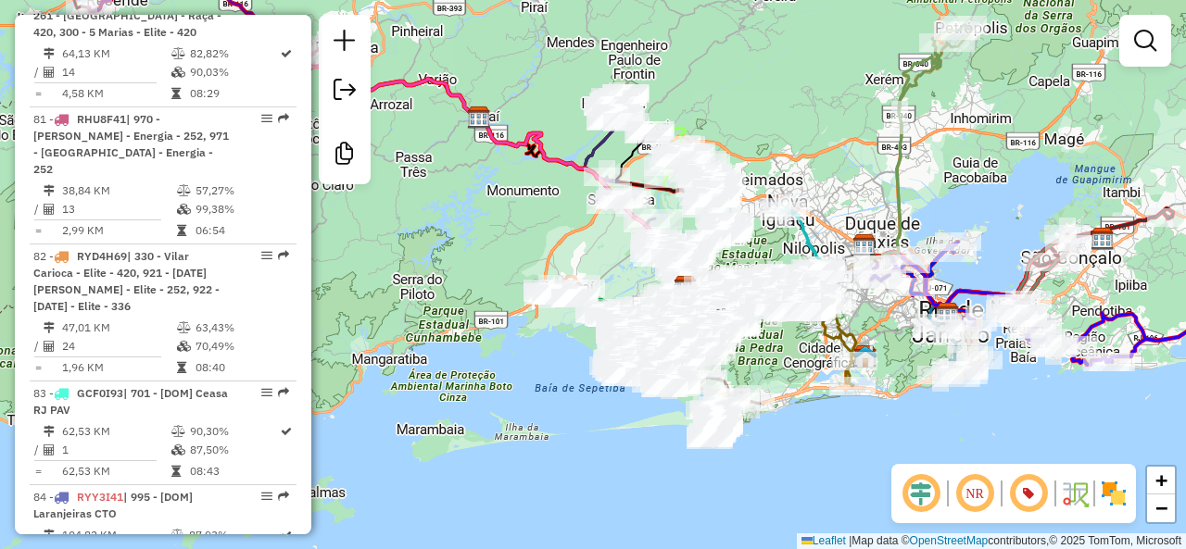
drag, startPoint x: 761, startPoint y: 352, endPoint x: 770, endPoint y: 357, distance: 10.4
click at [770, 357] on div "Janela de atendimento Grade de atendimento Capacidade Transportadoras Veículos …" at bounding box center [593, 274] width 1186 height 549
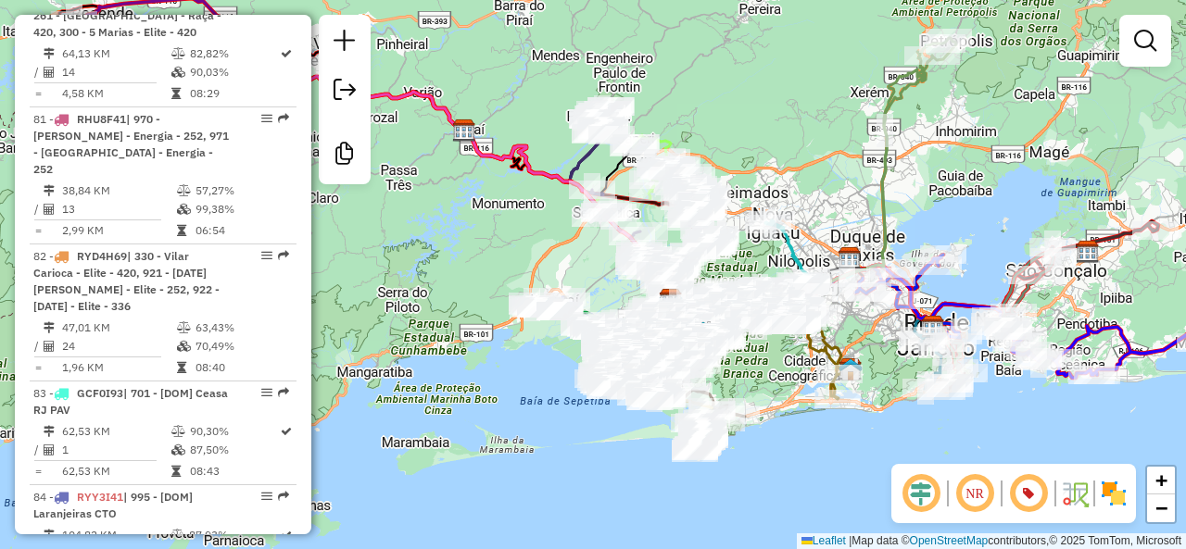
drag, startPoint x: 758, startPoint y: 380, endPoint x: 752, endPoint y: 388, distance: 10.0
click at [752, 388] on div "Janela de atendimento Grade de atendimento Capacidade Transportadoras Veículos …" at bounding box center [593, 274] width 1186 height 549
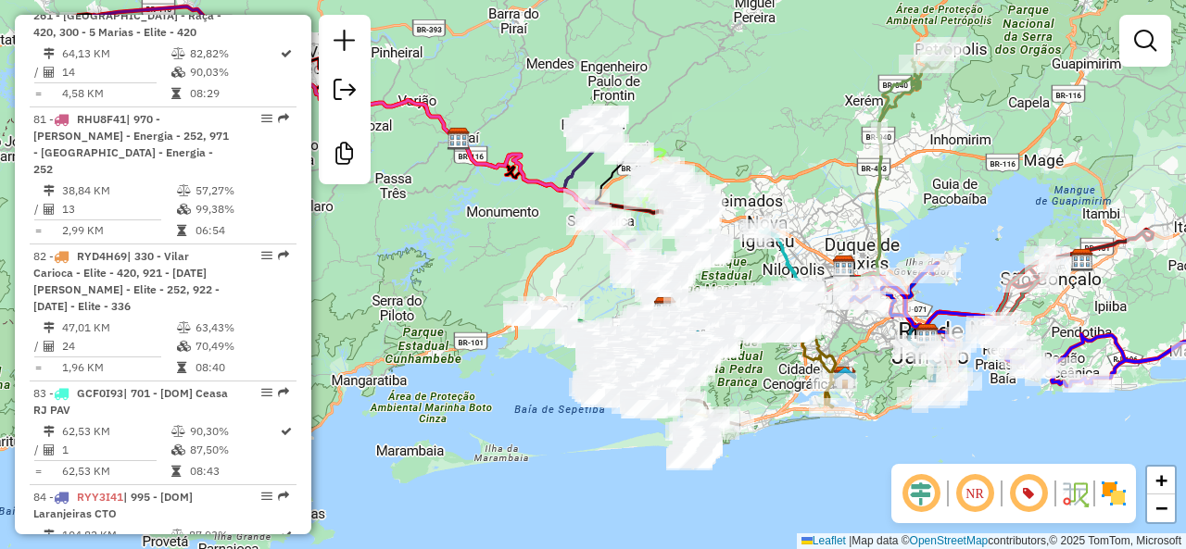
click at [752, 388] on div "Janela de atendimento Grade de atendimento Capacidade Transportadoras Veículos …" at bounding box center [593, 274] width 1186 height 549
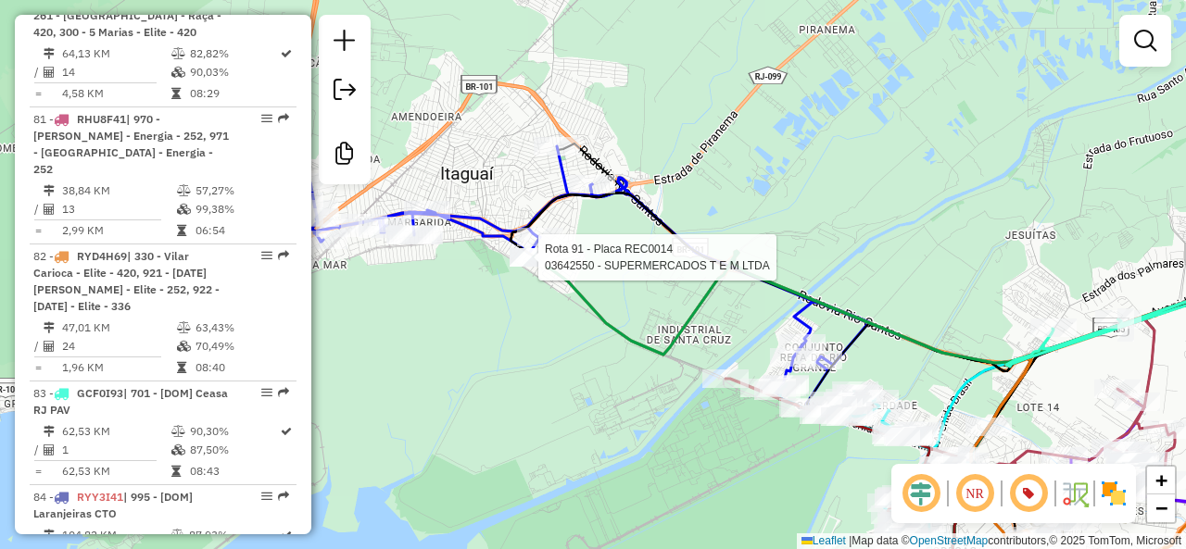
select select "**********"
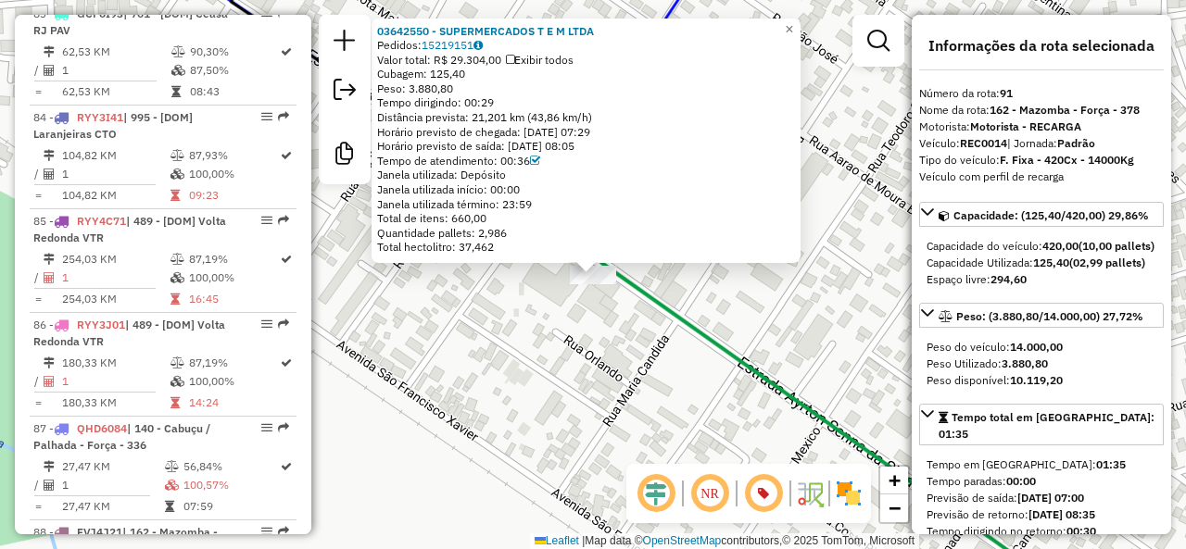
scroll to position [10618, 0]
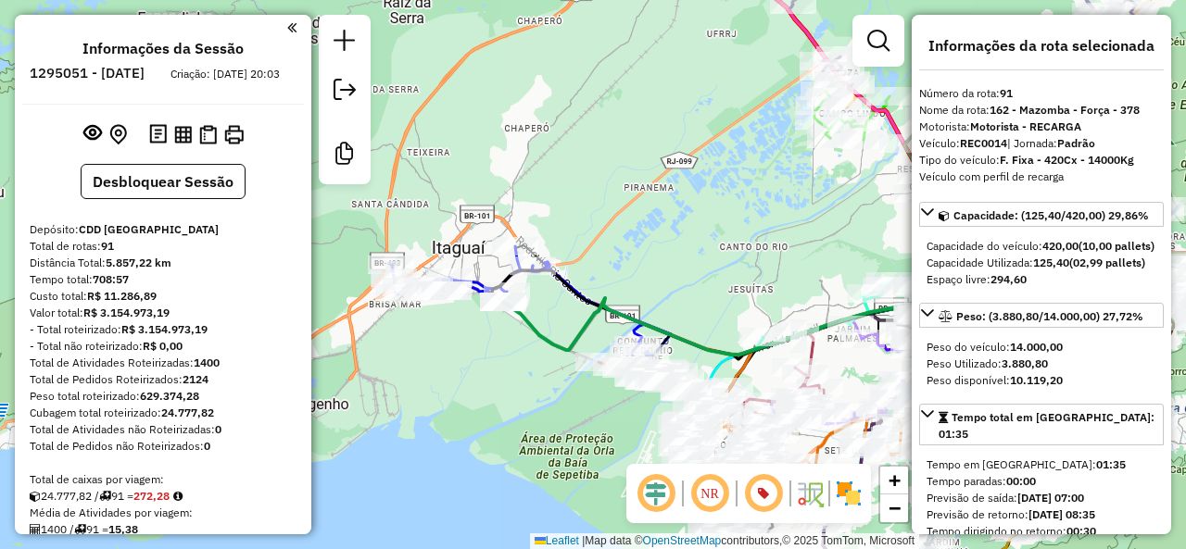
select select "**********"
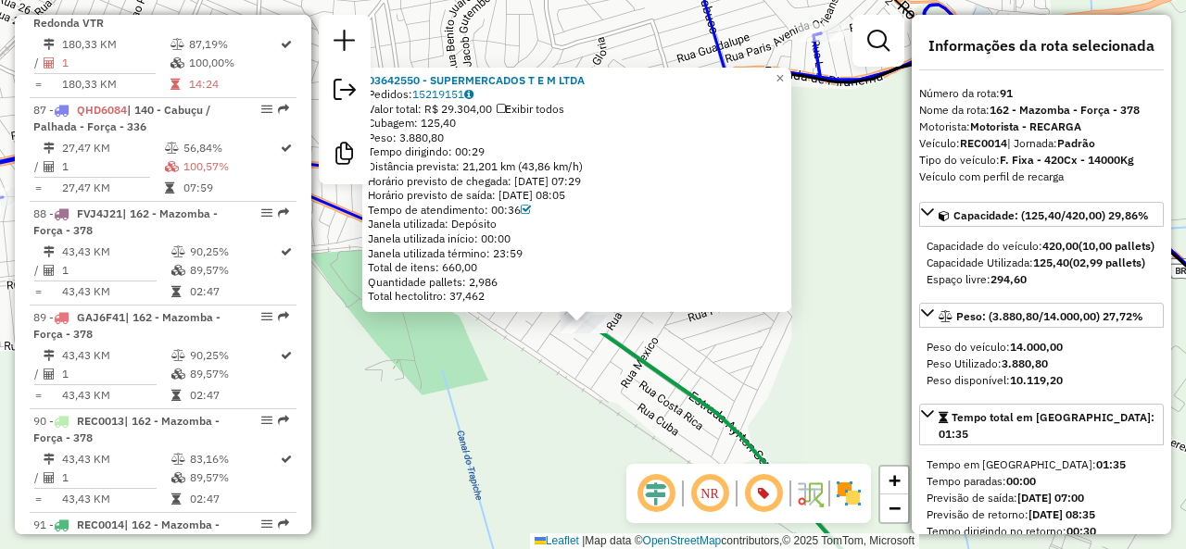
drag, startPoint x: 636, startPoint y: 343, endPoint x: 650, endPoint y: 343, distance: 13.9
click at [650, 343] on div "03642550 - SUPERMERCADOS T E M LTDA Pedidos: 15219151 Valor total: R$ 29.304,00…" at bounding box center [593, 274] width 1186 height 549
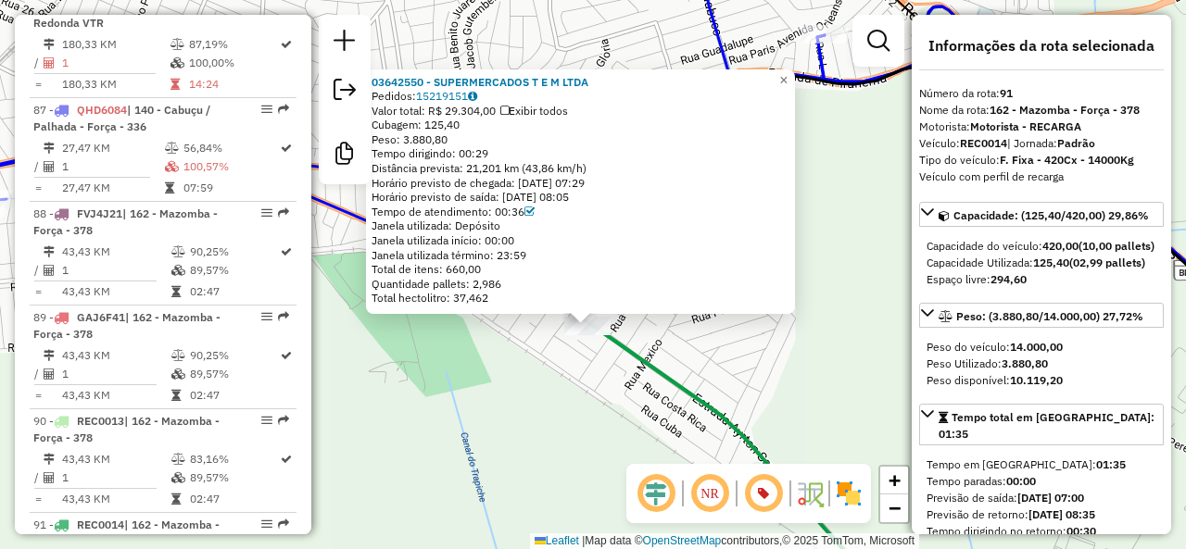
drag, startPoint x: 650, startPoint y: 343, endPoint x: 664, endPoint y: 372, distance: 31.9
click at [664, 372] on div "03642550 - SUPERMERCADOS T E M LTDA Pedidos: 15219151 Valor total: R$ 29.304,00…" at bounding box center [593, 274] width 1186 height 549
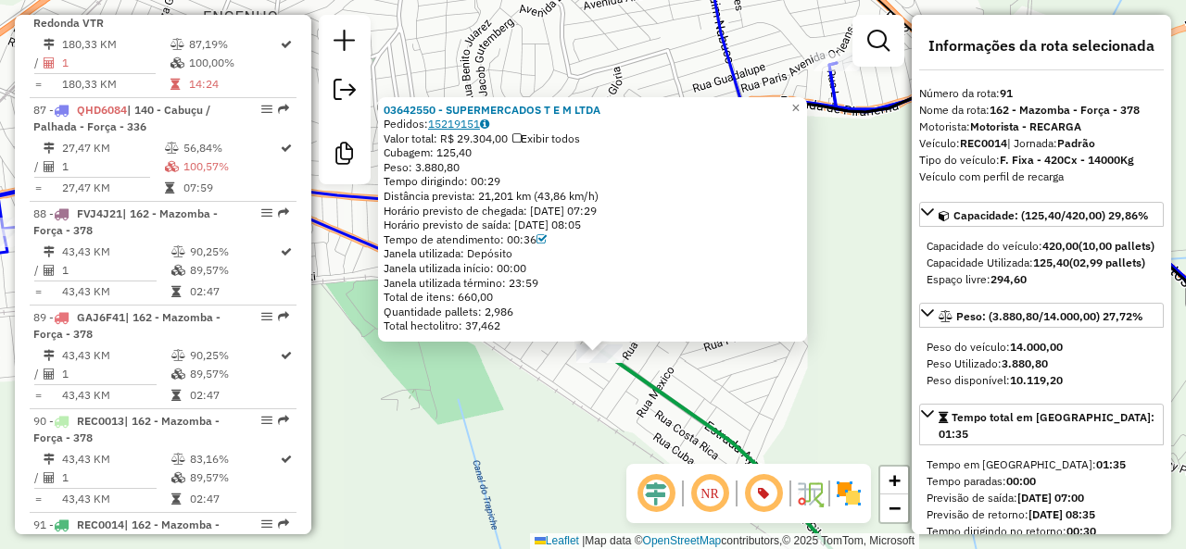
click at [460, 124] on link "15219151" at bounding box center [458, 124] width 61 height 14
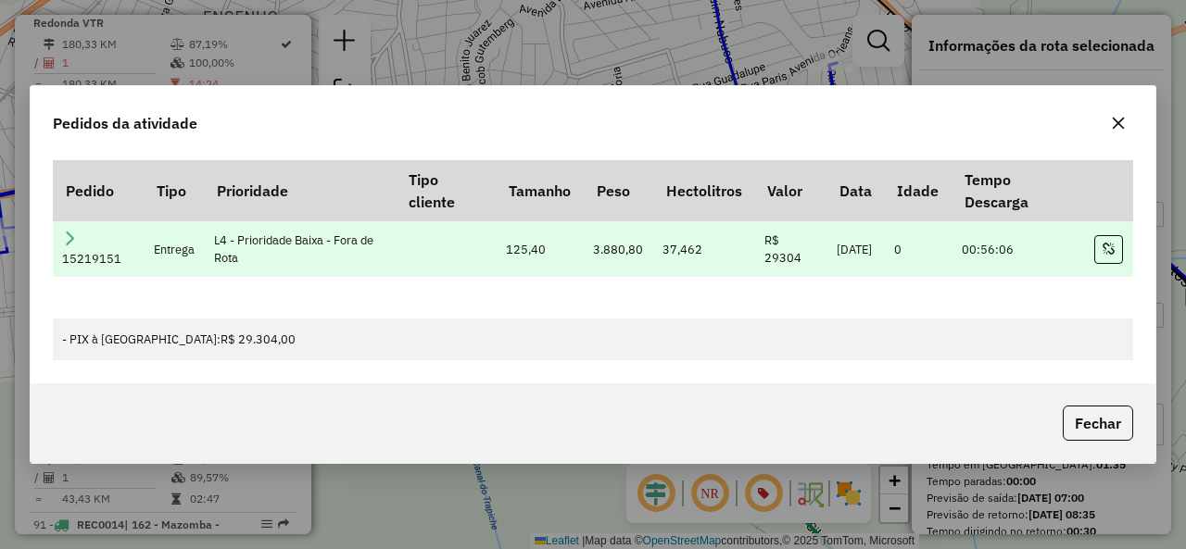
click at [72, 242] on icon at bounding box center [69, 238] width 15 height 15
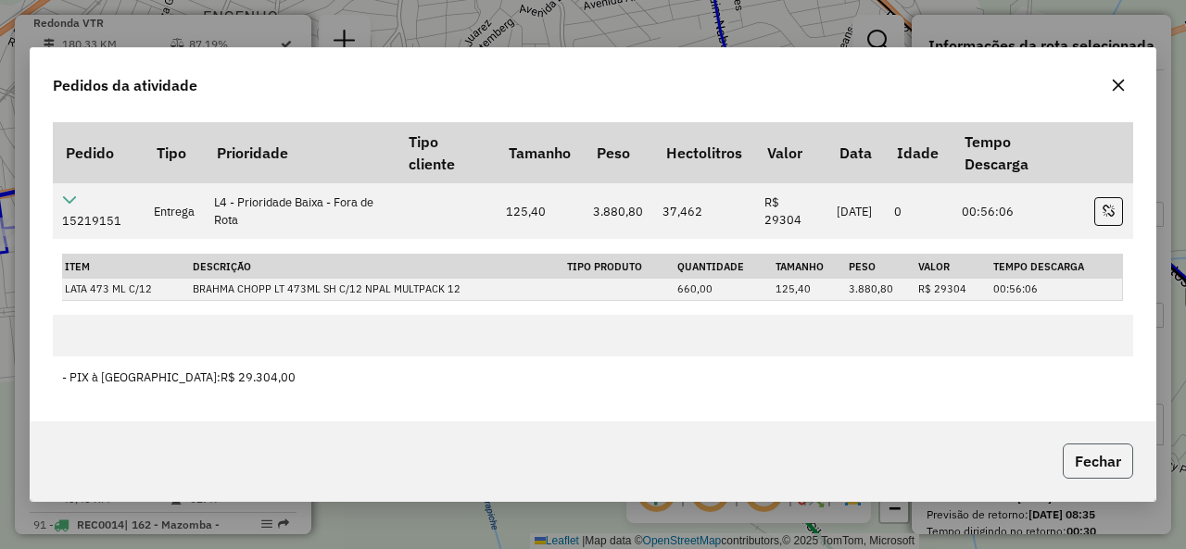
click at [1109, 464] on button "Fechar" at bounding box center [1098, 461] width 70 height 35
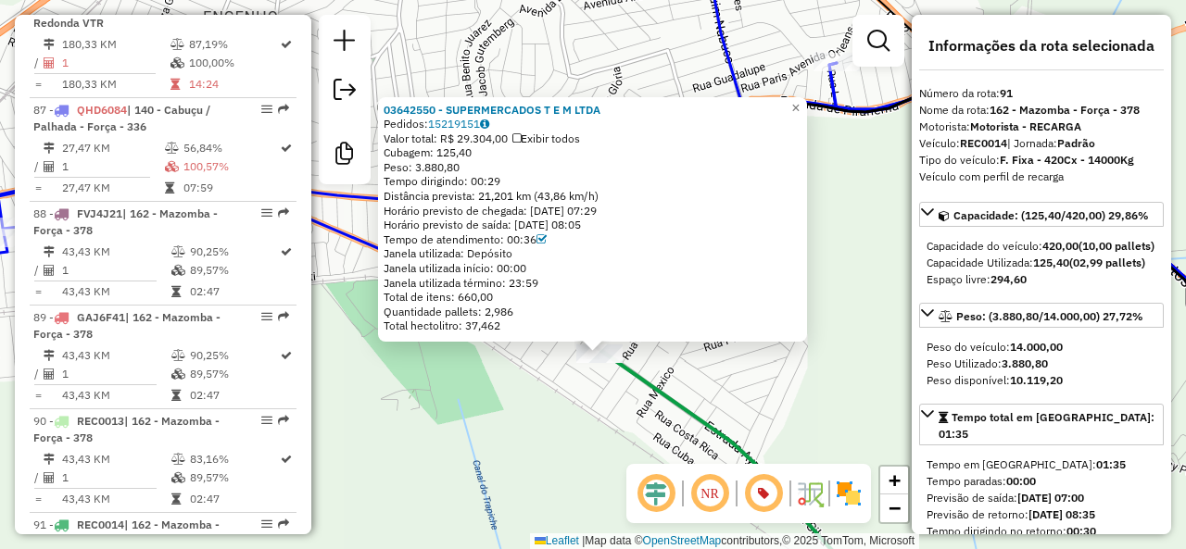
click at [636, 371] on icon at bounding box center [952, 478] width 703 height 254
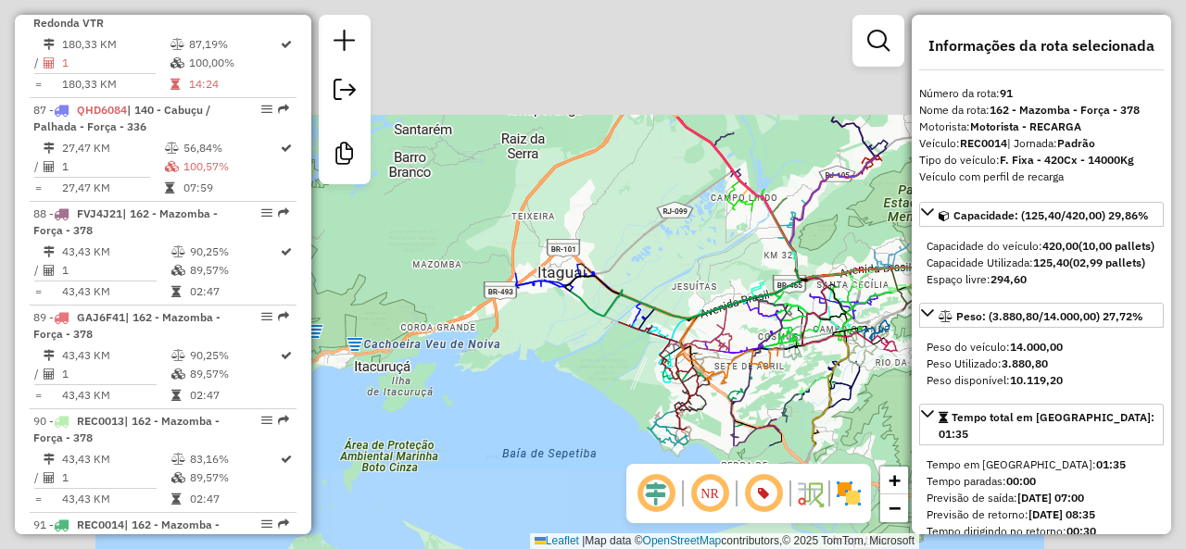
click at [528, 394] on div "Rota 91 - Placa REC0014 03642550 - SUPERMERCADOS T E M LTDA Janela de atendimen…" at bounding box center [593, 274] width 1186 height 549
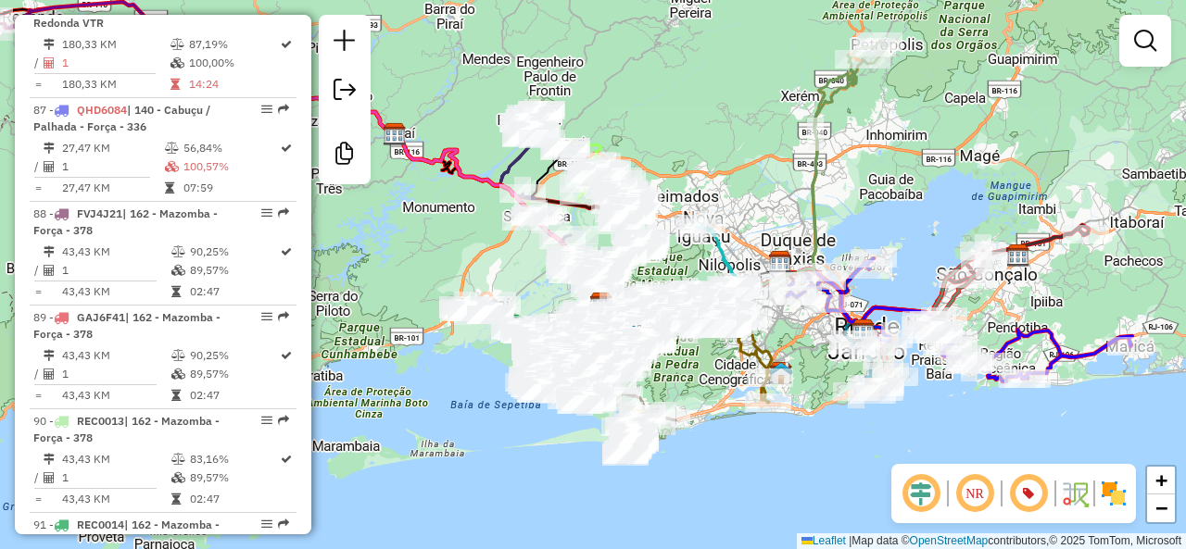
drag, startPoint x: 783, startPoint y: 375, endPoint x: 690, endPoint y: 372, distance: 92.7
click at [712, 370] on div "Janela de atendimento Grade de atendimento Capacidade Transportadoras Veículos …" at bounding box center [593, 274] width 1186 height 549
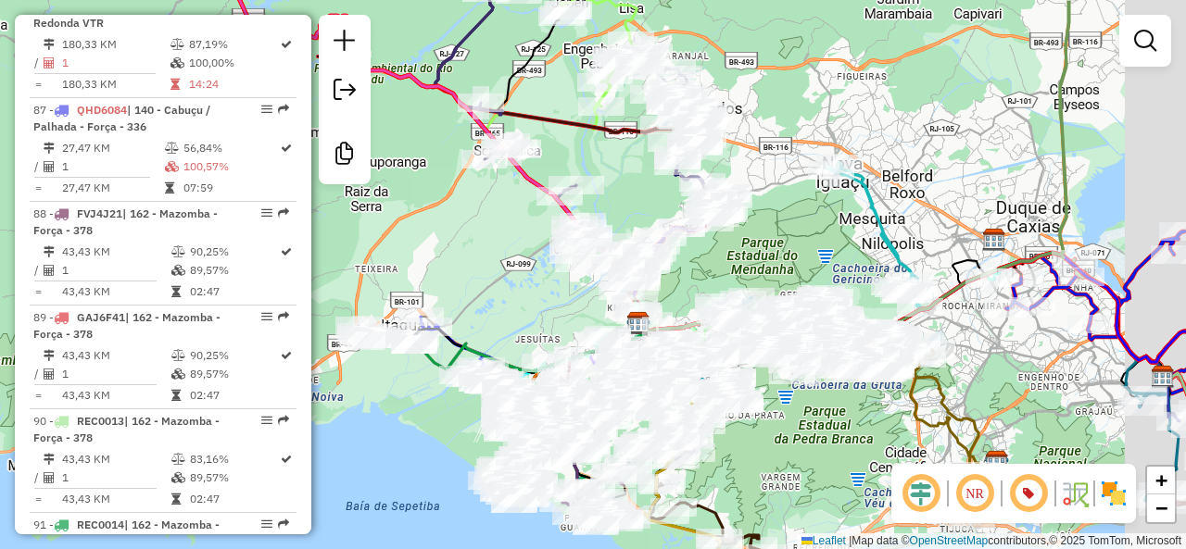
drag, startPoint x: 588, startPoint y: 283, endPoint x: 500, endPoint y: 330, distance: 99.9
click at [473, 336] on div "Janela de atendimento Grade de atendimento Capacidade Transportadoras Veículos …" at bounding box center [593, 274] width 1186 height 549
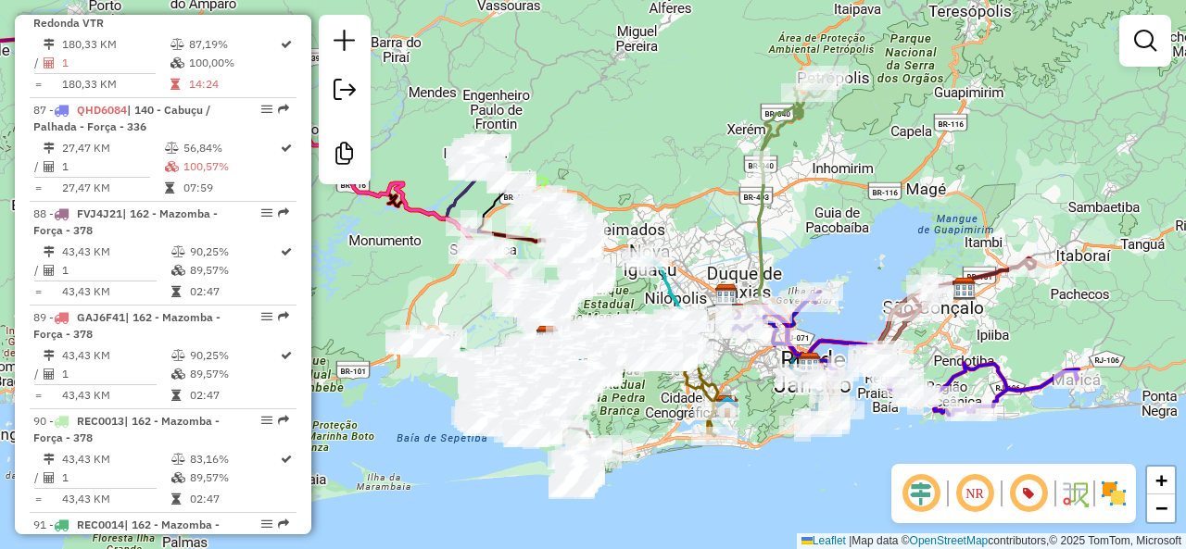
click at [728, 45] on div "Janela de atendimento Grade de atendimento Capacidade Transportadoras Veículos …" at bounding box center [593, 274] width 1186 height 549
